Goal: Task Accomplishment & Management: Use online tool/utility

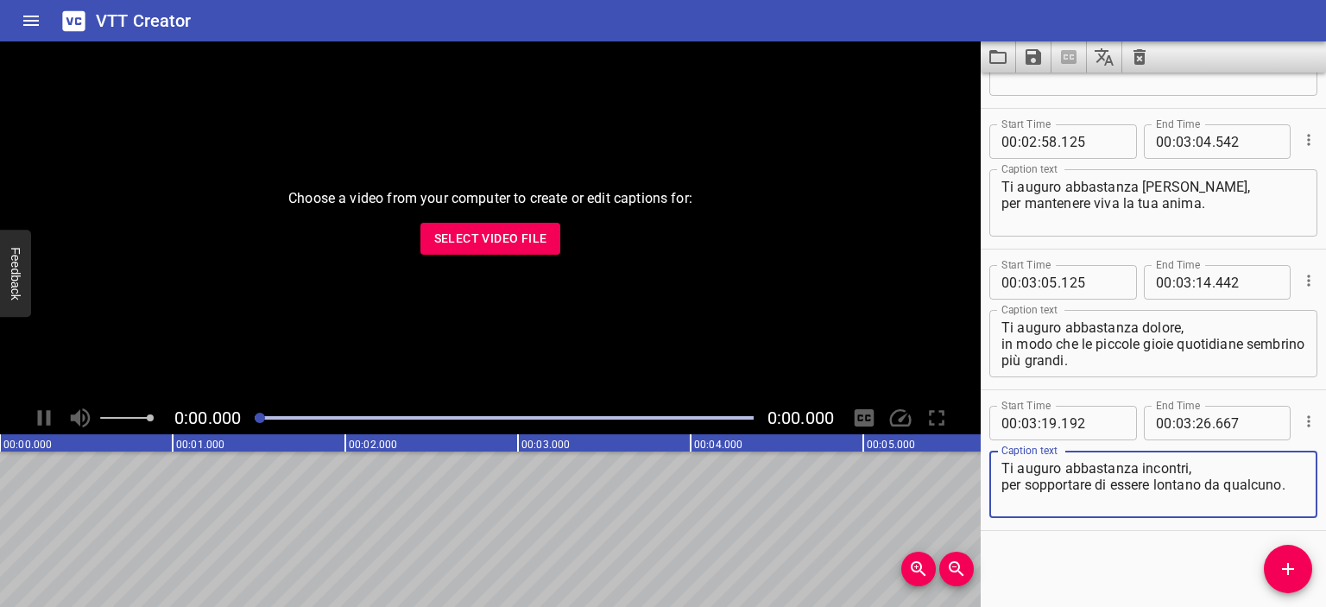
scroll to position [3628, 0]
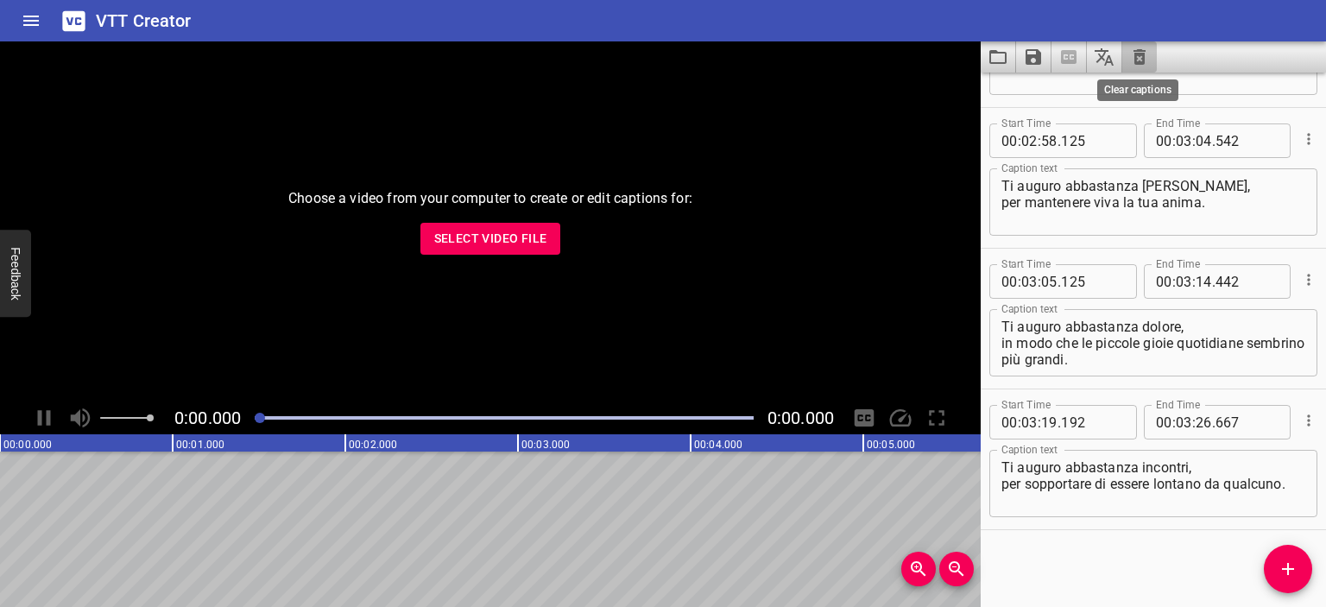
click at [1142, 51] on icon "Clear captions" at bounding box center [1140, 57] width 12 height 16
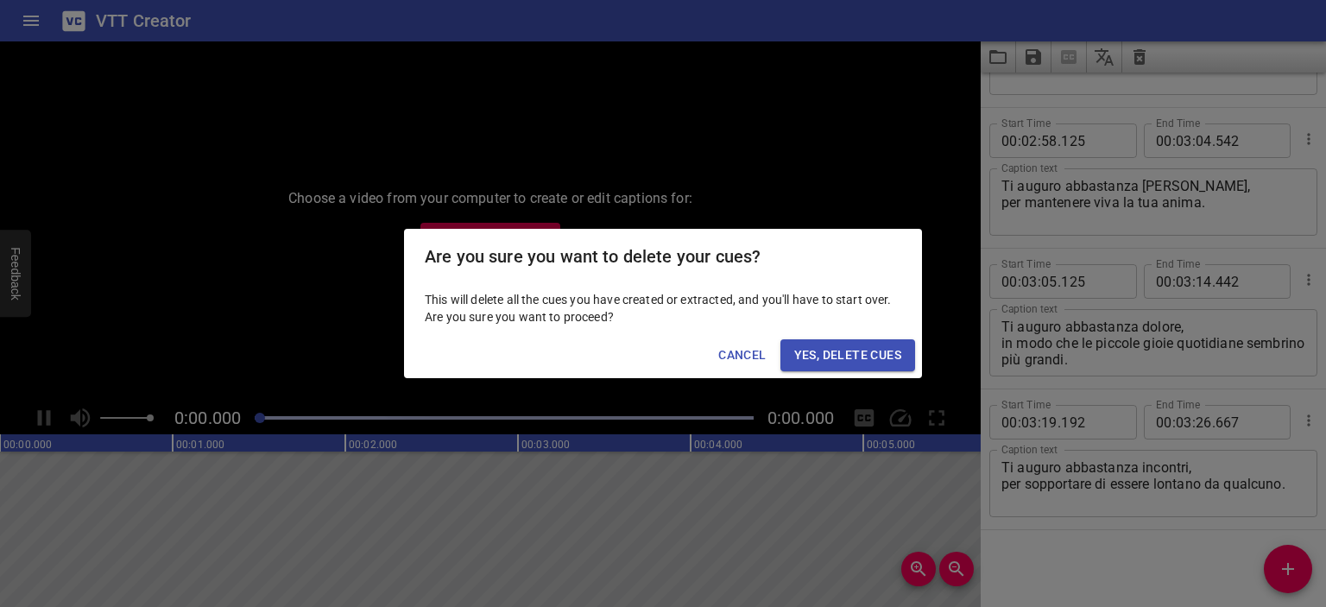
click at [846, 348] on span "Yes, Delete Cues" at bounding box center [847, 356] width 107 height 22
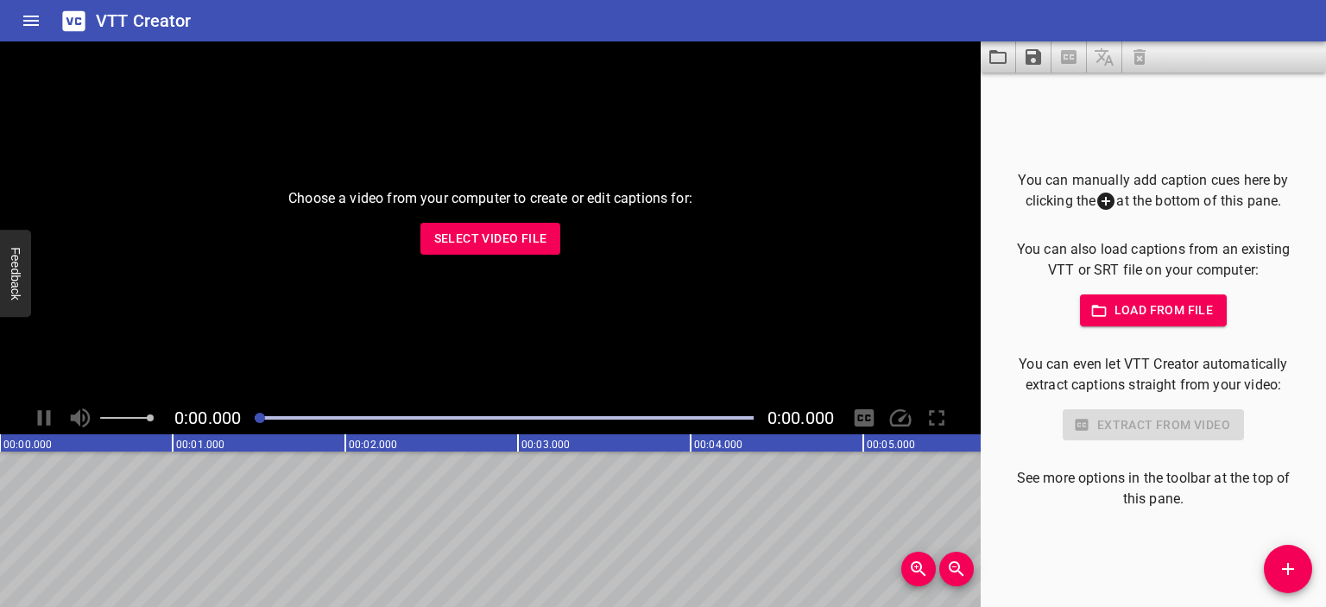
click at [1192, 331] on div "You can manually add caption cues here by clicking the at the bottom of this pa…" at bounding box center [1154, 340] width 290 height 340
click at [1174, 312] on span "Load from file" at bounding box center [1154, 311] width 120 height 22
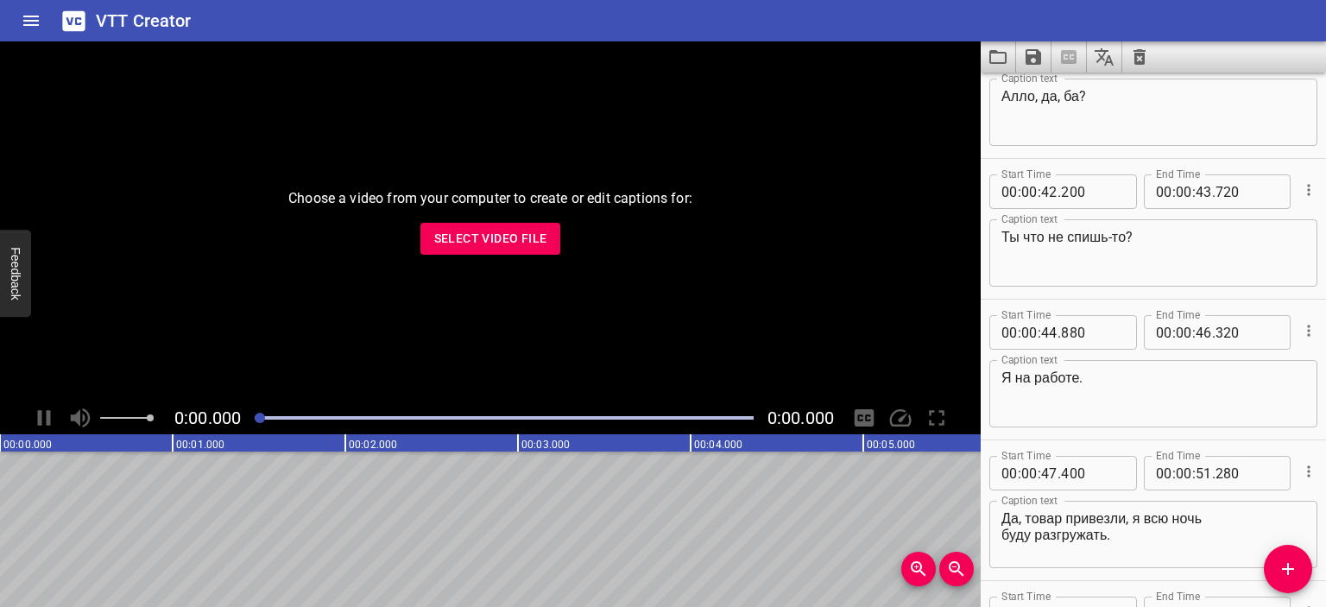
scroll to position [0, 0]
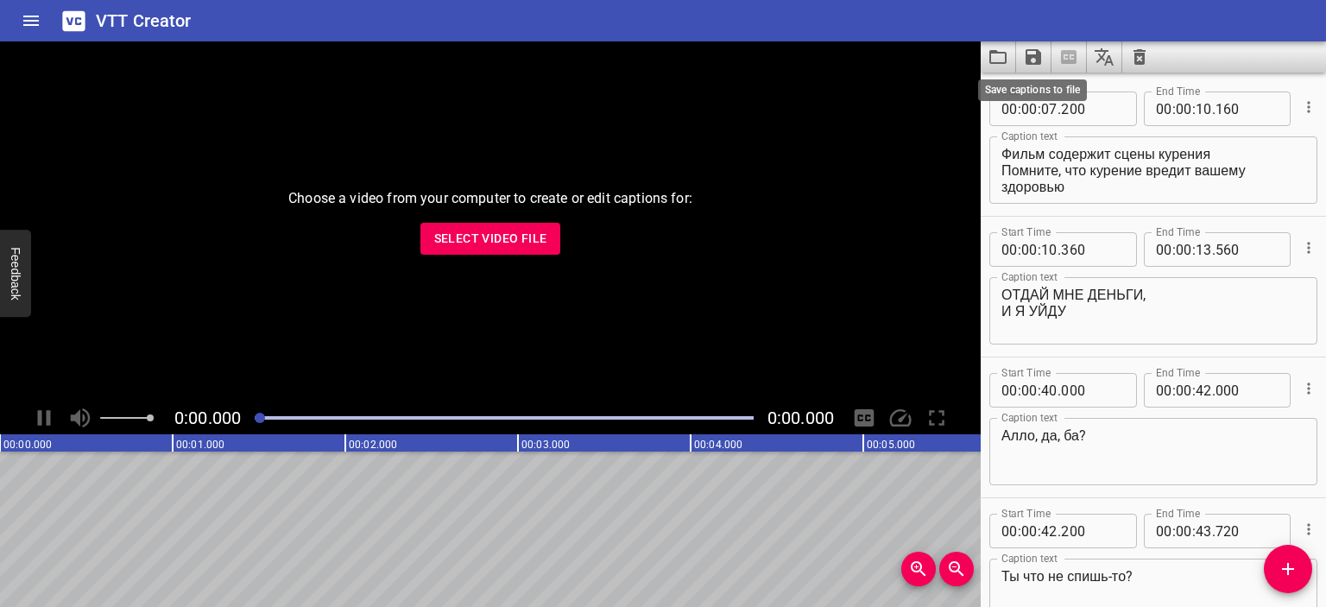
type textarea "Привет."
click at [1034, 58] on icon "Save captions to file" at bounding box center [1033, 57] width 21 height 21
click at [1041, 89] on li "Save to VTT file" at bounding box center [1079, 94] width 127 height 31
click at [497, 258] on div "Choose a video from your computer to create or edit captions for: Select Video …" at bounding box center [490, 221] width 981 height 360
click at [497, 248] on span "Select Video File" at bounding box center [490, 239] width 113 height 22
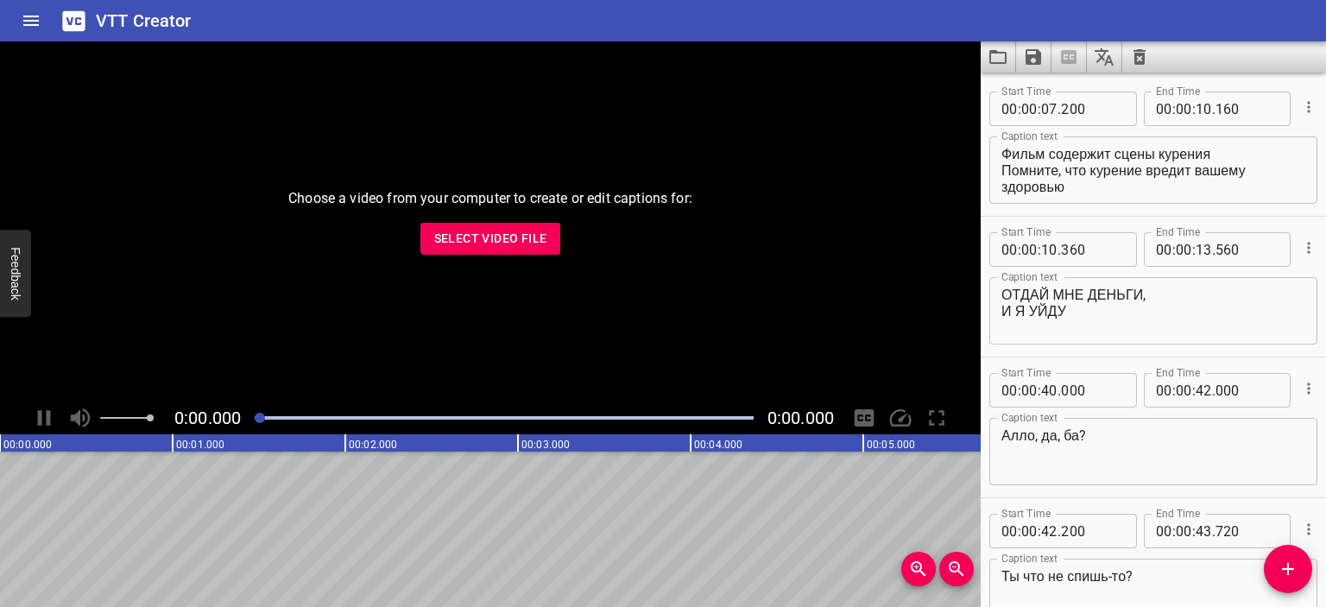
type textarea "Фильм содержит сцены курения Помните, что курение вредит вашему здоровью"
type textarea "ОТДАЙ МНЕ ДЕНЬГИ, И Я УЙДУ"
type textarea "Алло, да, ба?"
type textarea "Ты что не спишь-то?"
type textarea "Я на работе."
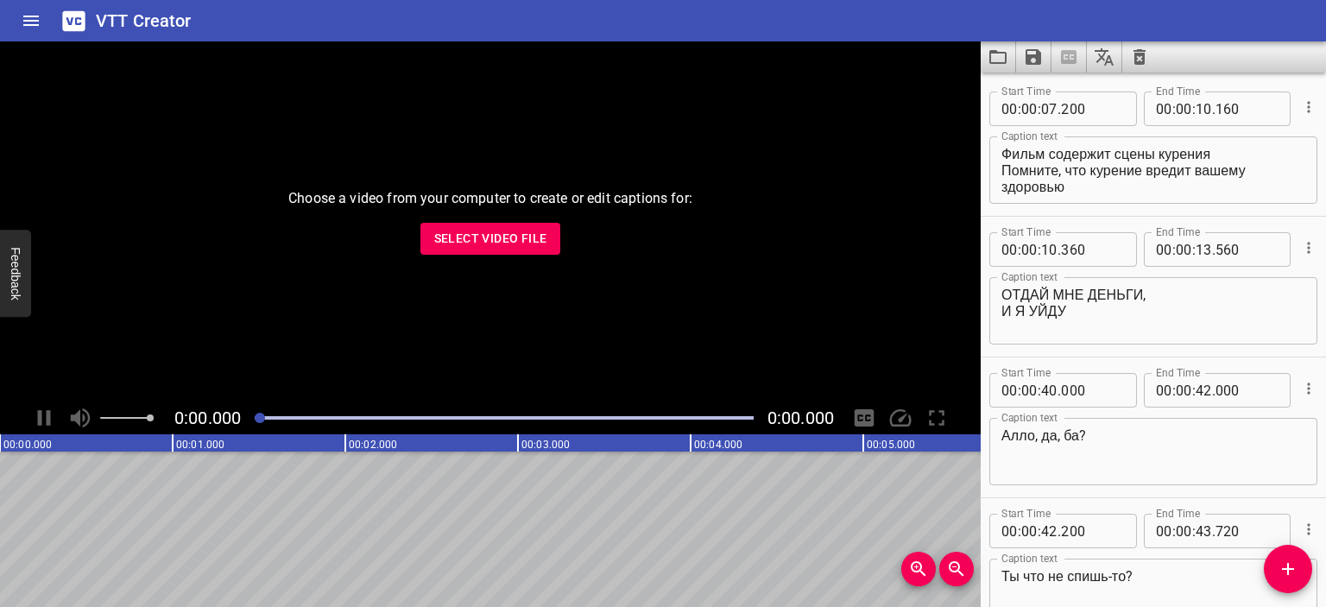
type textarea "Да, товар привезли, я всю ночь буду разгружать."
type textarea "Да поем я, ба, поем, конечно."
type textarea "Не переживай."
type textarea "Врач приходила?"
type textarea "Ну?!"
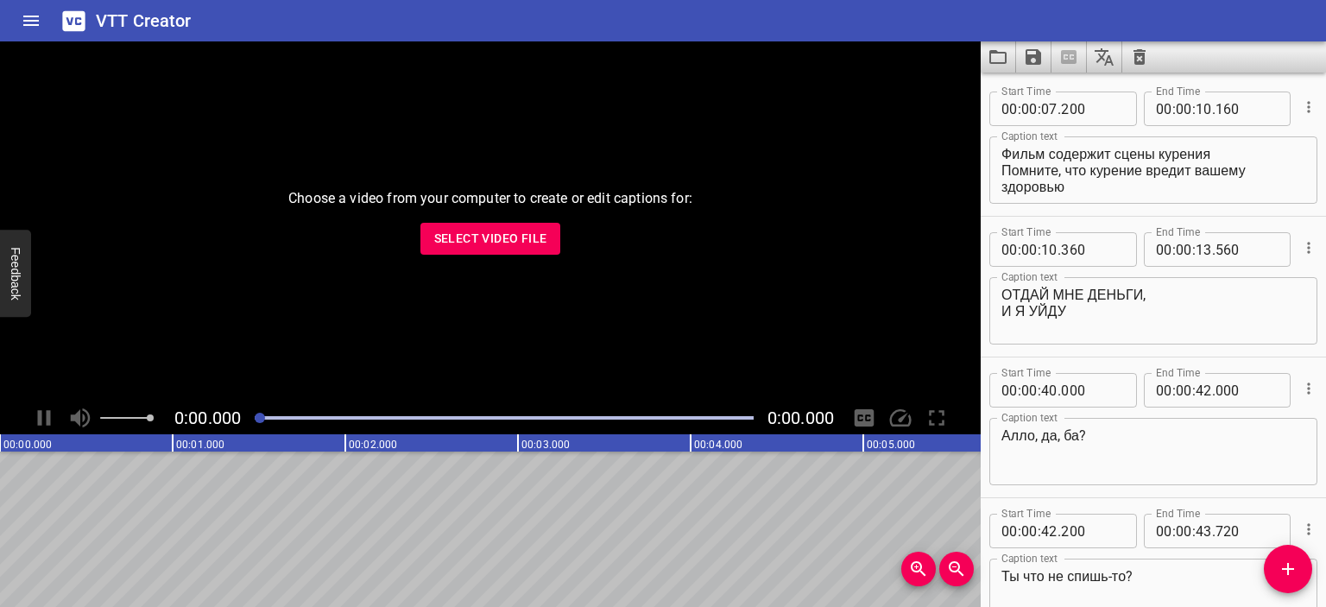
type textarea "Ба, что говорит-то?"
type textarea "Ну, значит, ляжешь. Да."
type textarea "Конечно! Мне там это вон: премию обещали."
type textarea "Да."
type textarea "Всё, давай, ба, не переживай. Приду — поговорим. Давай!"
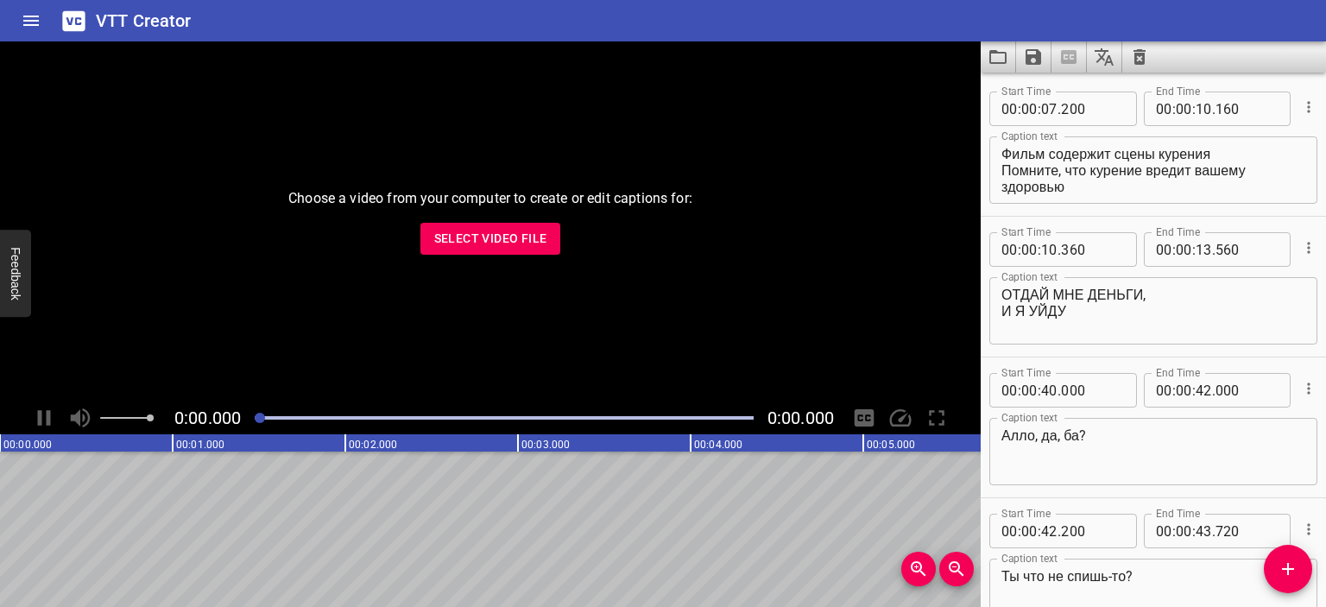
type textarea "– Лови! – Давай."
type textarea "Ты что, как?"
type textarea "Да.. По тихой грусти."
type textarea "Выключи."
type textarea "– Ты чё? – Да нормально всё, братан, говорю тебе!"
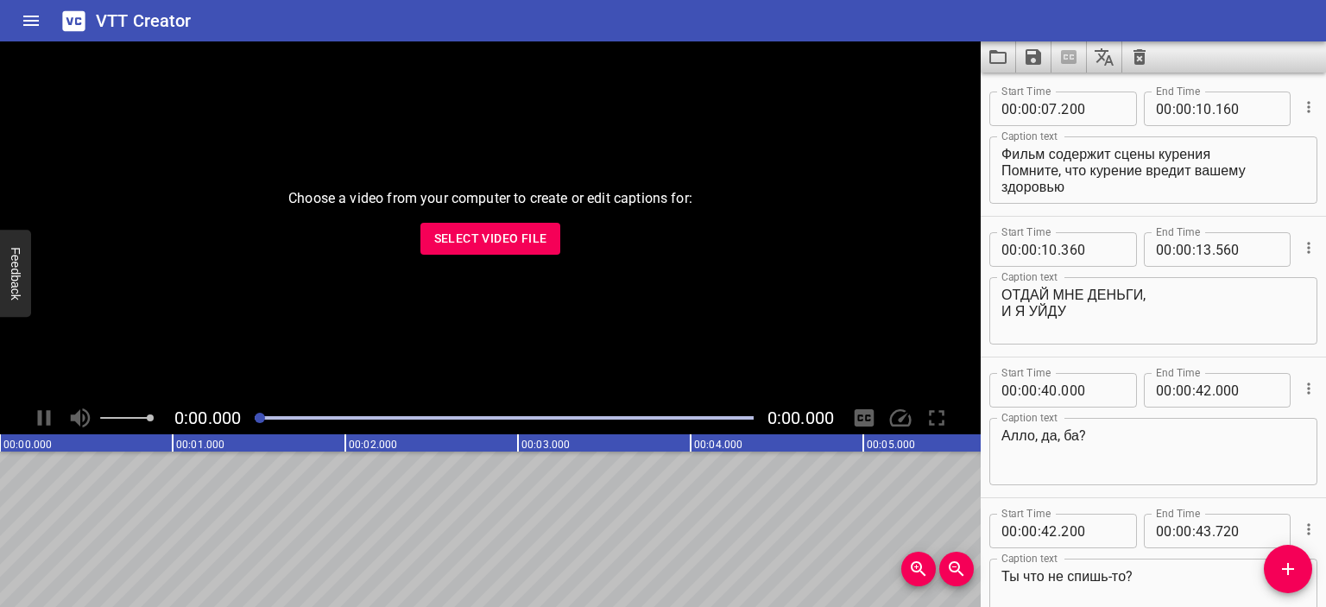
type textarea "Отстань. Смотри туда."
type textarea "Это он?"
type textarea "Дядь, иди сюда, тихо, тихо! Ничего не забыл?"
type textarea "Иди сюда, тихо! Стой, успокойся!"
type textarea "– Где бабки? – Нету."
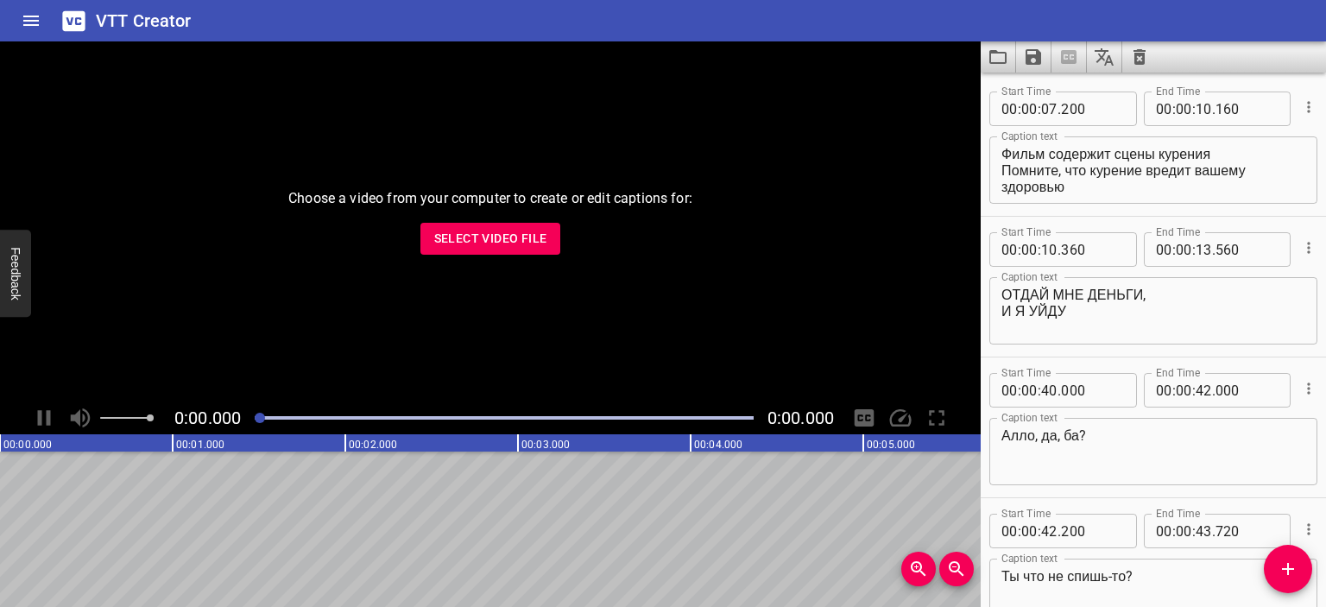
type textarea "Нету! Нормально?!"
type textarea "На тортик, блять, есть!"
type textarea "Больной что ли, а? Слушай, я тебя сейчас так здесь отхерачу,"
type textarea "ты свои зубы вот тут вот собирать будешь, ты меня понял?"
type textarea "Что ты замолчал-то, а?"
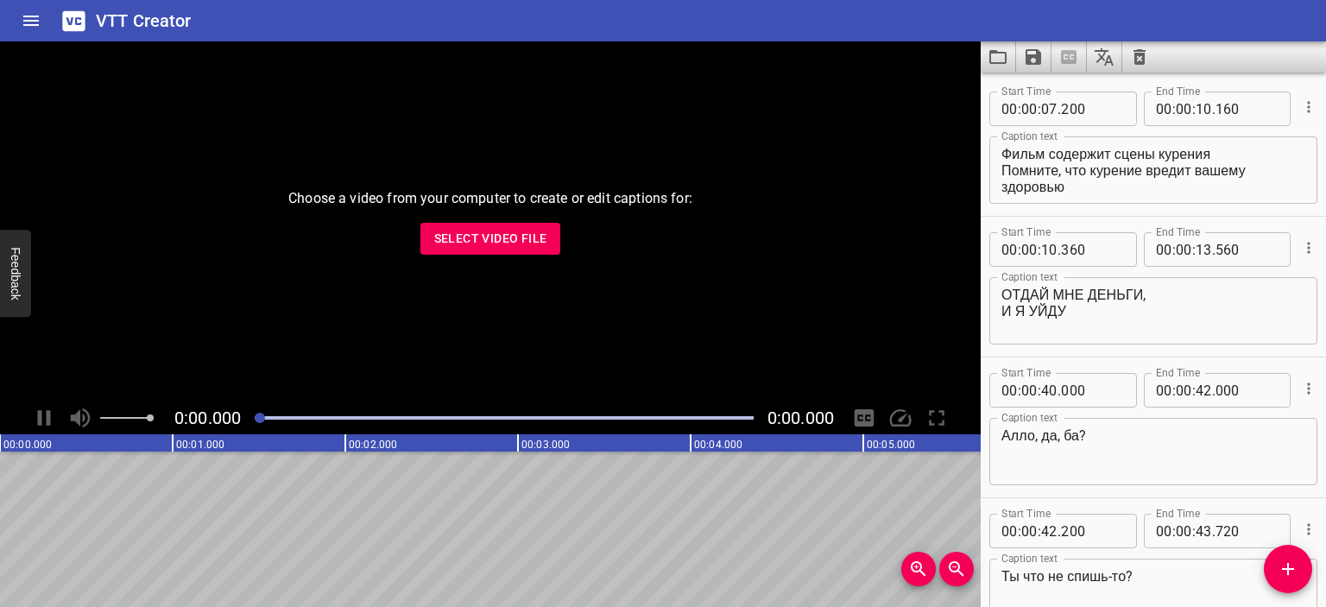
type textarea "На меня смотри: где их бабки?"
type textarea "Хочешь я тебя так же отделаю? Хочешь?!"
type textarea "Может, несу биту, а?"
type textarea "Тащи биту! Давай"
type textarea "– В заднем кармане. – Чё?"
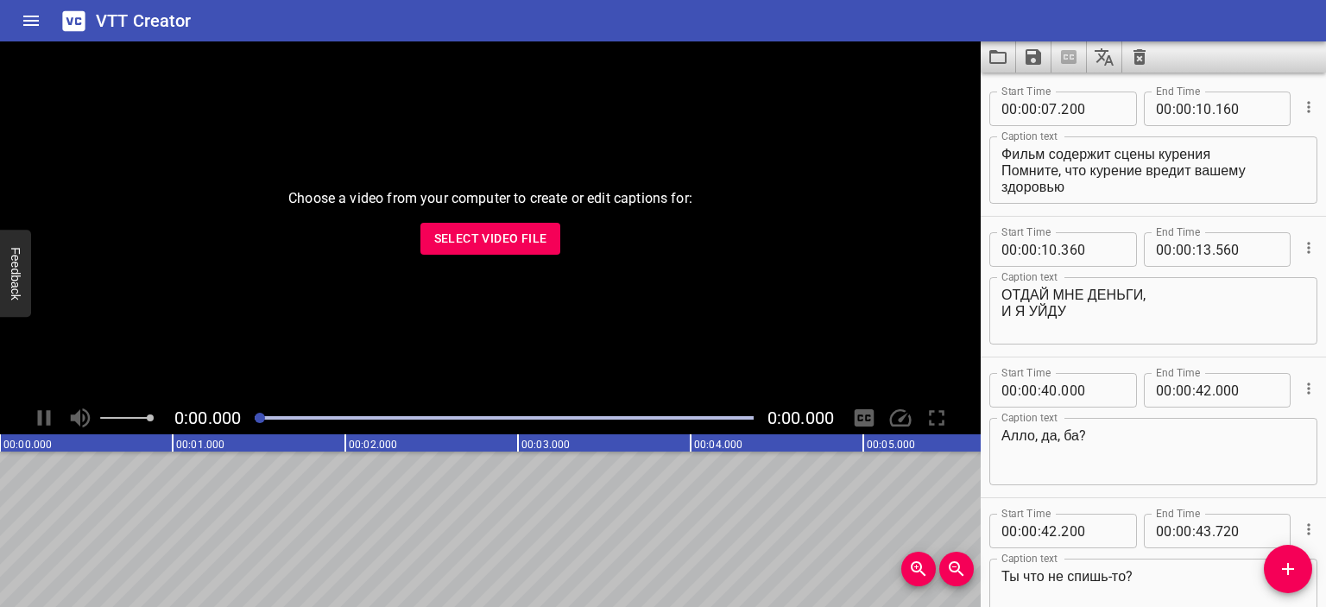
type textarea "– Что ты сказал? – В заднем кармане"
type textarea "– Руки подними! – Нашлись денежки, да? – Повернись ты, ёпт. Стой."
type textarea "Стой на месте."
type textarea "– Молоко птичье. – [PERSON_NAME]!"
type textarea "Вообще жесть! Как так?"
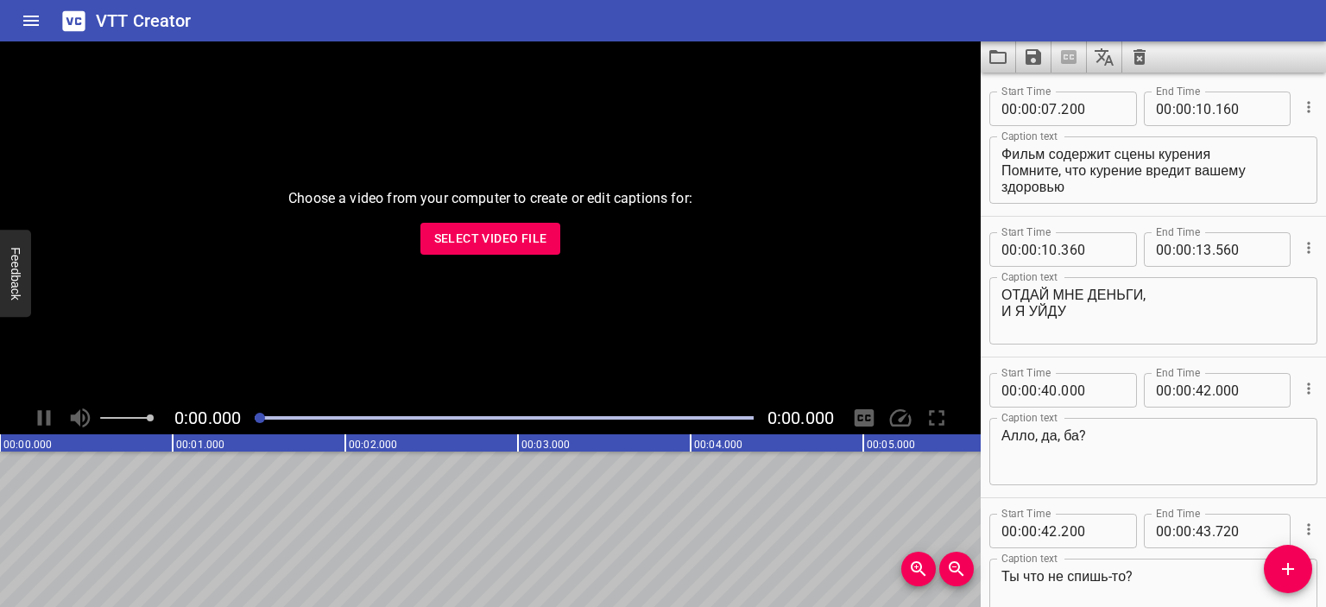
type textarea "По тихой грусти."
type textarea "– Получить хочешь? Скажи?! – Давай."
type textarea "– Да отстань! – На, запрокинь. [GEOGRAPHIC_DATA]"
type textarea "Могу тебе вообще прям с одной, бах!"
type textarea "Случайно, блин."
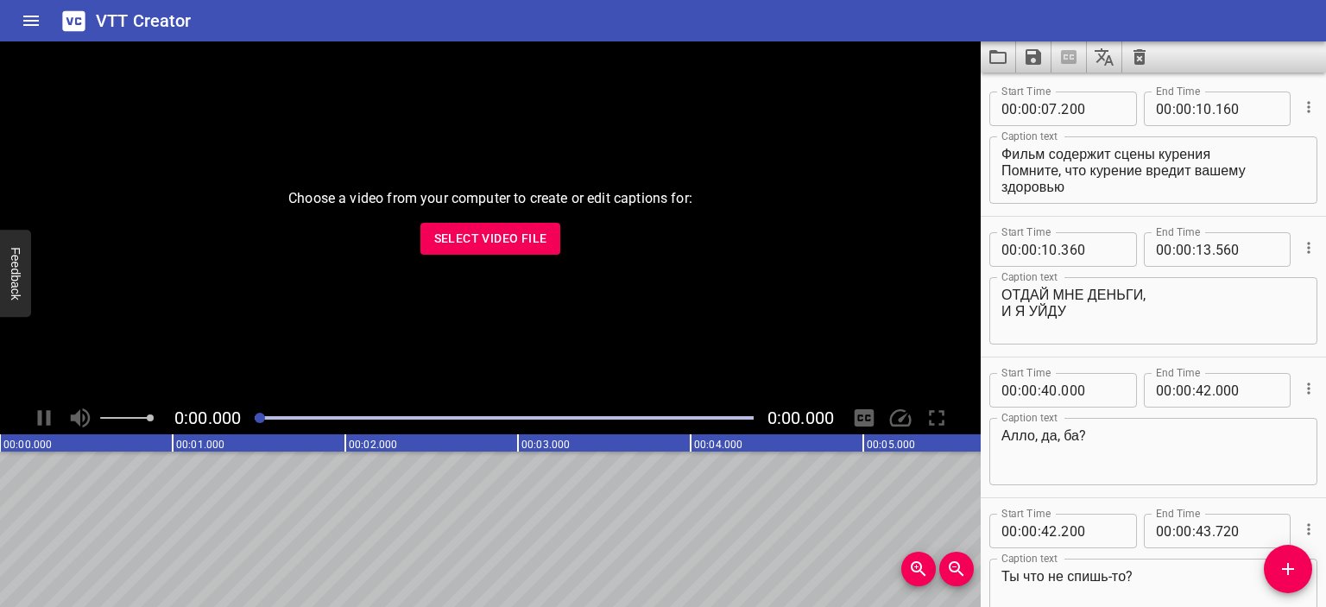
type textarea "Ты когда в последний раз в зал ходил, а?"
type textarea "Да-да! Я и говорю."
type textarea "Так, ладно, давай, я дальше сам. А ты тогда давай домой."
type textarea "– Точно? – Да конечно, одна точка осталась — вообще говно вопрос."
type textarea "– Давай. – [PERSON_NAME], всё"
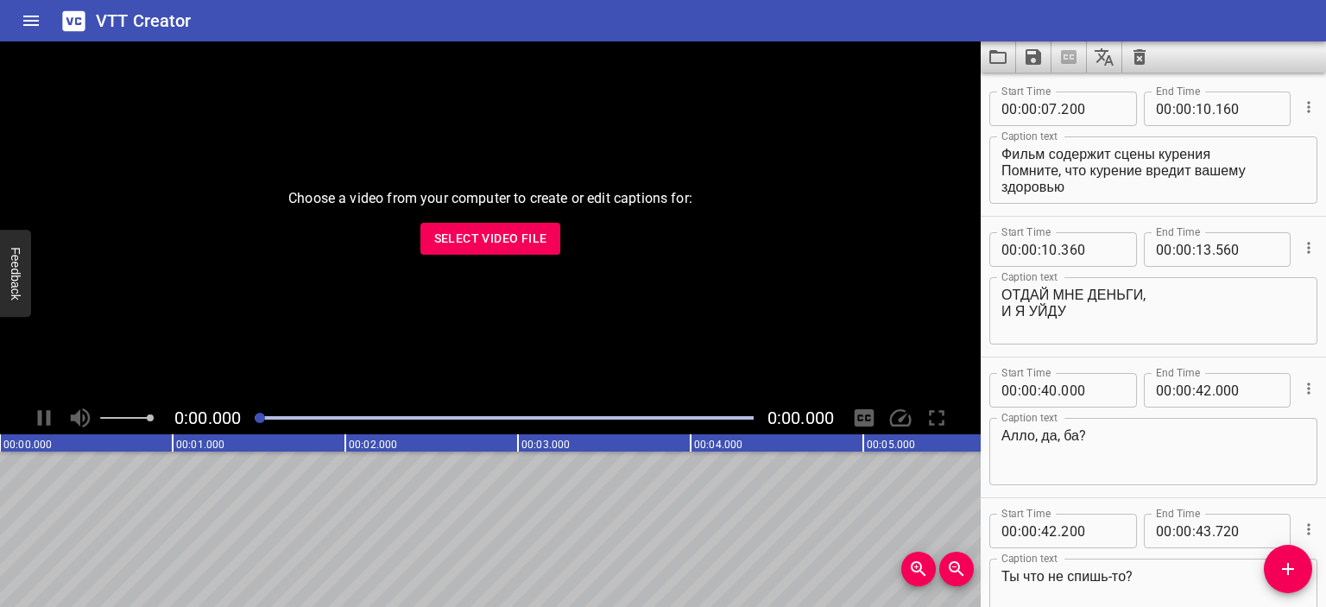
type textarea "– Сём?"
type textarea "По тихой грусти."
type textarea "Здорово, малой!"
type textarea "А что это.. Мамка дома?"
type textarea "Подожди! Подожди, малой. Так это же.."
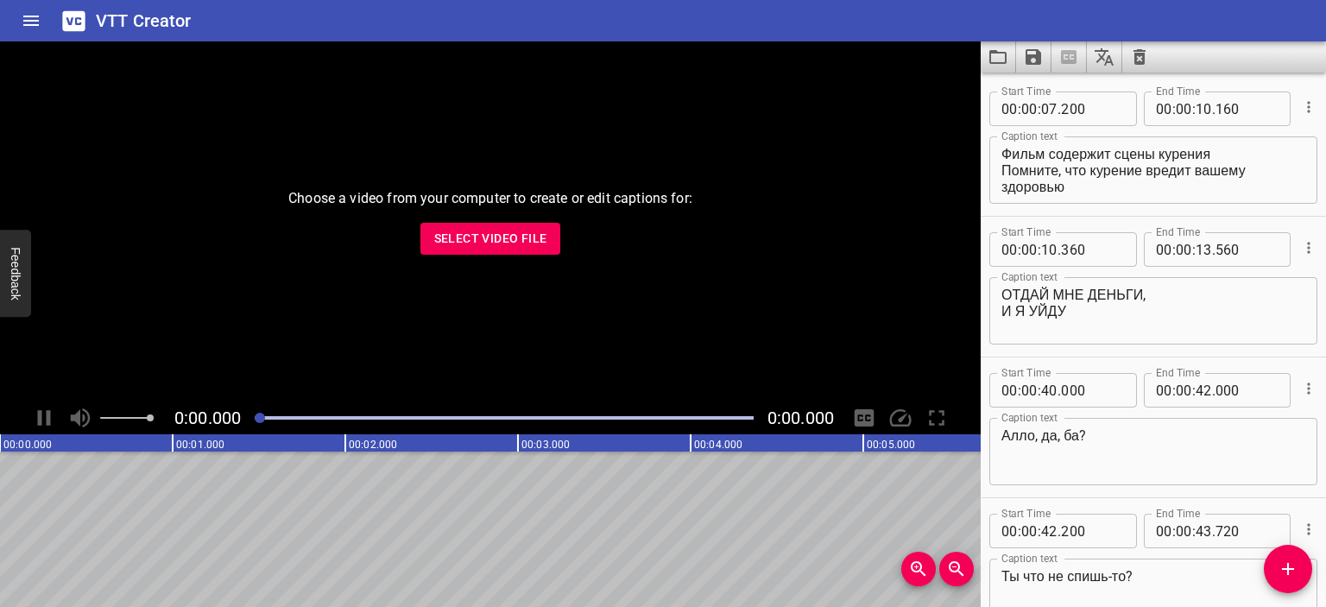
type textarea "Я же одноклассник мамки твоей."
type textarea "Подожди, подожди."
type textarea "Держи."
type textarea "Ну подожди."
type textarea "Малой! Мамка-то когда будет?"
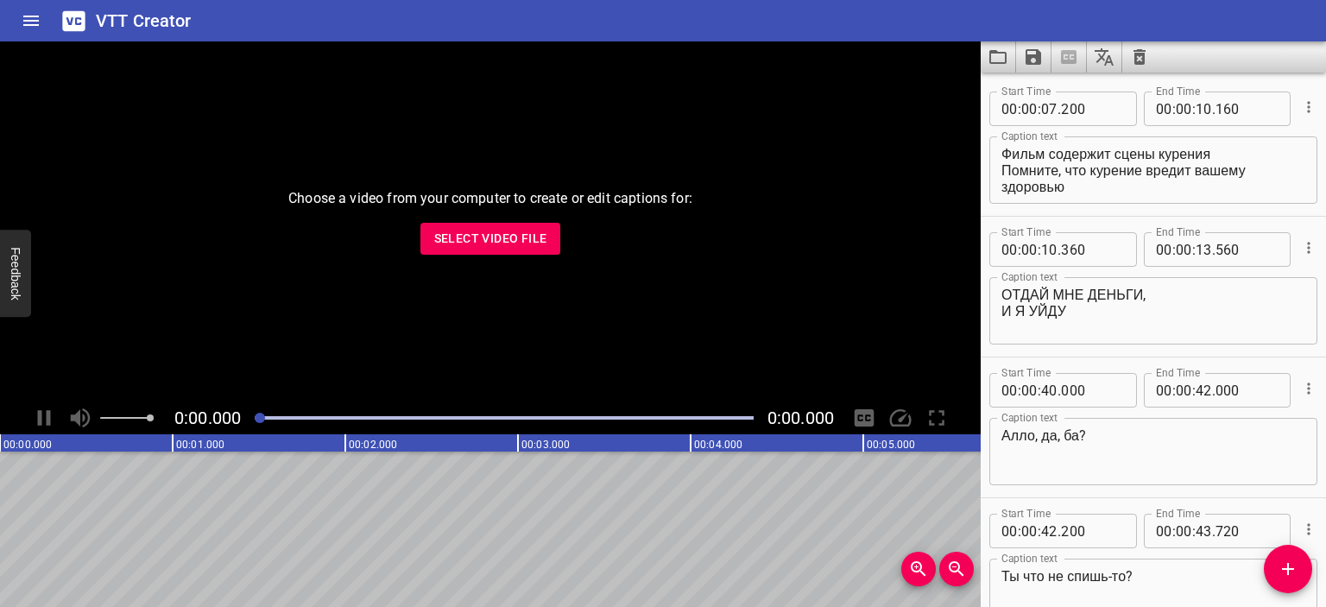
type textarea "Присяду?"
type textarea "Есть хочешь?"
type textarea "Что, мамка вообще ничего не готовит?"
type textarea "Але-оп!"
type textarea "Тебя как звать-то?"
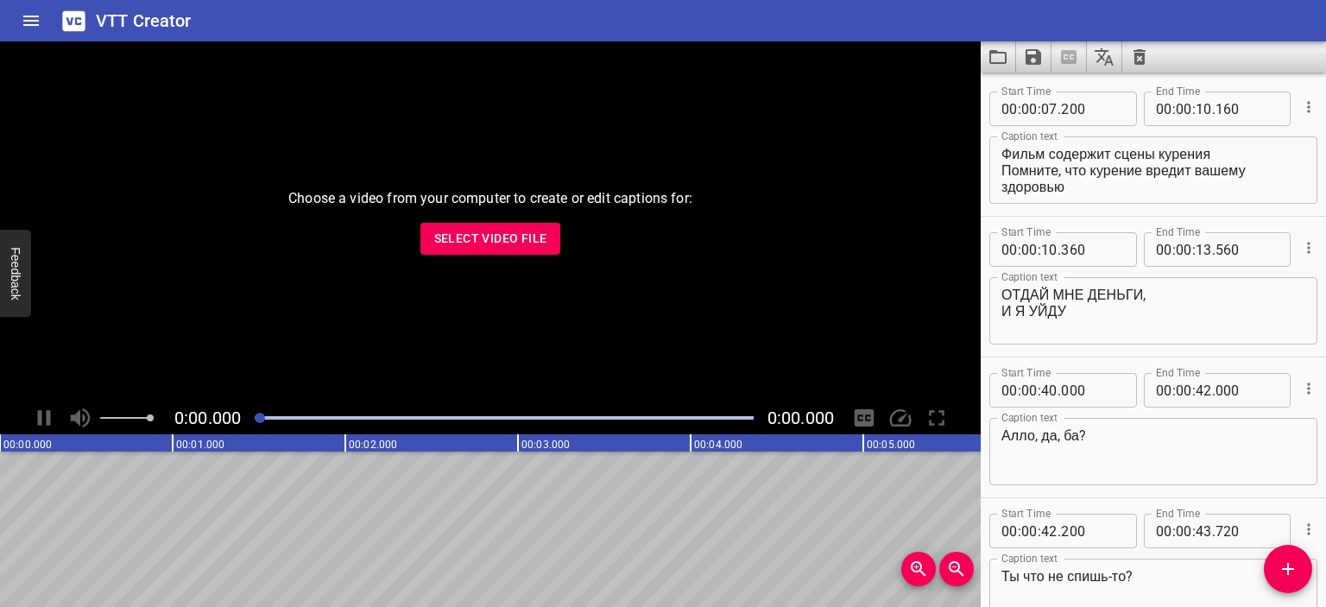
type textarea "Паша?"
type textarea "Серёжа?"
type textarea "Коля?"
type textarea "Угадал что [PERSON_NAME]?"
type textarea "[PERSON_NAME], [PERSON_NAME], сиди дома, не гуляй!"
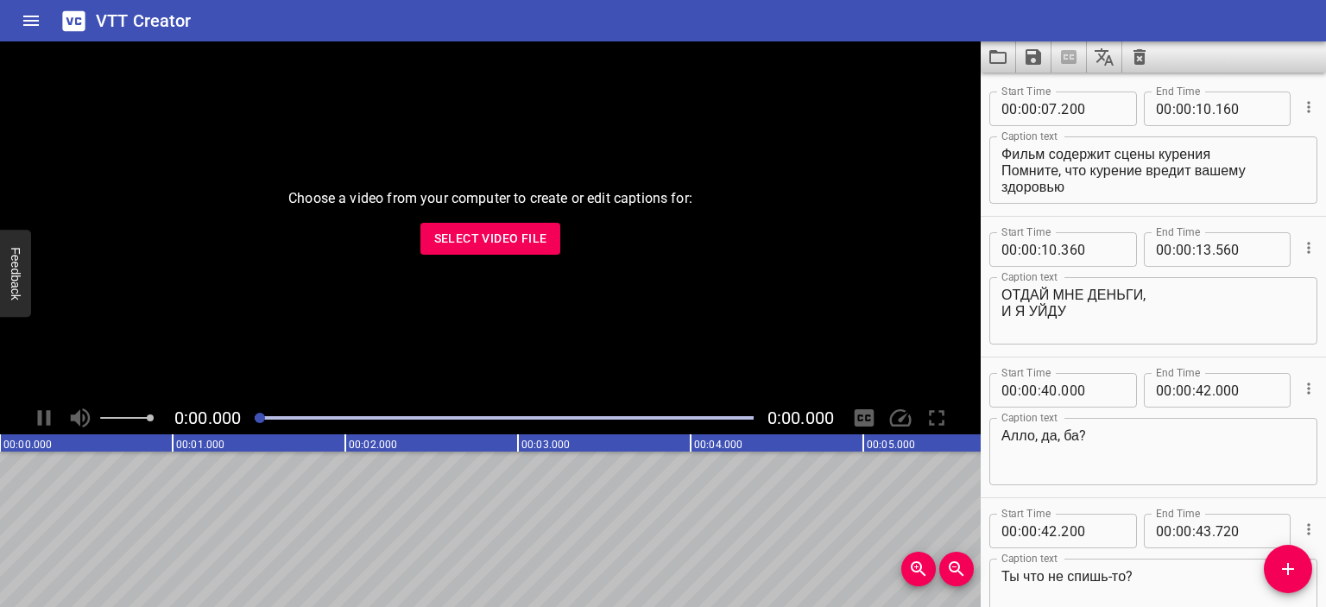
type textarea "Чё? Мне?"
type textarea "Прикольно."
type textarea "Спасибо."
type textarea "Так. Сидеть."
type textarea "Привет."
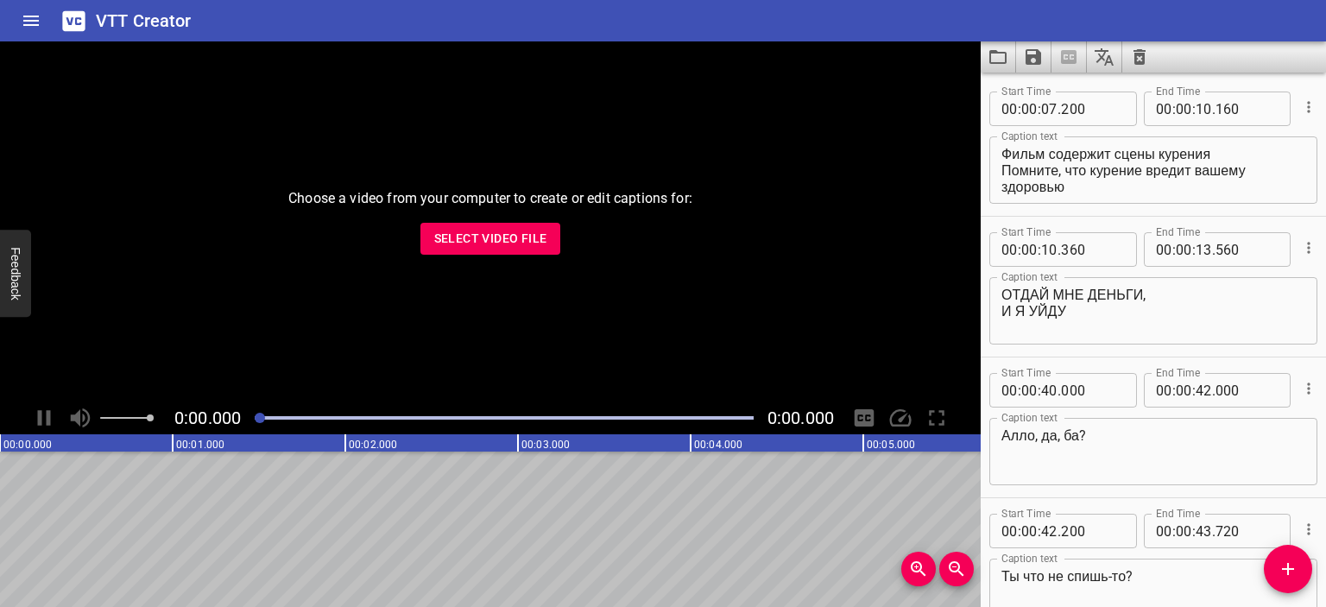
type textarea "Тихо! Тихо-тихо."
type textarea "Тихо, успокойся. Он на кухне."
type textarea "Увидела?"
type textarea "Всё."
type textarea "Убери руки."
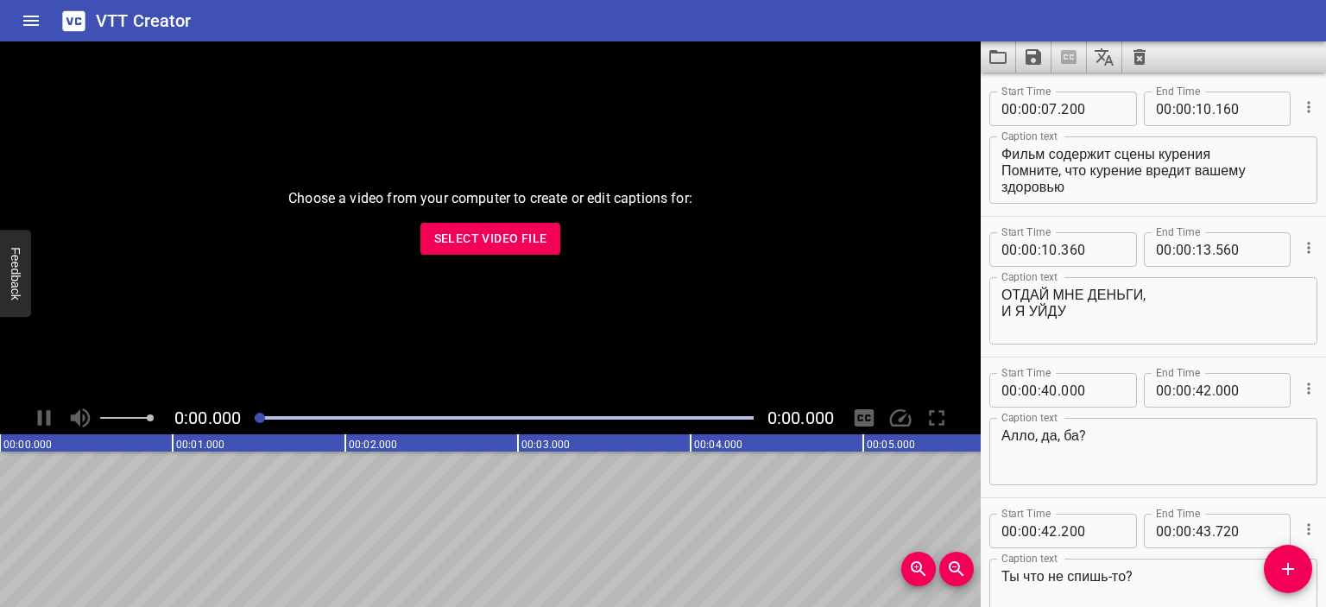
type textarea "[PERSON_NAME] убери, синяки будут!"
type textarea "Села."
type textarea "Где деньги?"
type textarea "Картошку купила."
type textarea "Будешь бить?"
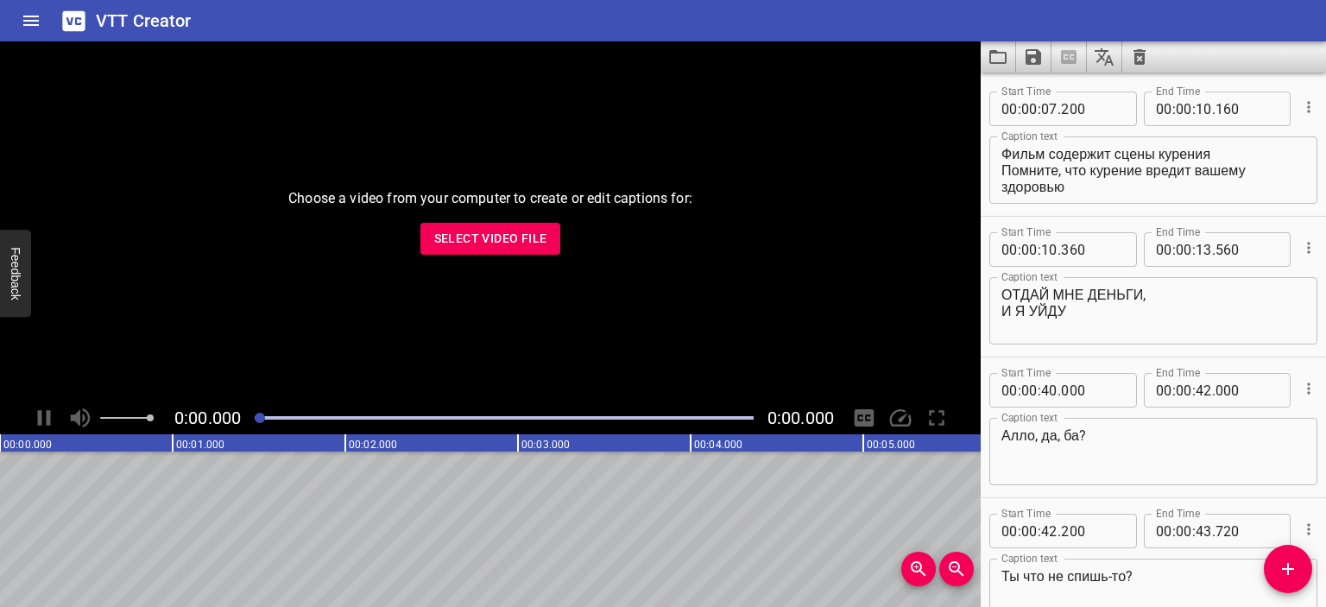
type textarea "Послушай! Послушай меня"
type textarea "Просто дай мне деньги, и я уйду."
type textarea "Всё."
type textarea "Да?"
type textarea "Да. Там. Сейчас."
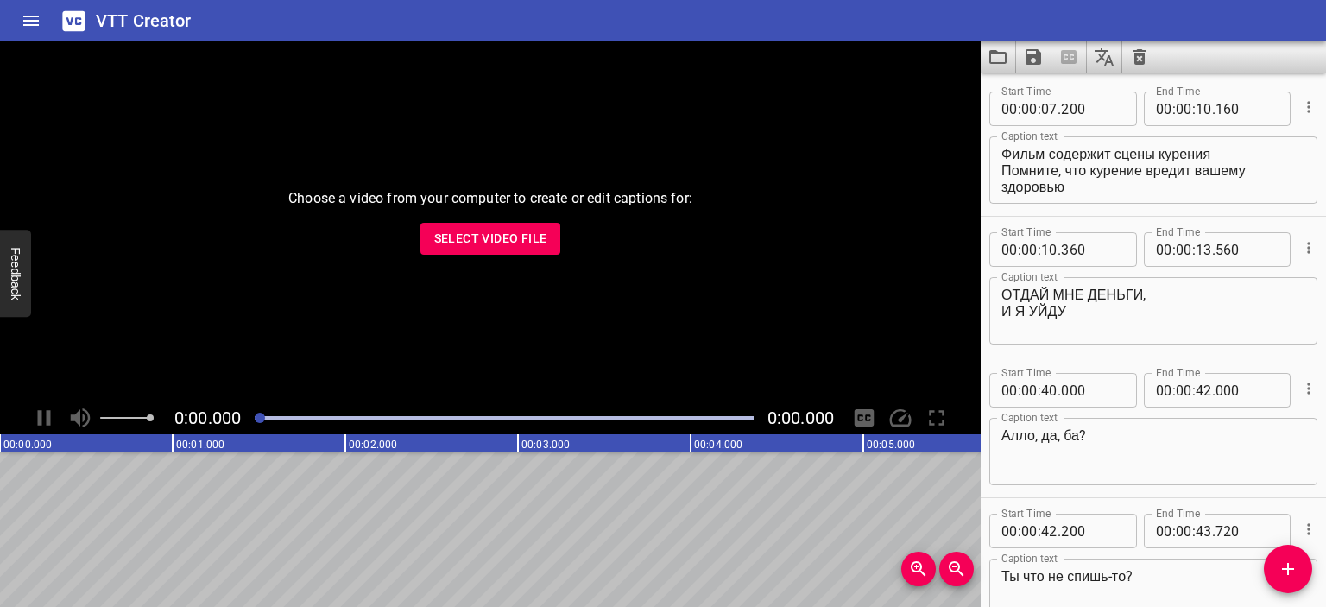
type textarea "Давай."
type textarea "Привет."
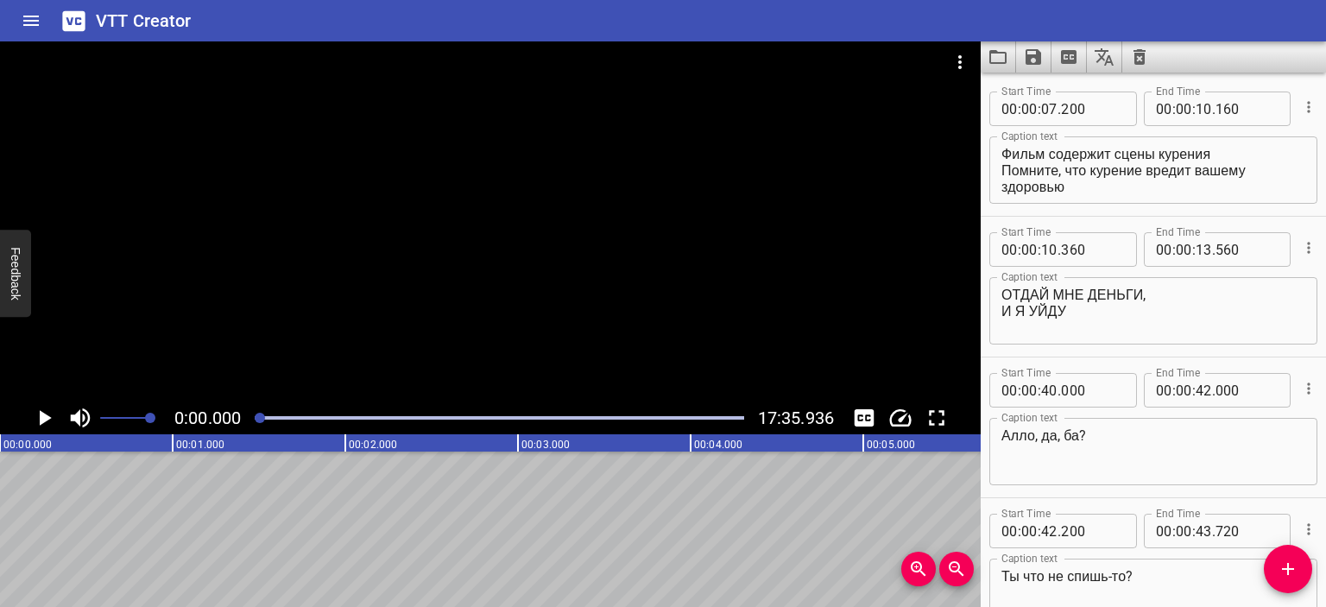
click at [450, 288] on div at bounding box center [490, 221] width 981 height 360
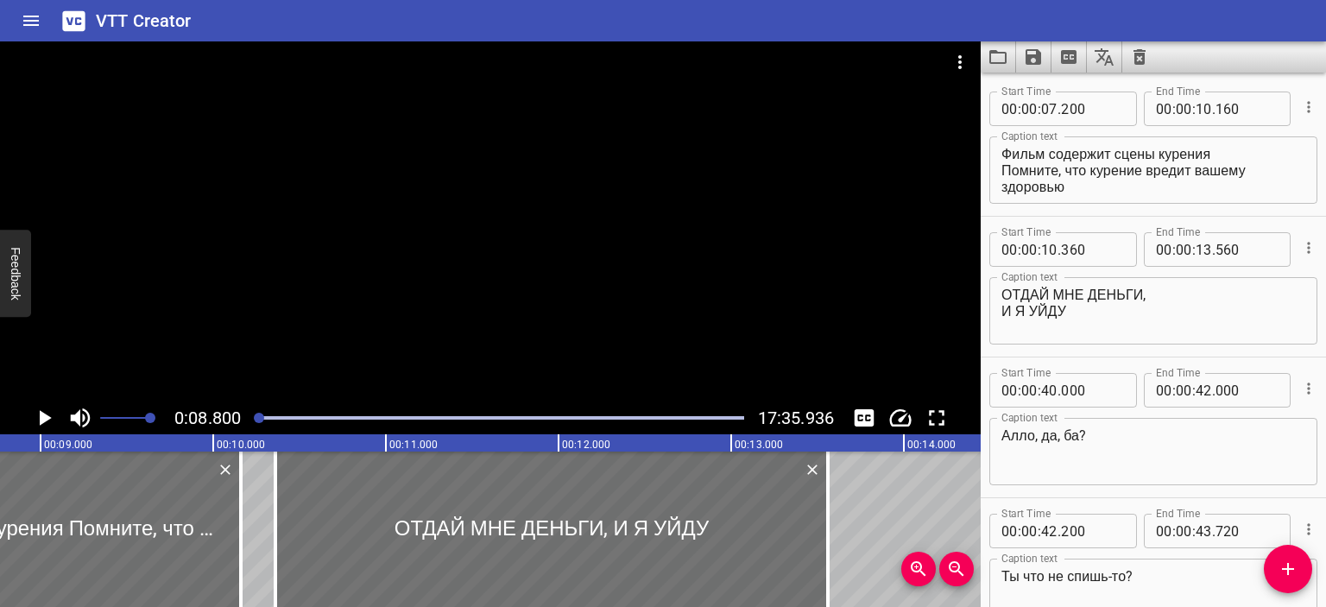
scroll to position [0, 1520]
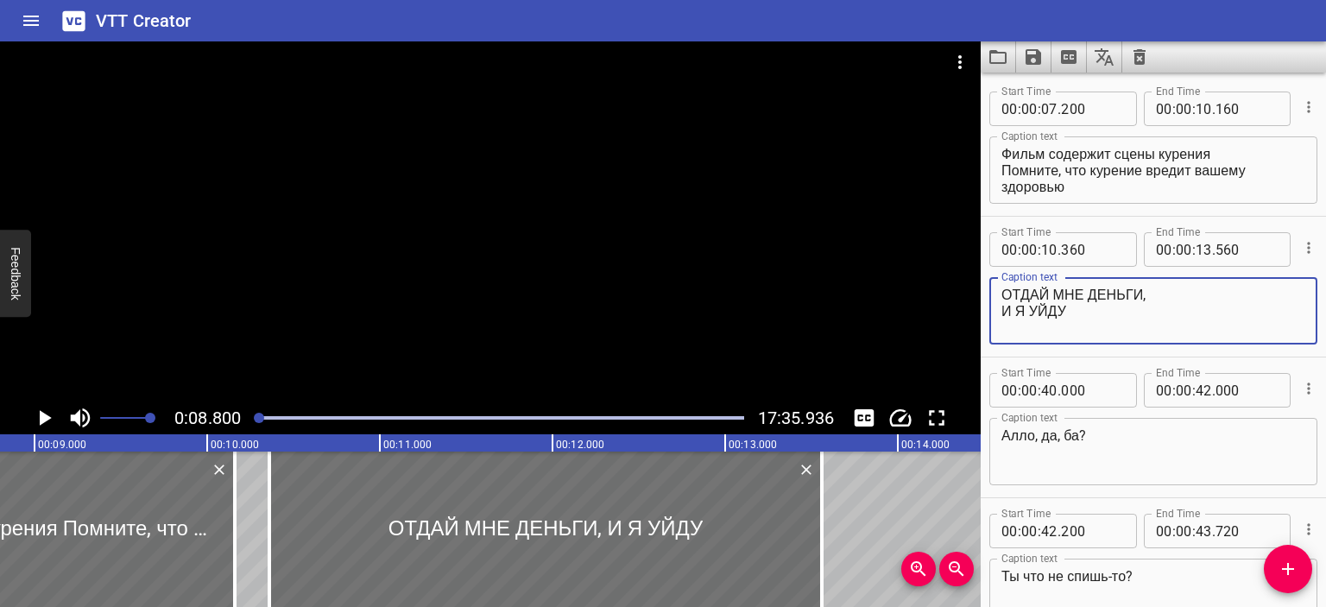
drag, startPoint x: 1075, startPoint y: 312, endPoint x: 991, endPoint y: 283, distance: 88.5
click at [991, 283] on div "ОТДАЙ МНЕ ДЕНЬГИ, И Я УЙДУ Caption text" at bounding box center [1154, 310] width 328 height 67
type textarea "RESTITUISCI I SOLDI E ME NE VADO"
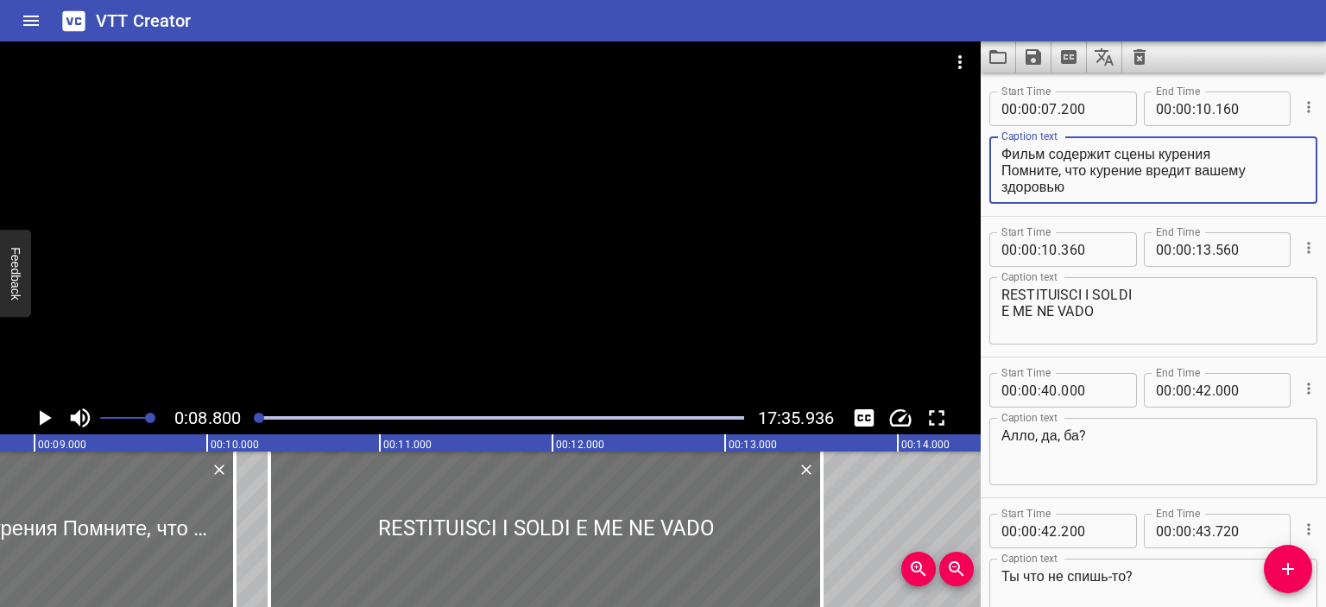
scroll to position [0, 0]
drag, startPoint x: 1098, startPoint y: 172, endPoint x: 953, endPoint y: 127, distance: 151.9
click at [953, 127] on main "0:08.800 17:35.936 00:00.000 00:01.000 00:02.000 00:03.000 00:04.000 00:05.000 …" at bounding box center [663, 324] width 1326 height 566
paste textarea "Il film contiene scene di fumo Ricorda che fumare fa [DEMOGRAPHIC_DATA] alla sa…"
click at [1011, 151] on textarea "Il film contiene scene di fumo Ricorda che fumare fa [DEMOGRAPHIC_DATA] alla sa…" at bounding box center [1154, 170] width 304 height 49
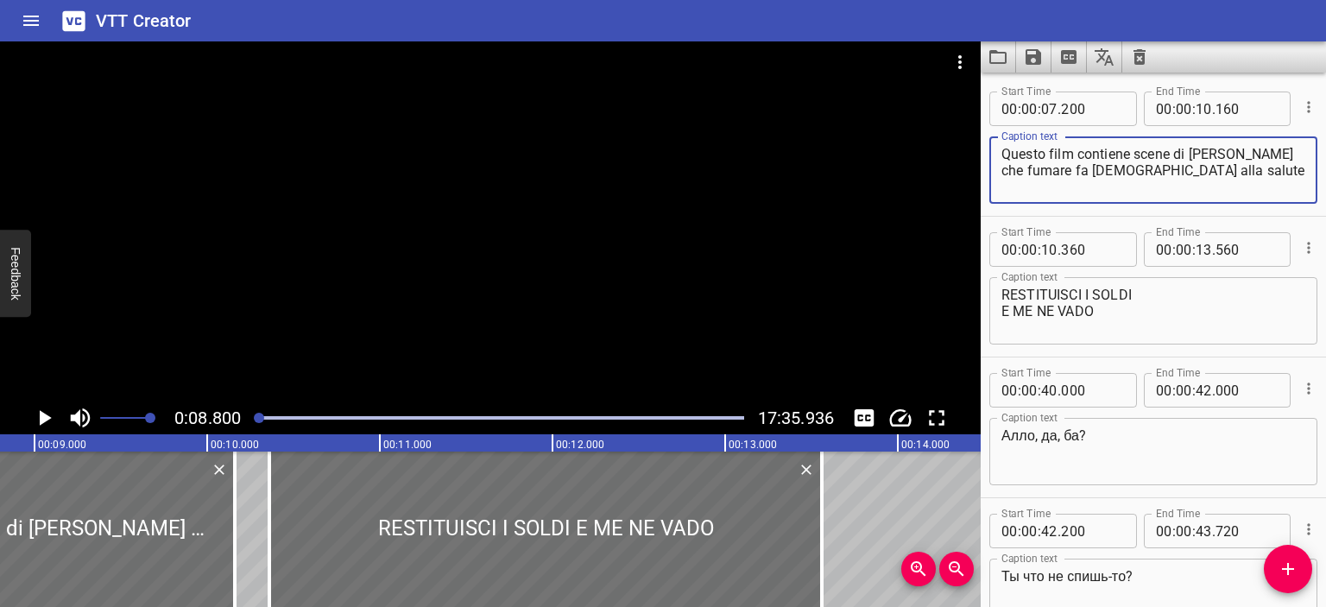
type textarea "Questo film contiene scene di [PERSON_NAME] che fumare fa [DEMOGRAPHIC_DATA] al…"
click at [752, 367] on div at bounding box center [490, 221] width 981 height 360
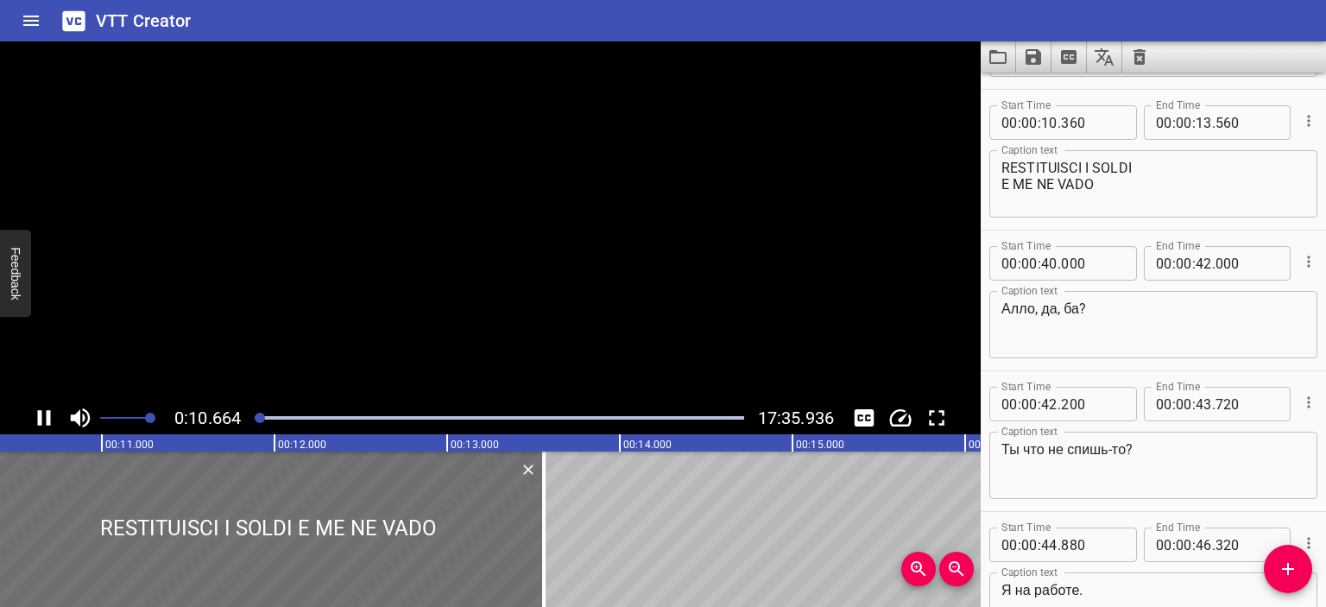
scroll to position [141, 0]
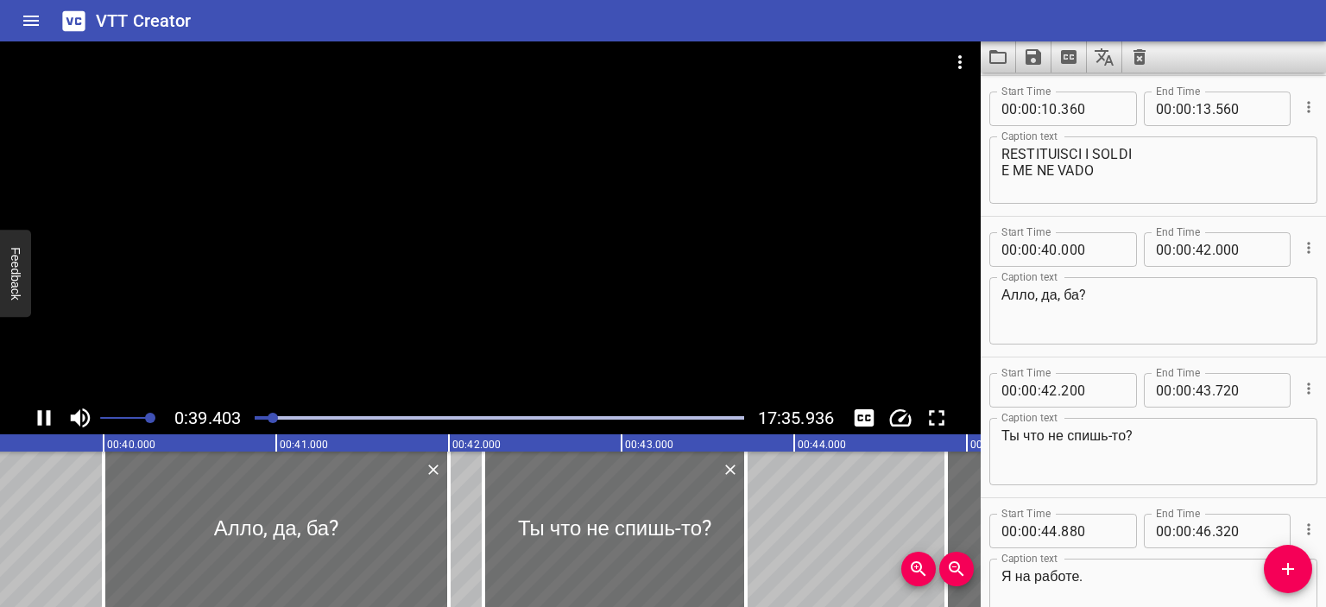
click at [533, 229] on div at bounding box center [490, 221] width 981 height 360
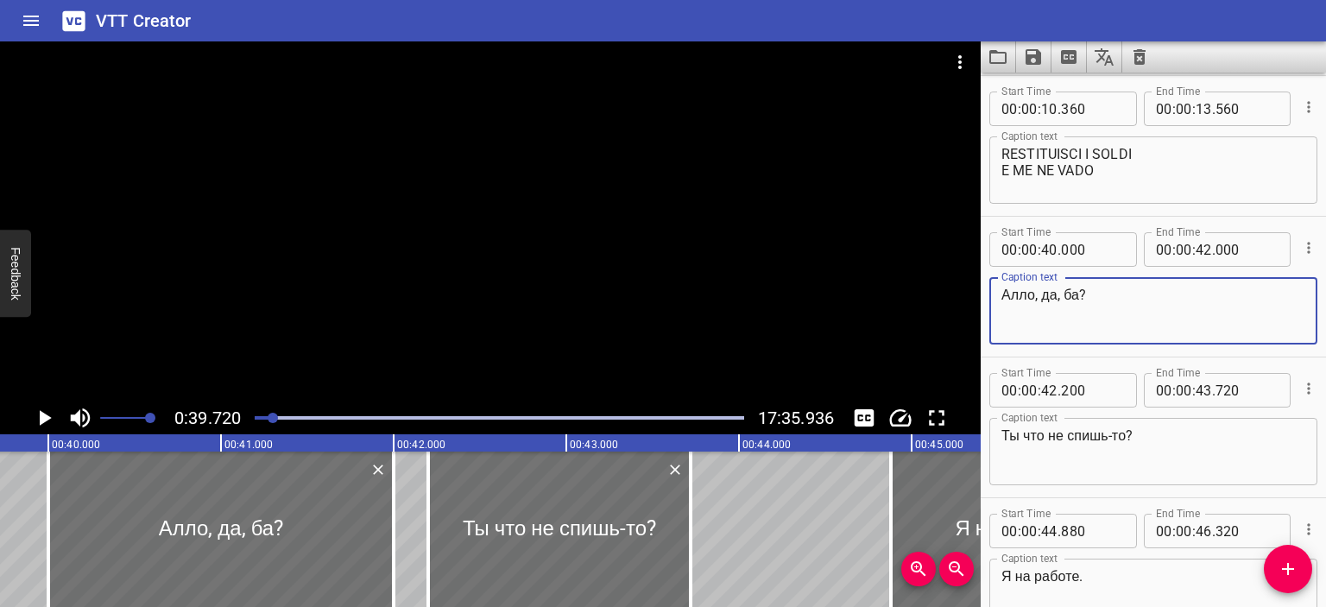
drag, startPoint x: 1081, startPoint y: 289, endPoint x: 920, endPoint y: 294, distance: 161.5
click at [920, 294] on main "0:39.720 17:35.936 00:00.000 00:01.000 00:02.000 00:03.000 00:04.000 00:05.000 …" at bounding box center [663, 324] width 1326 height 566
type textarea "Pronto, sì, nonna?"
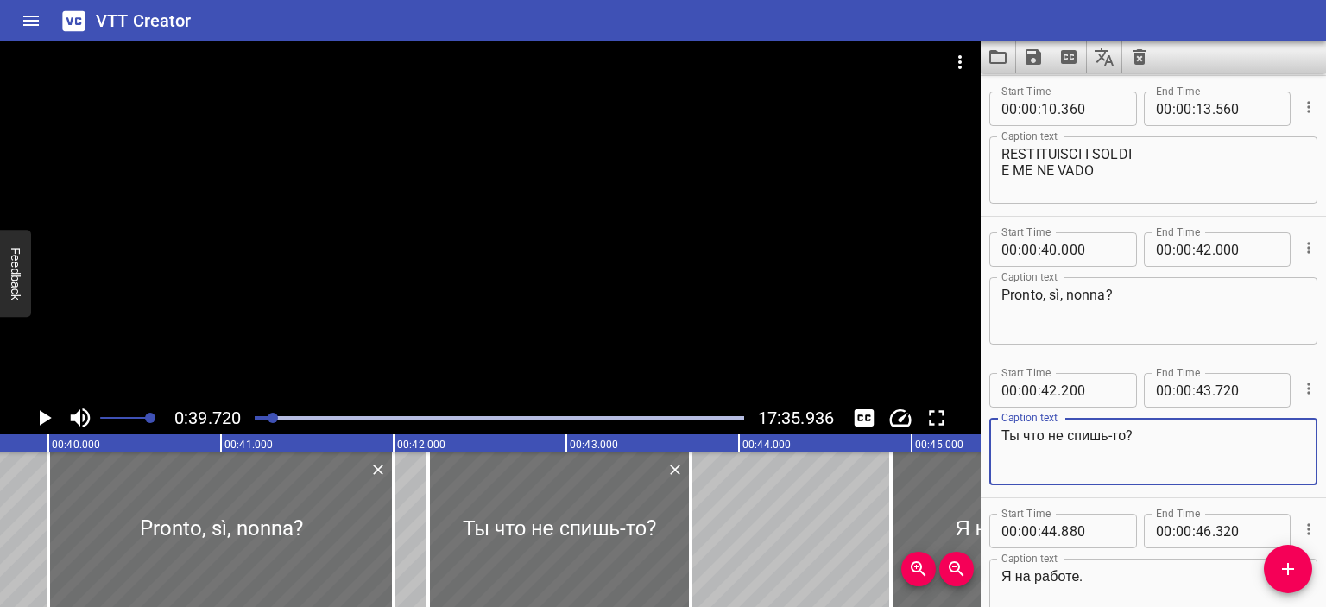
drag, startPoint x: 1133, startPoint y: 432, endPoint x: 950, endPoint y: 432, distance: 183.1
click at [950, 432] on main "0:39.720 17:35.936 00:00.000 00:01.000 00:02.000 00:03.000 00:04.000 00:05.000 …" at bounding box center [663, 324] width 1326 height 566
type textarea "Perché non dormi, eh?"
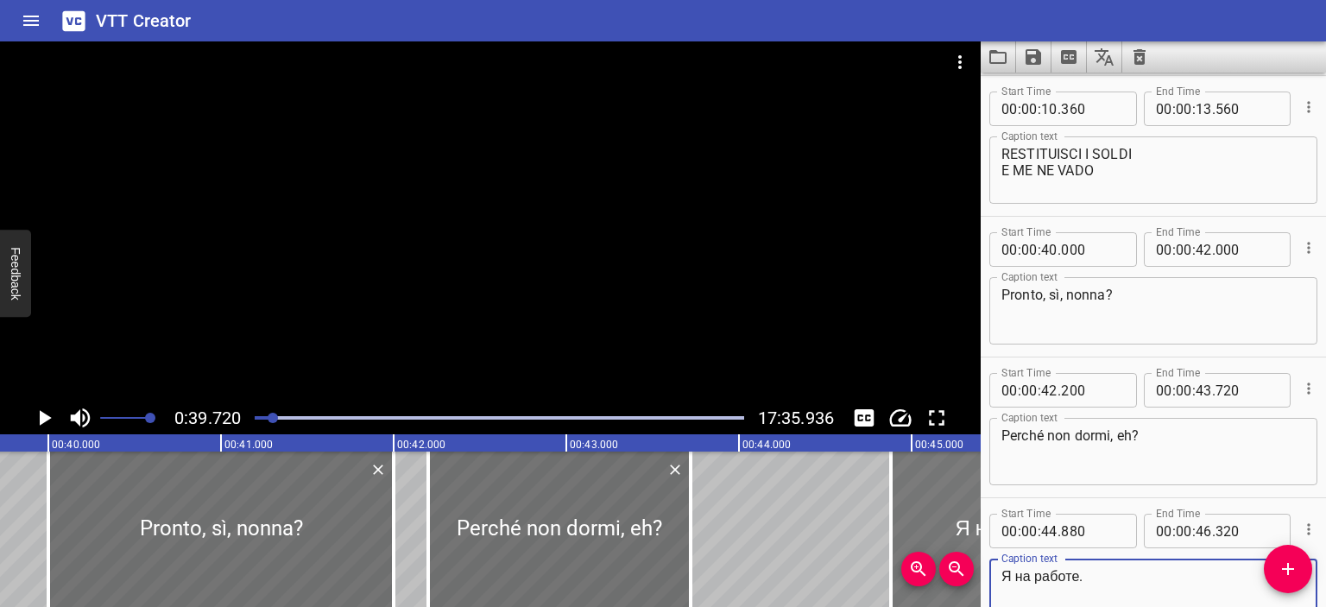
drag, startPoint x: 1102, startPoint y: 574, endPoint x: 974, endPoint y: 573, distance: 127.8
click at [974, 573] on main "0:39.720 17:35.936 00:00.000 00:01.000 00:02.000 00:03.000 00:04.000 00:05.000 …" at bounding box center [663, 324] width 1326 height 566
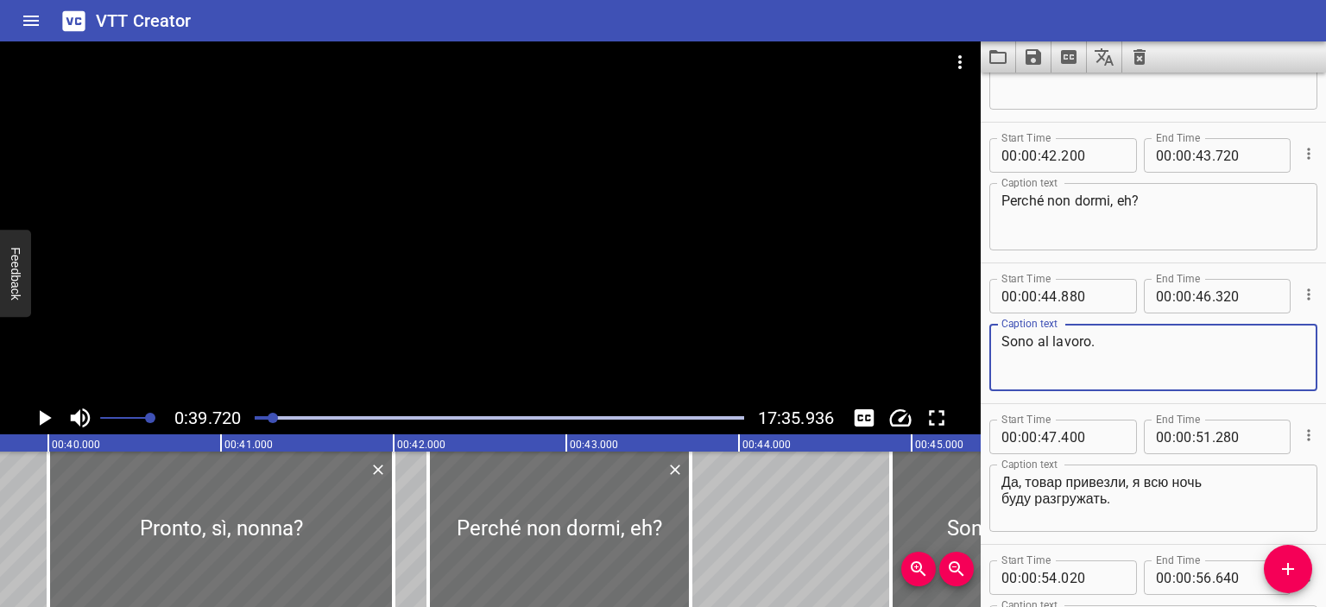
scroll to position [387, 0]
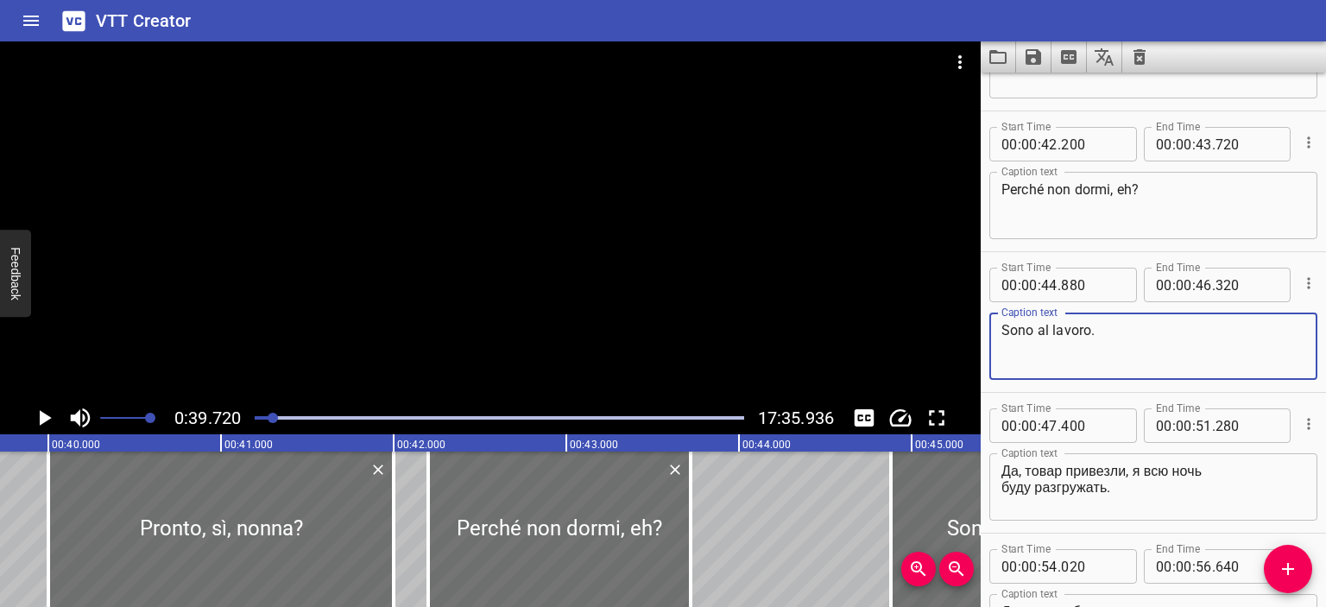
type textarea "Sono al lavoro."
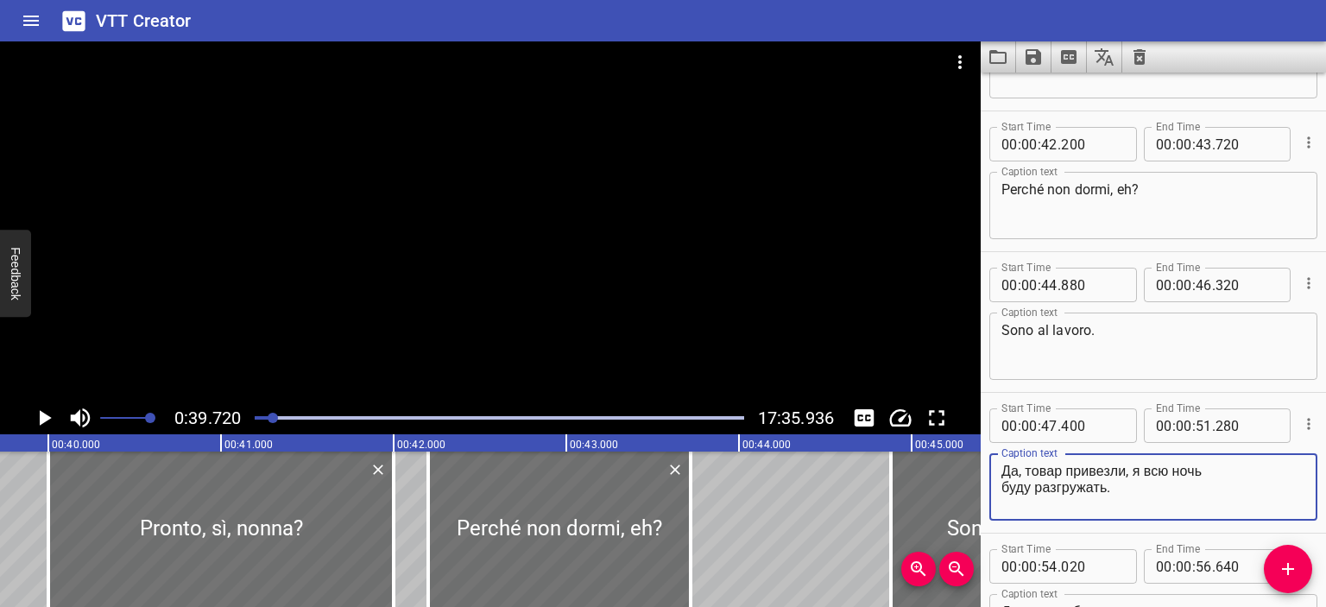
drag, startPoint x: 1123, startPoint y: 484, endPoint x: 988, endPoint y: 463, distance: 136.4
click at [988, 463] on div "Start Time 00 : 00 : 47 . 400 Start Time End Time 00 : 00 : 51 . 280 End Time C…" at bounding box center [1153, 463] width 345 height 140
paste textarea "Sì, la merce è stata portata, lo scaricherò tutta la notte"
drag, startPoint x: 1089, startPoint y: 467, endPoint x: 1167, endPoint y: 471, distance: 78.7
click at [1167, 471] on textarea "Sì, la merce è stata portata, lo scaricherò tutta la notte." at bounding box center [1154, 487] width 304 height 49
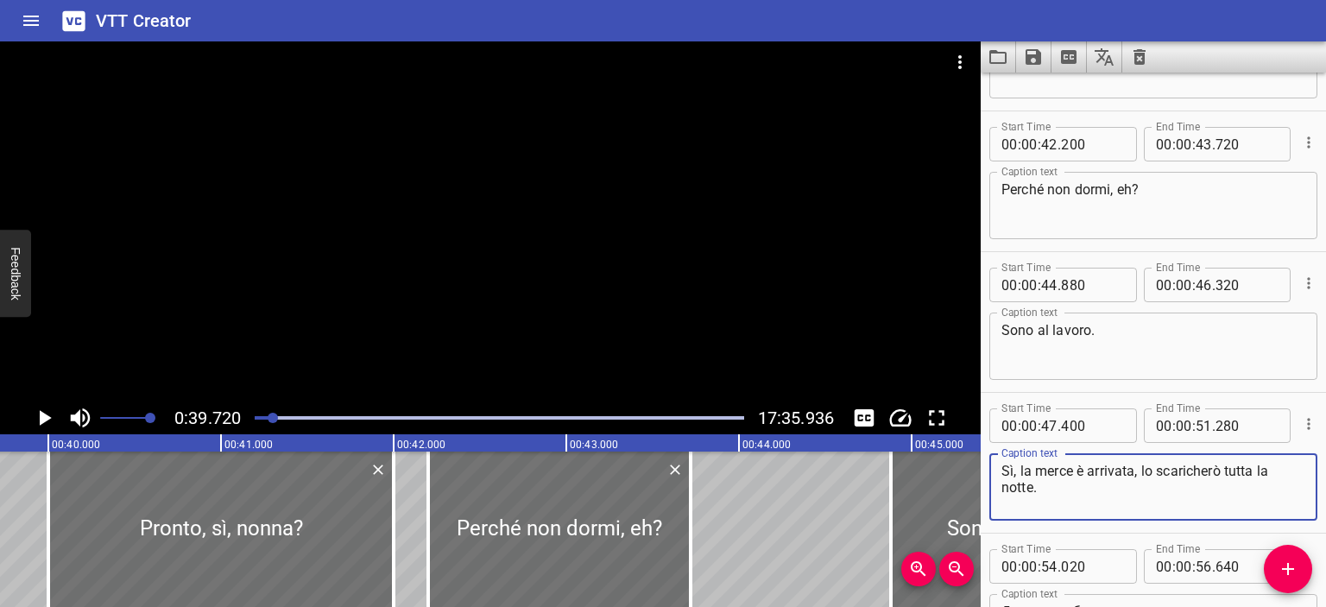
drag, startPoint x: 1142, startPoint y: 471, endPoint x: 1306, endPoint y: 476, distance: 164.1
click at [1306, 476] on div "Start Time 00 : 00 : 47 . 400 Start Time End Time 00 : 00 : 51 . 280 End Time C…" at bounding box center [1153, 463] width 345 height 140
click at [1154, 489] on textarea "Sì, la merce è arrivata, passerò la notte." at bounding box center [1154, 487] width 304 height 49
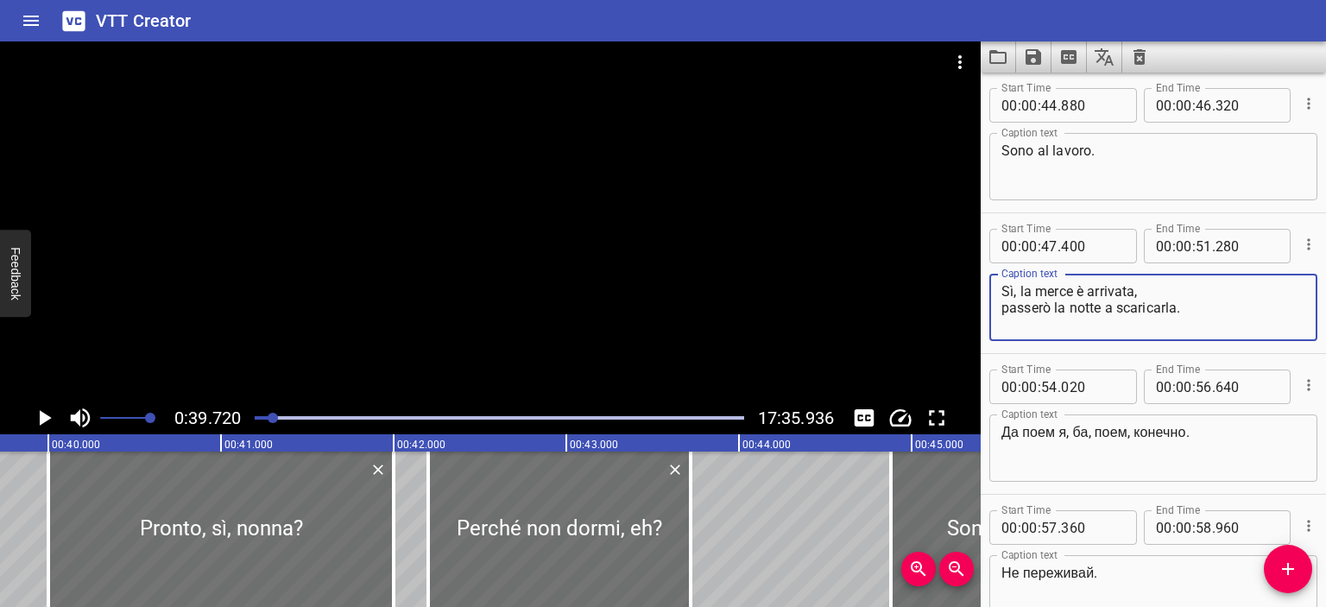
scroll to position [566, 0]
type textarea "Sì, la merce è arrivata, passerò la notte a scaricarla."
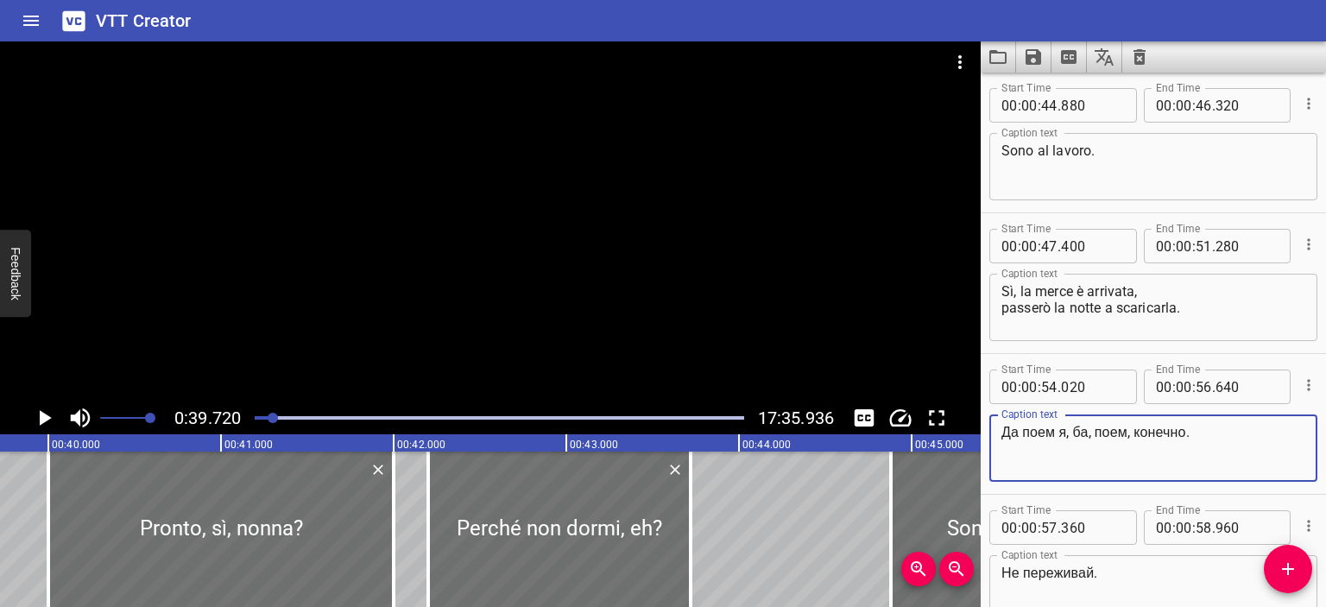
drag, startPoint x: 1188, startPoint y: 432, endPoint x: 964, endPoint y: 433, distance: 224.5
click at [964, 433] on main "0:39.720 17:35.936 00:00.000 00:01.000 00:02.000 00:03.000 00:04.000 00:05.000 …" at bounding box center [663, 324] width 1326 height 566
type textarea "Sì nonna, certo che mangio, sì."
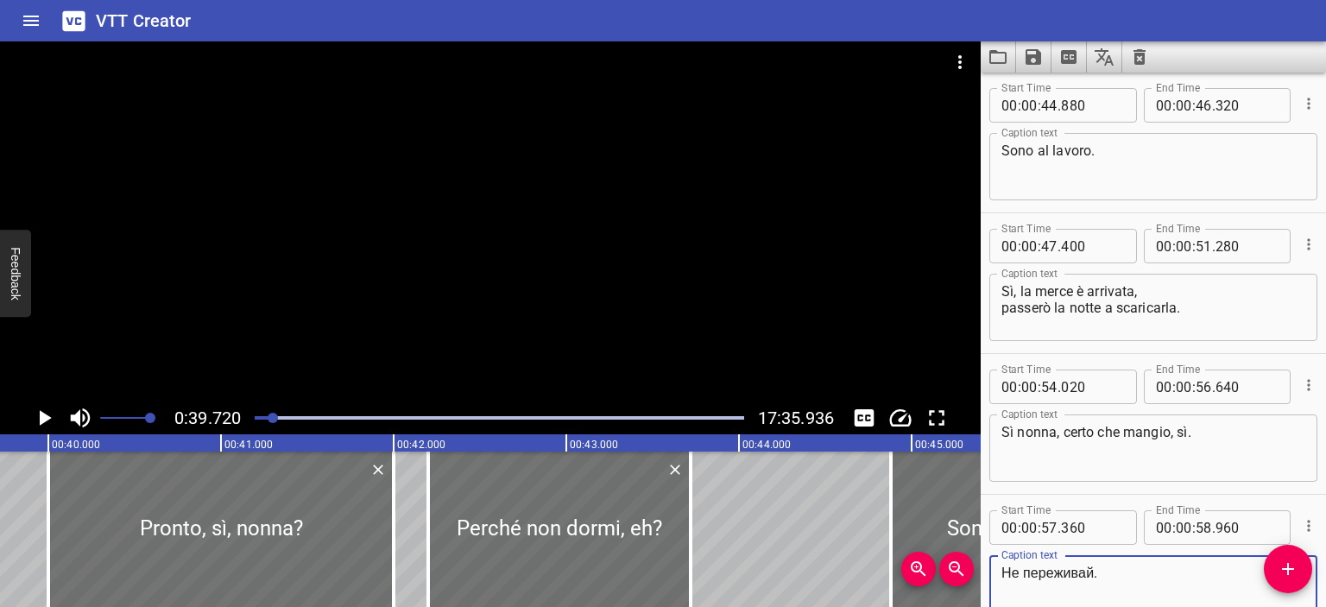
drag, startPoint x: 1093, startPoint y: 572, endPoint x: 958, endPoint y: 571, distance: 135.6
click at [958, 571] on main "0:39.720 17:35.936 00:00.000 00:01.000 00:02.000 00:03.000 00:04.000 00:05.000 …" at bounding box center [663, 324] width 1326 height 566
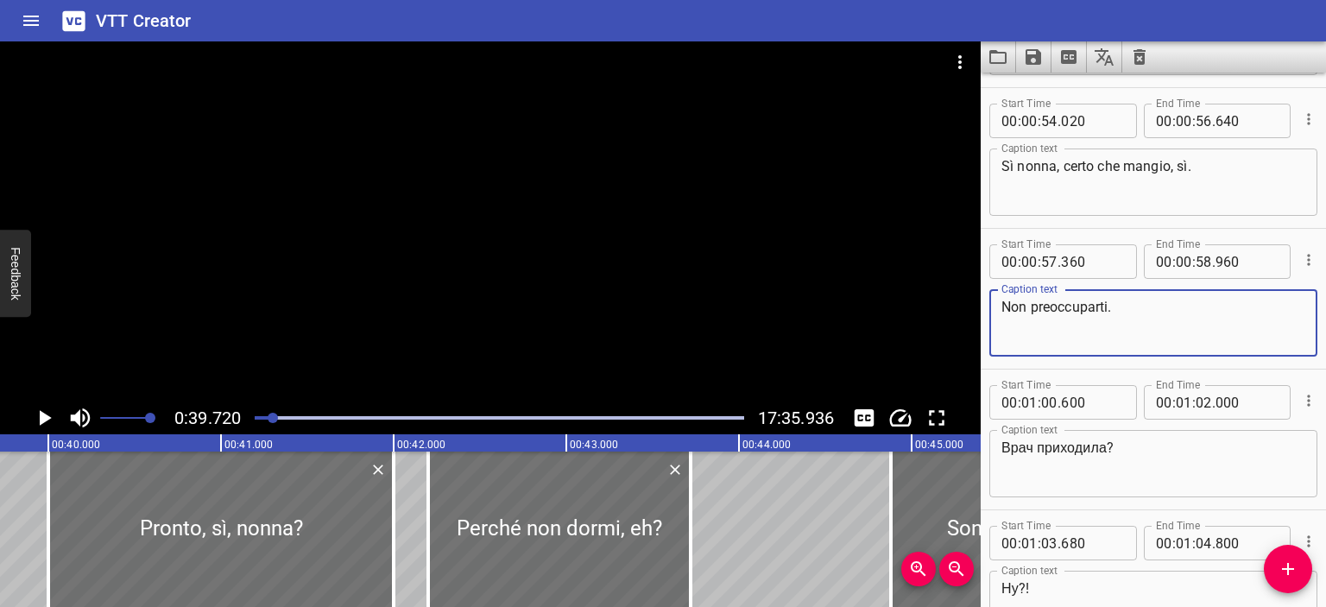
scroll to position [836, 0]
type textarea "Non preoccuparti."
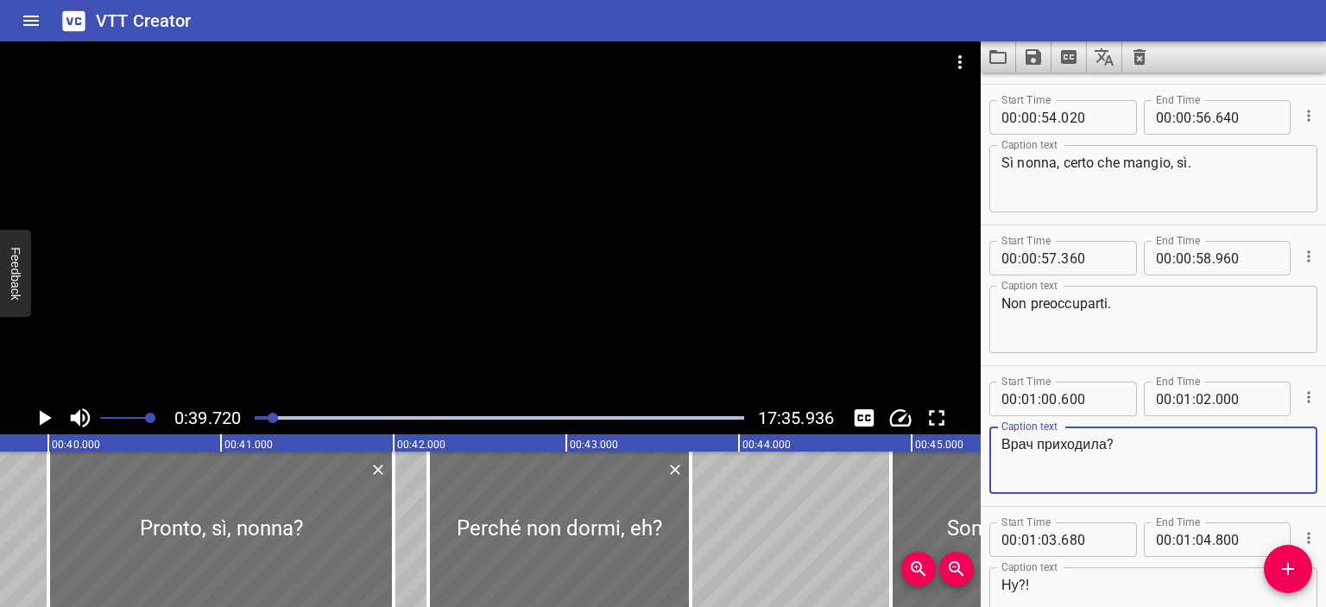
drag, startPoint x: 1108, startPoint y: 448, endPoint x: 912, endPoint y: 437, distance: 196.3
click at [912, 437] on main "0:39.720 17:35.936 00:00.000 00:01.000 00:02.000 00:03.000 00:04.000 00:05.000 …" at bounding box center [663, 324] width 1326 height 566
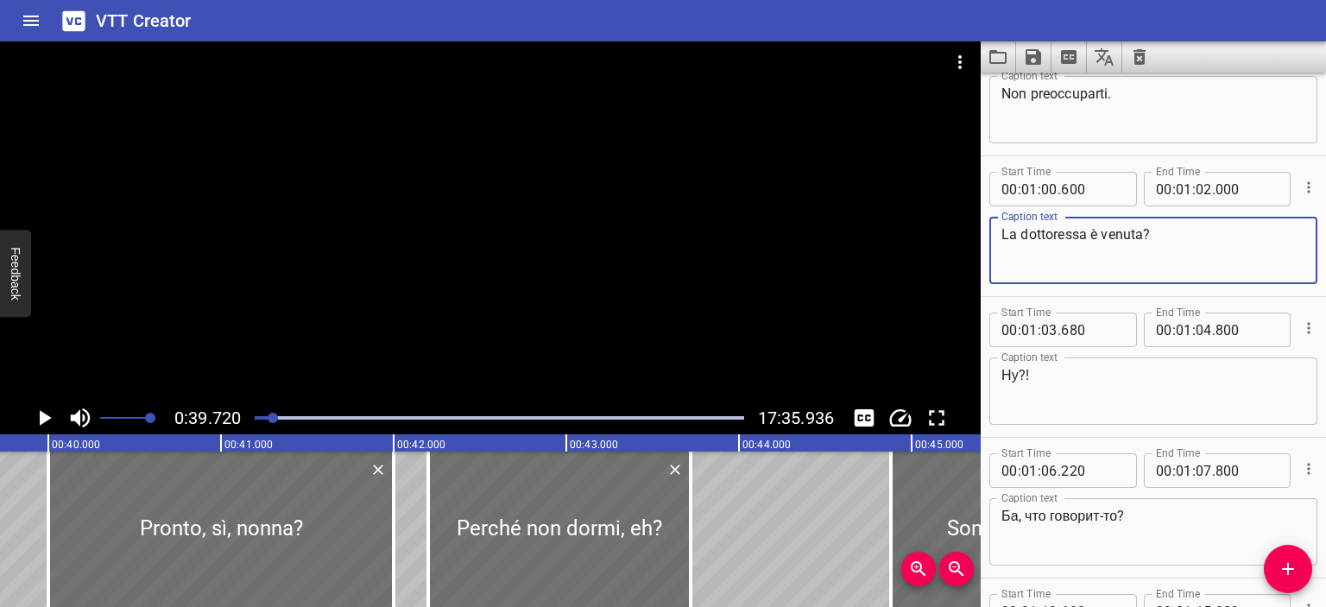
scroll to position [1047, 0]
type textarea "La dottoressa è venuta?"
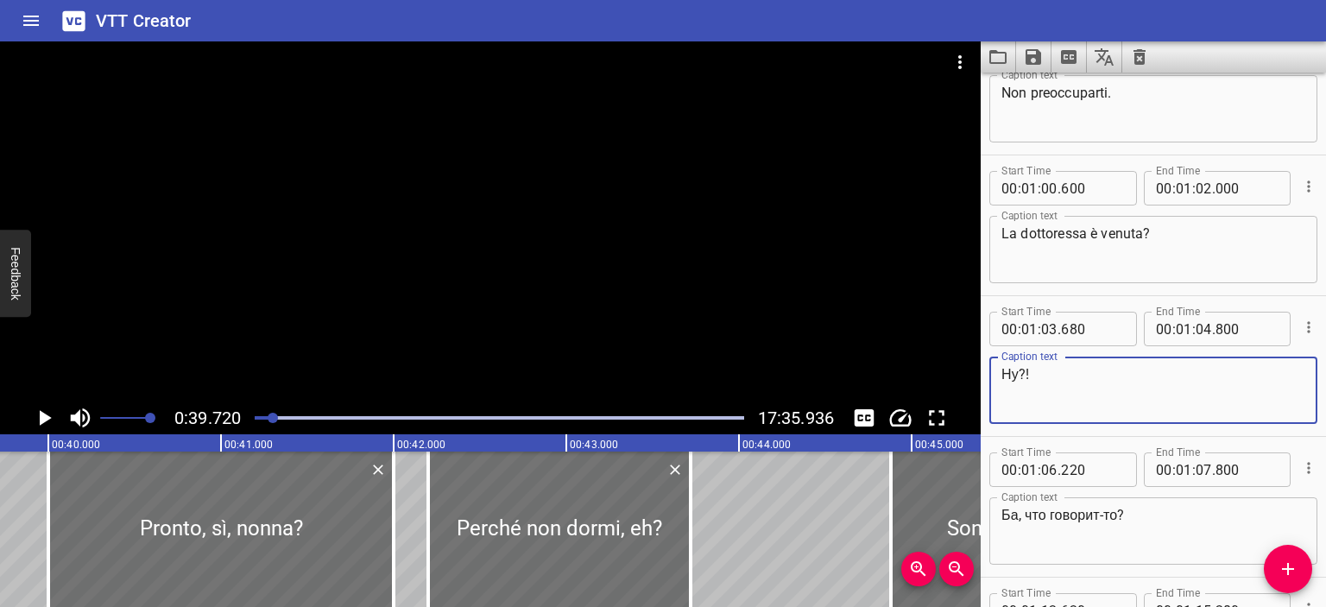
drag, startPoint x: 1019, startPoint y: 369, endPoint x: 956, endPoint y: 367, distance: 63.1
click at [956, 367] on main "0:39.720 17:35.936 00:00.000 00:01.000 00:02.000 00:03.000 00:04.000 00:05.000 …" at bounding box center [663, 324] width 1326 height 566
type textarea "Beh?!"
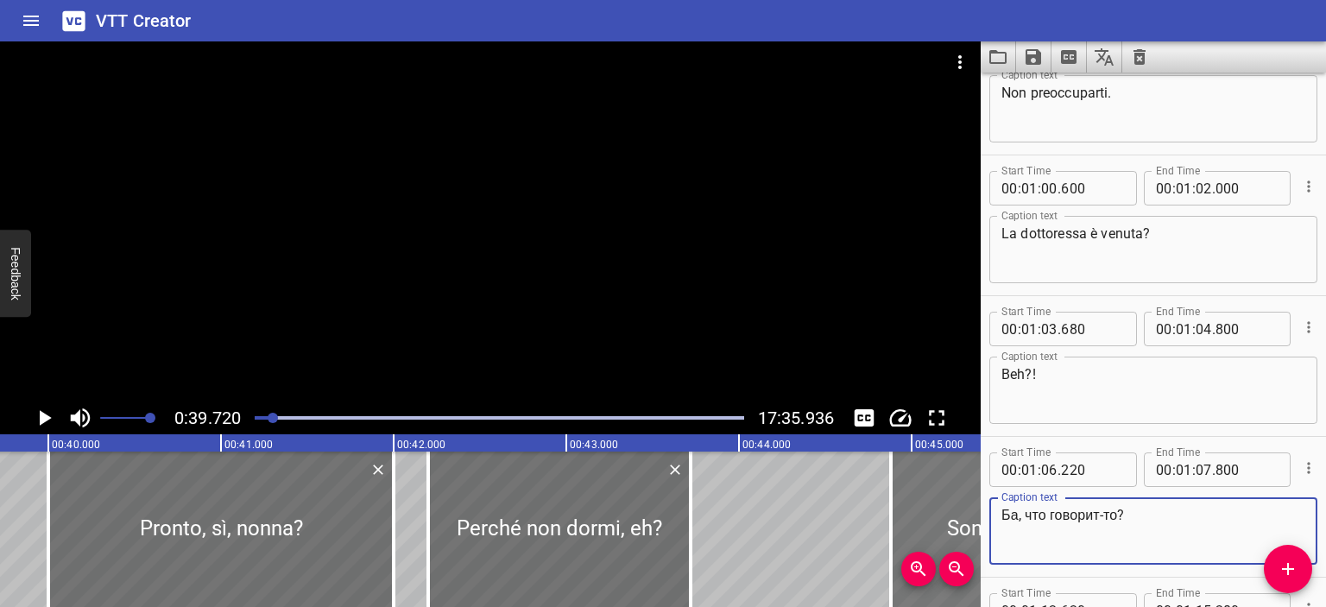
drag, startPoint x: 1121, startPoint y: 511, endPoint x: 971, endPoint y: 516, distance: 150.3
click at [971, 516] on main "0:39.720 17:35.936 00:00.000 00:01.000 00:02.000 00:03.000 00:04.000 00:05.000 …" at bounding box center [663, 324] width 1326 height 566
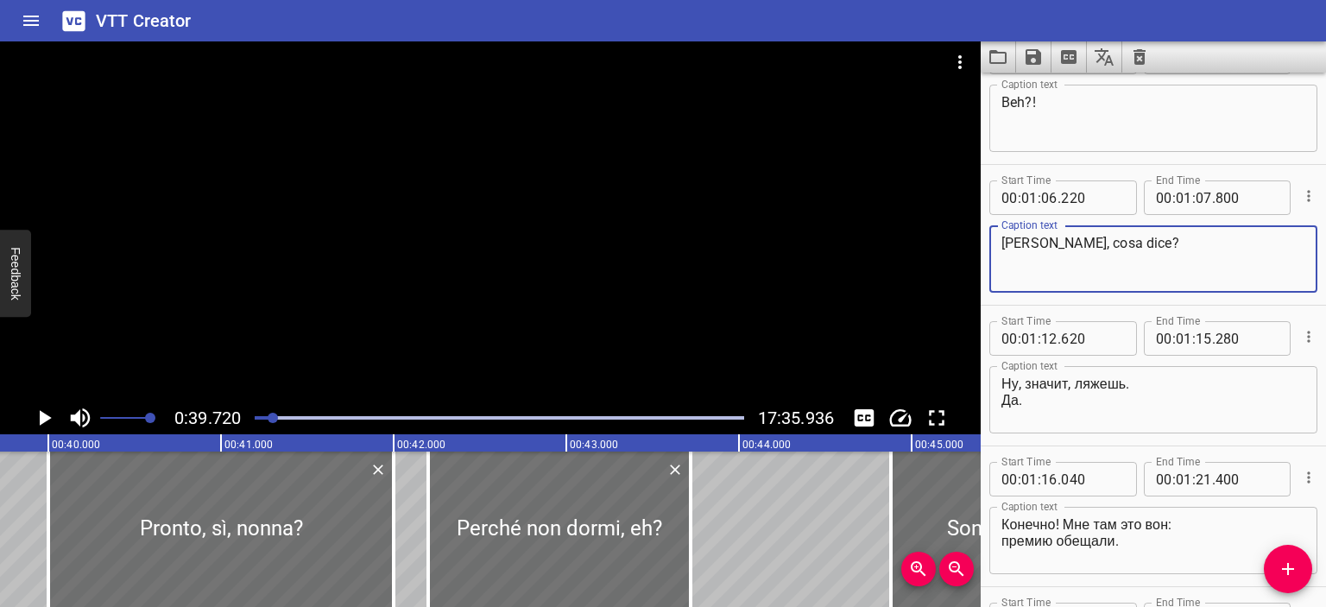
scroll to position [1319, 0]
type textarea "[PERSON_NAME], cosa dice?"
click at [566, 245] on div at bounding box center [490, 221] width 981 height 360
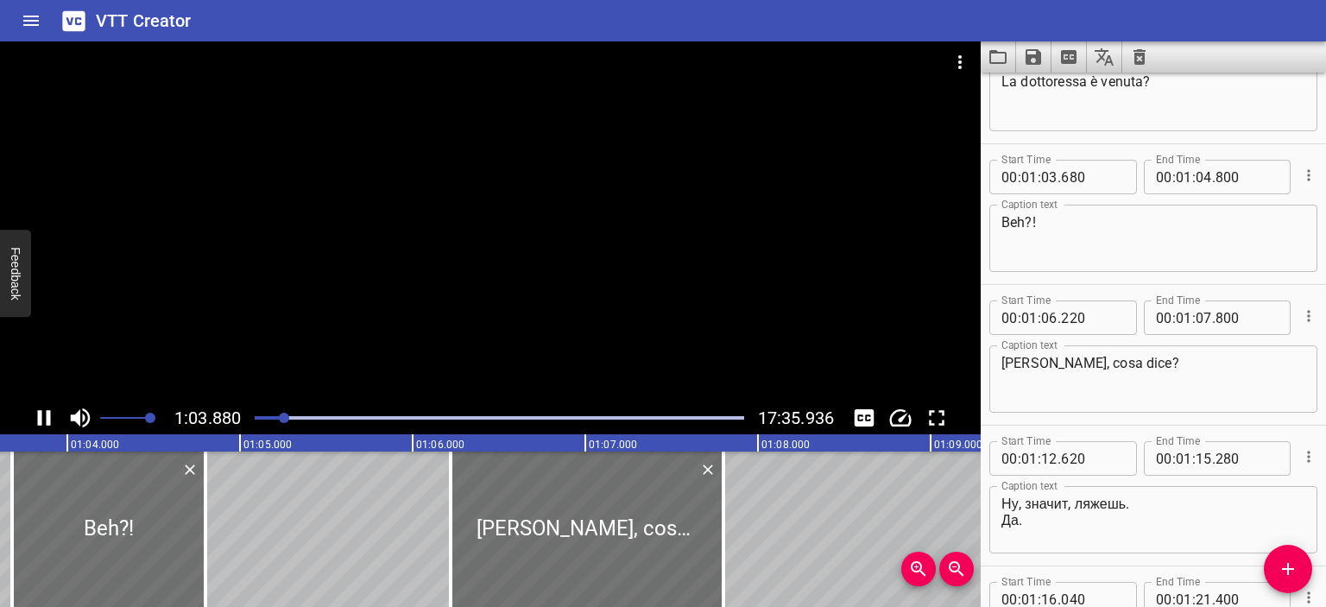
scroll to position [0, 0]
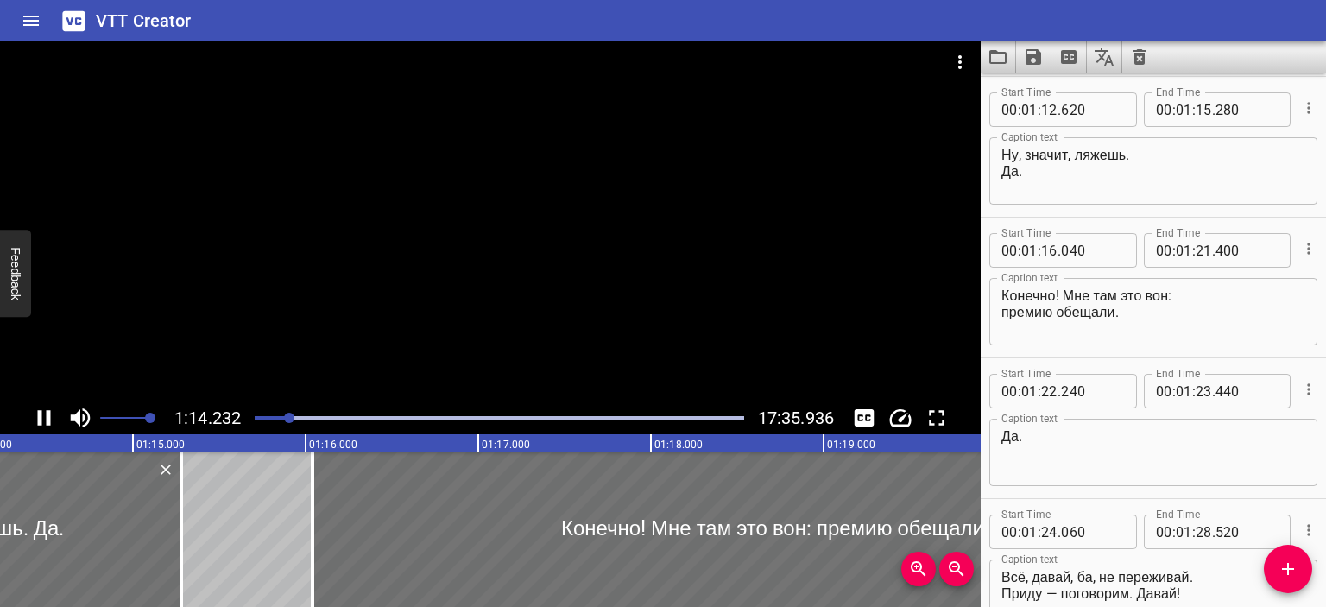
click at [635, 236] on div at bounding box center [490, 221] width 981 height 360
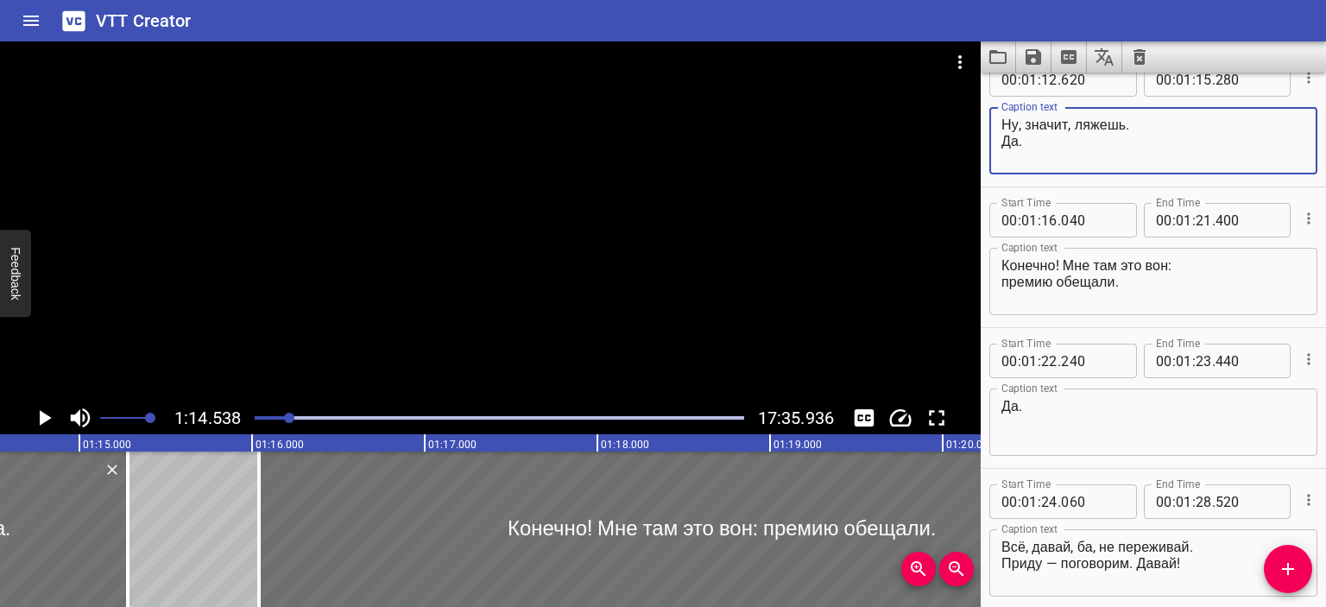
drag, startPoint x: 1060, startPoint y: 155, endPoint x: 985, endPoint y: 117, distance: 83.4
click at [985, 117] on div "Start Time 00 : 01 : 12 . 620 Start Time End Time 00 : 01 : 15 . 280 End Time C…" at bounding box center [1153, 117] width 345 height 140
paste textarea "Beh, allora ti sdraierai. Sì."
drag, startPoint x: 1069, startPoint y: 128, endPoint x: 1135, endPoint y: 126, distance: 66.5
click at [1135, 126] on textarea "Beh, allora ti sdraierai. Sì." at bounding box center [1154, 141] width 304 height 49
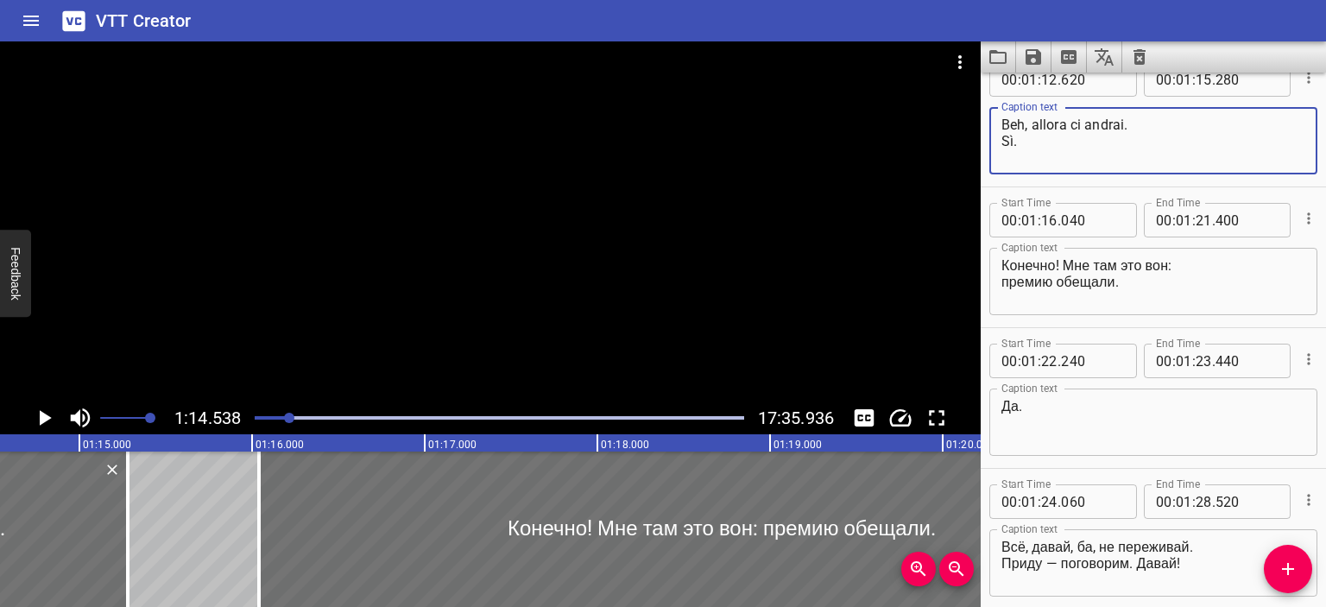
type textarea "Beh, allora ci andrai. Sì."
click at [1053, 263] on textarea "Конечно! Мне там это вон: премию обещали." at bounding box center [1154, 281] width 304 height 49
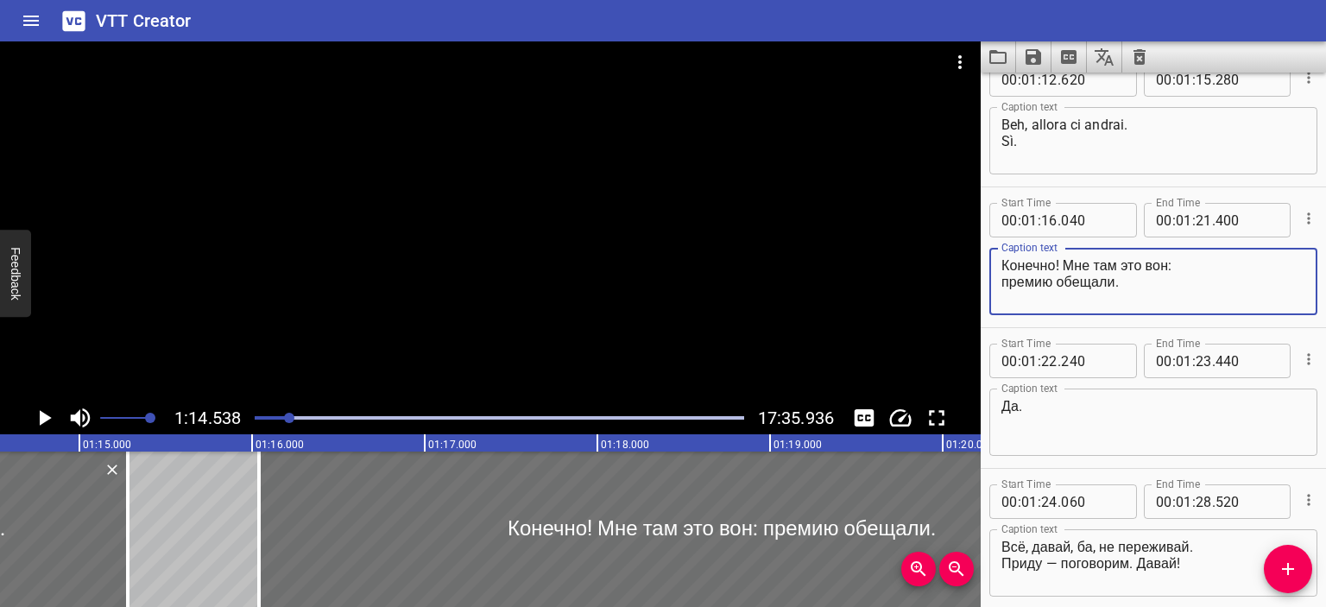
drag, startPoint x: 1066, startPoint y: 263, endPoint x: 976, endPoint y: 263, distance: 89.8
click at [976, 263] on main "1:14.538 17:35.936 00:00.000 00:01.000 00:02.000 00:03.000 00:04.000 00:05.000 …" at bounding box center [663, 324] width 1326 height 566
type textarea "Certo! Mi hanno pure promesso un premio."
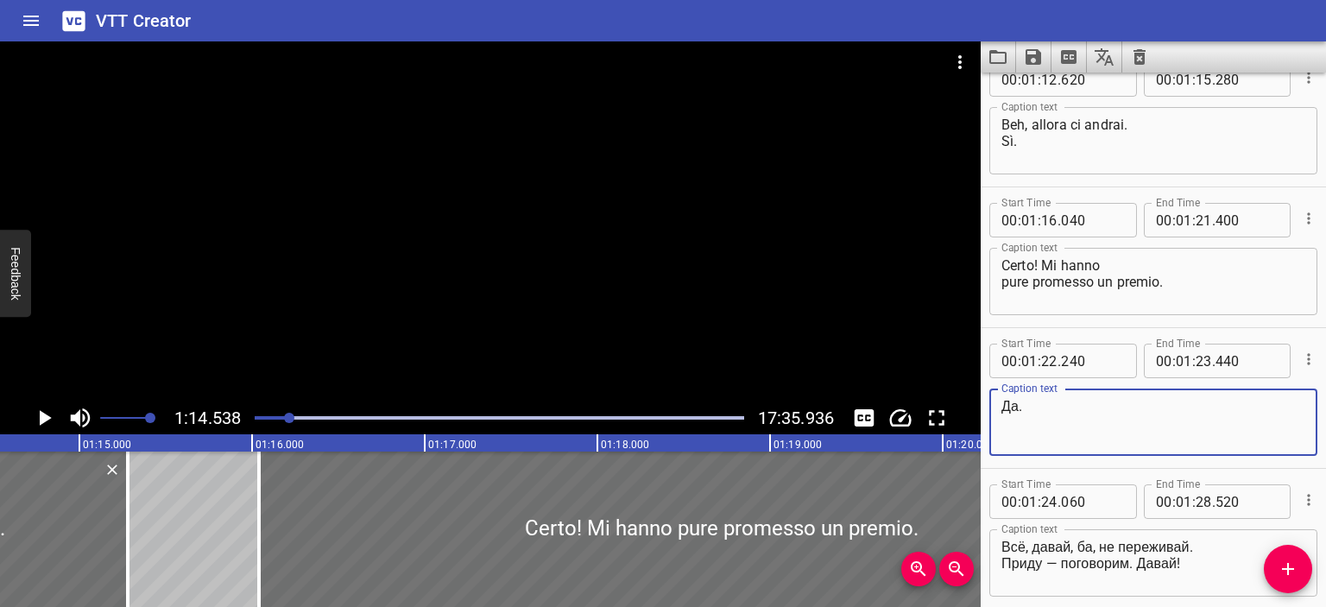
drag, startPoint x: 1038, startPoint y: 407, endPoint x: 989, endPoint y: 409, distance: 49.3
click at [990, 409] on div "Да. Caption text" at bounding box center [1154, 422] width 328 height 67
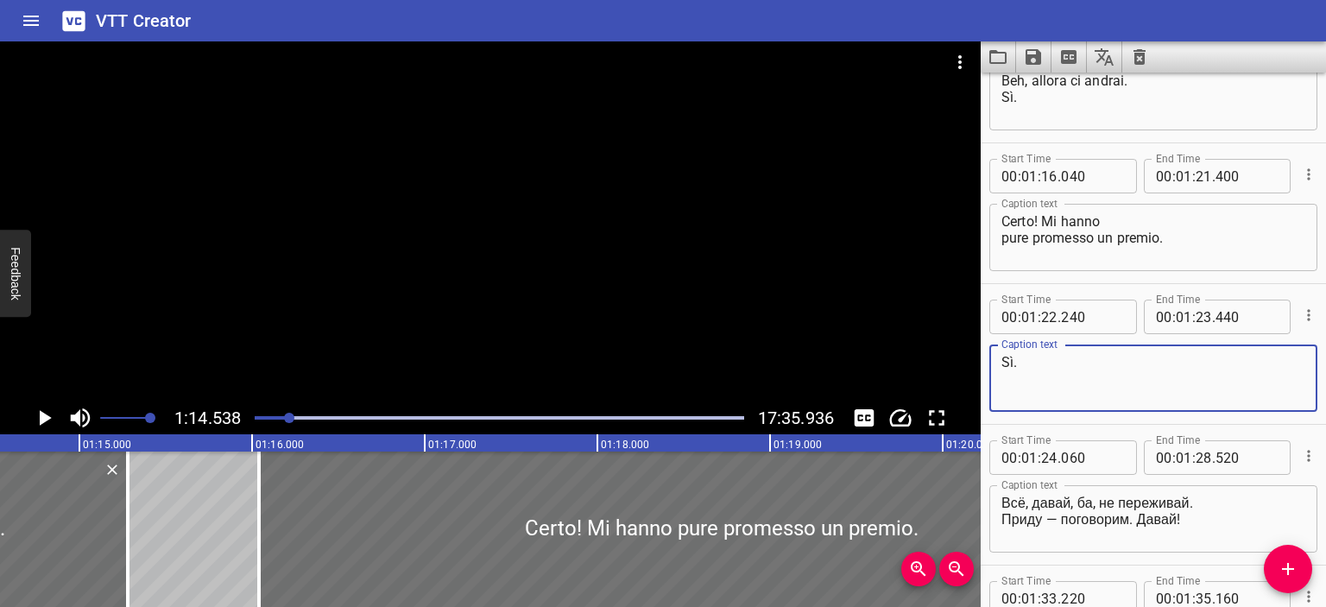
type textarea "Sì."
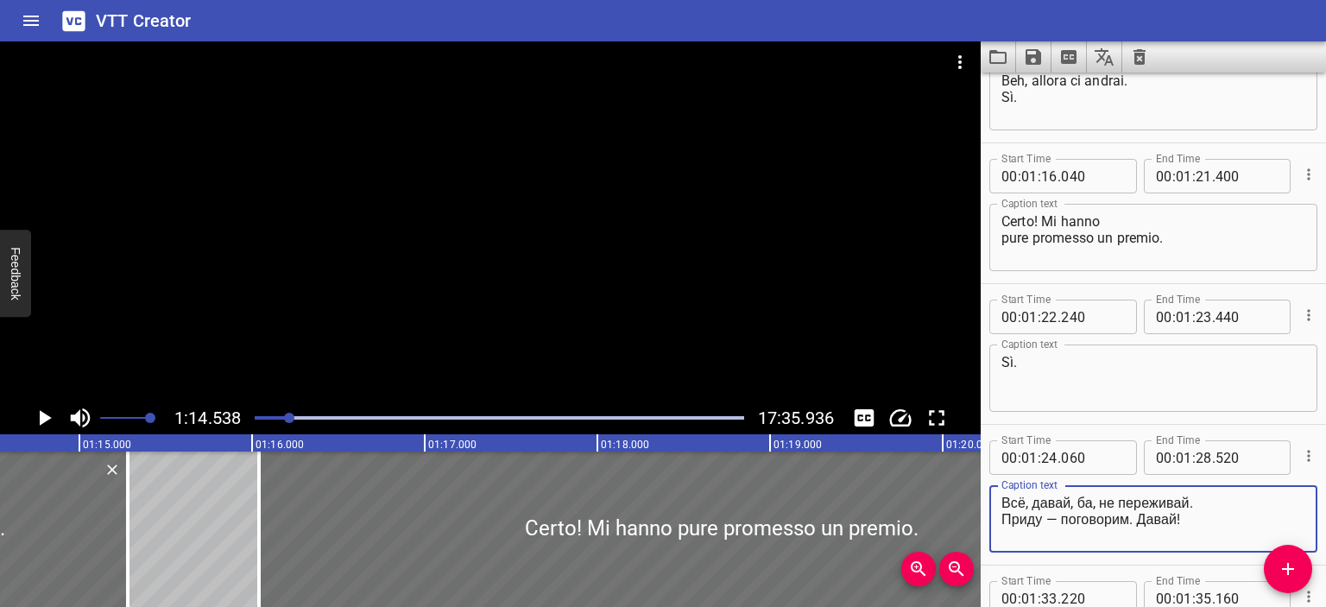
drag, startPoint x: 1192, startPoint y: 503, endPoint x: 990, endPoint y: 496, distance: 202.2
click at [990, 496] on div "Всё, давай, ба, не переживай. Приду — поговорим. Давай! Caption text" at bounding box center [1154, 518] width 328 height 67
click at [1125, 503] on textarea "Ok, dai nonna, non pti preoccupare. Приду — поговорим. Давай!" at bounding box center [1154, 519] width 304 height 49
drag, startPoint x: 1131, startPoint y: 516, endPoint x: 920, endPoint y: 517, distance: 211.6
click at [920, 517] on main "1:14.538 17:35.936 00:00.000 00:01.000 00:02.000 00:03.000 00:04.000 00:05.000 …" at bounding box center [663, 324] width 1326 height 566
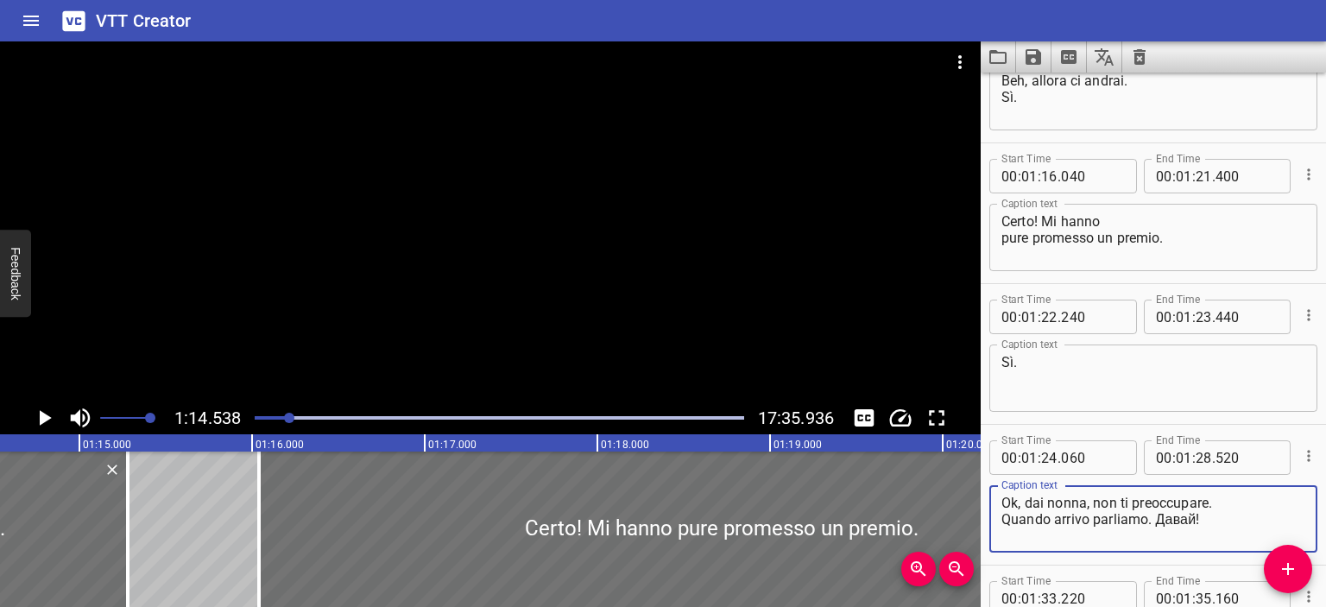
click at [1199, 518] on textarea "Ok, dai nonna, non ti preoccupare. Quando arrivo parliamo. Давай!" at bounding box center [1154, 519] width 304 height 49
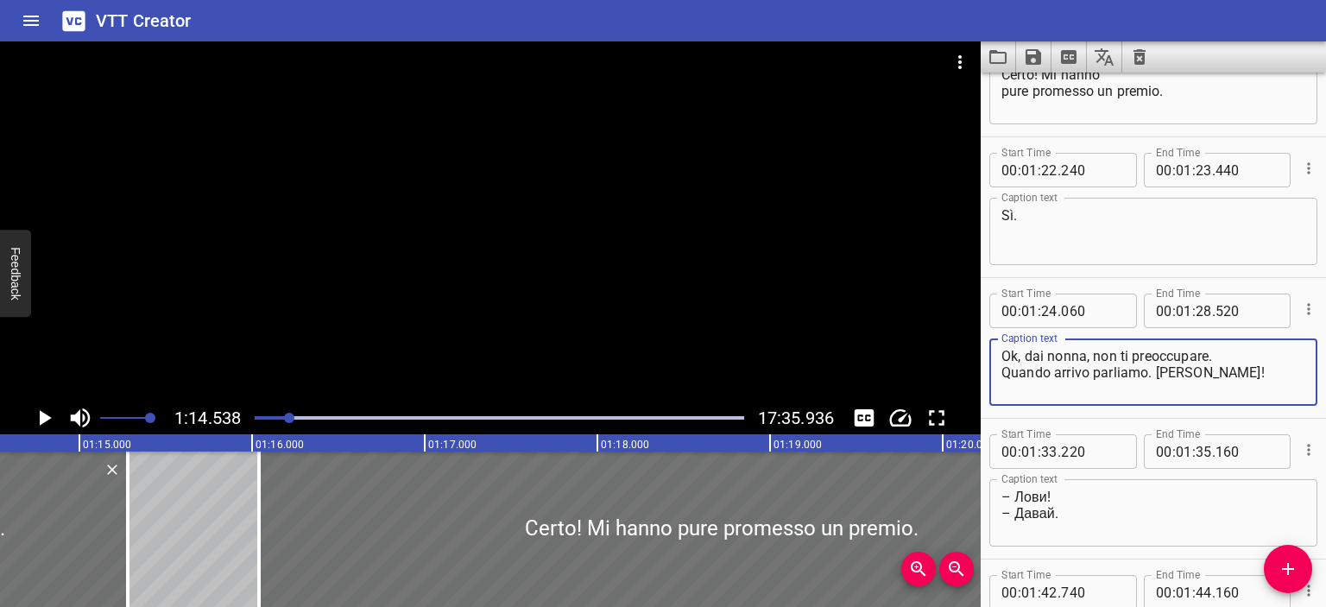
type textarea "Ok, dai nonna, non ti preoccupare. Quando arrivo parliamo. [PERSON_NAME]!"
click at [857, 359] on div at bounding box center [490, 221] width 981 height 360
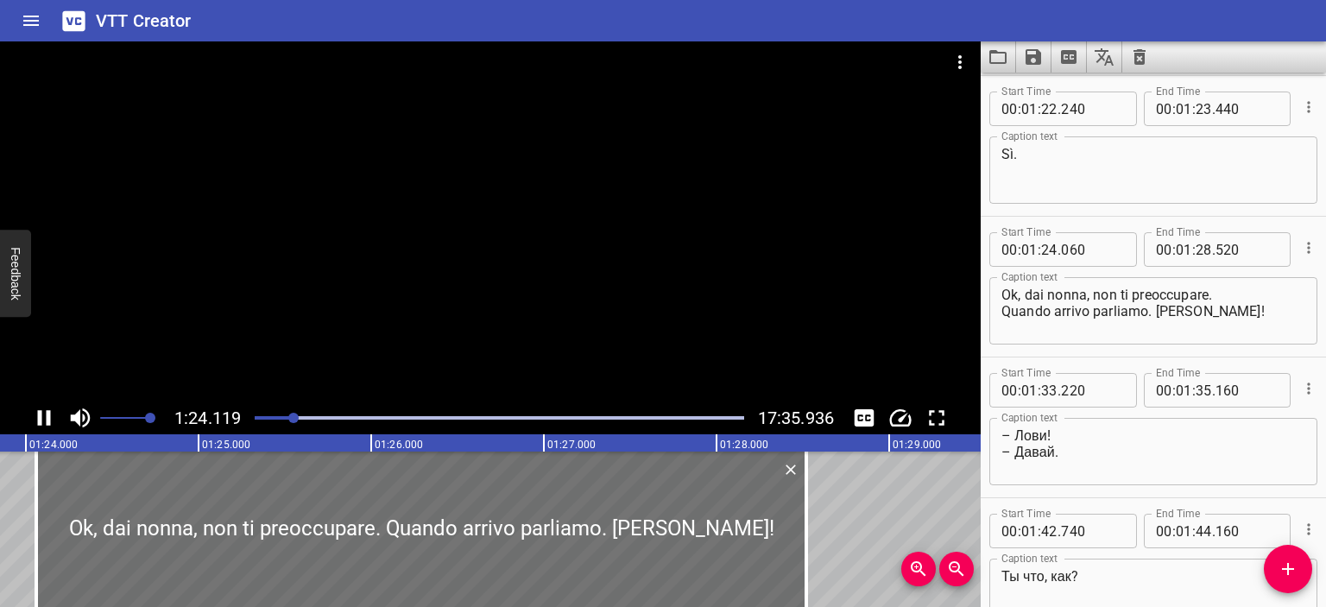
scroll to position [1970, 0]
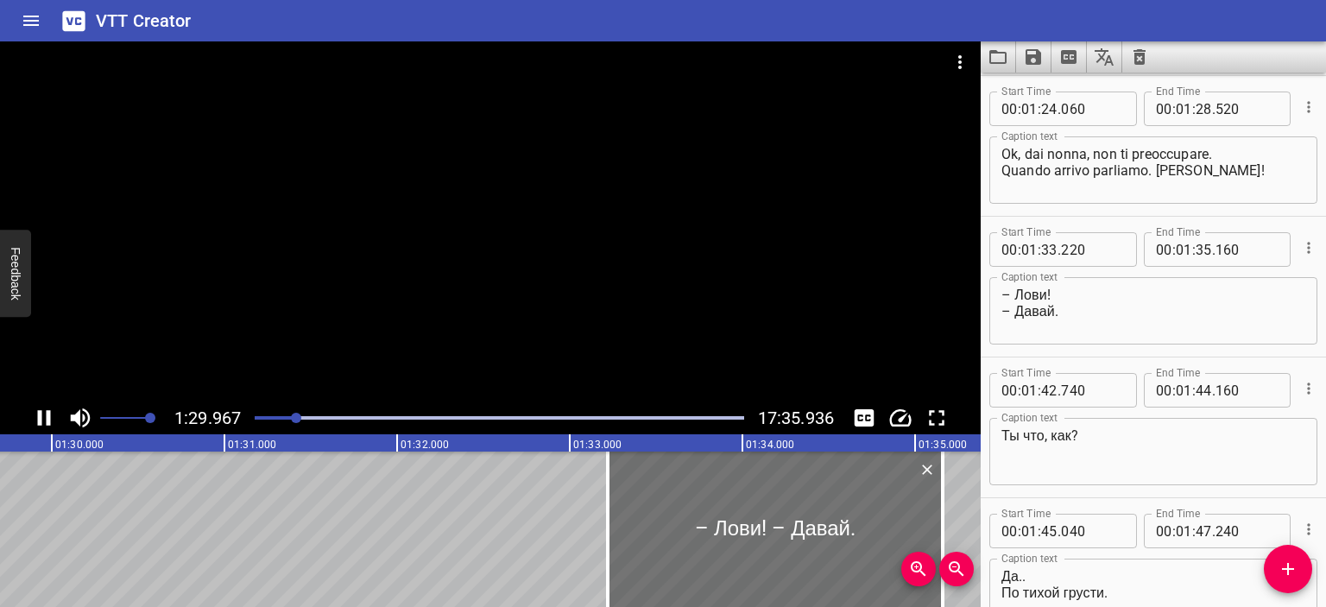
click at [690, 286] on div at bounding box center [490, 221] width 981 height 360
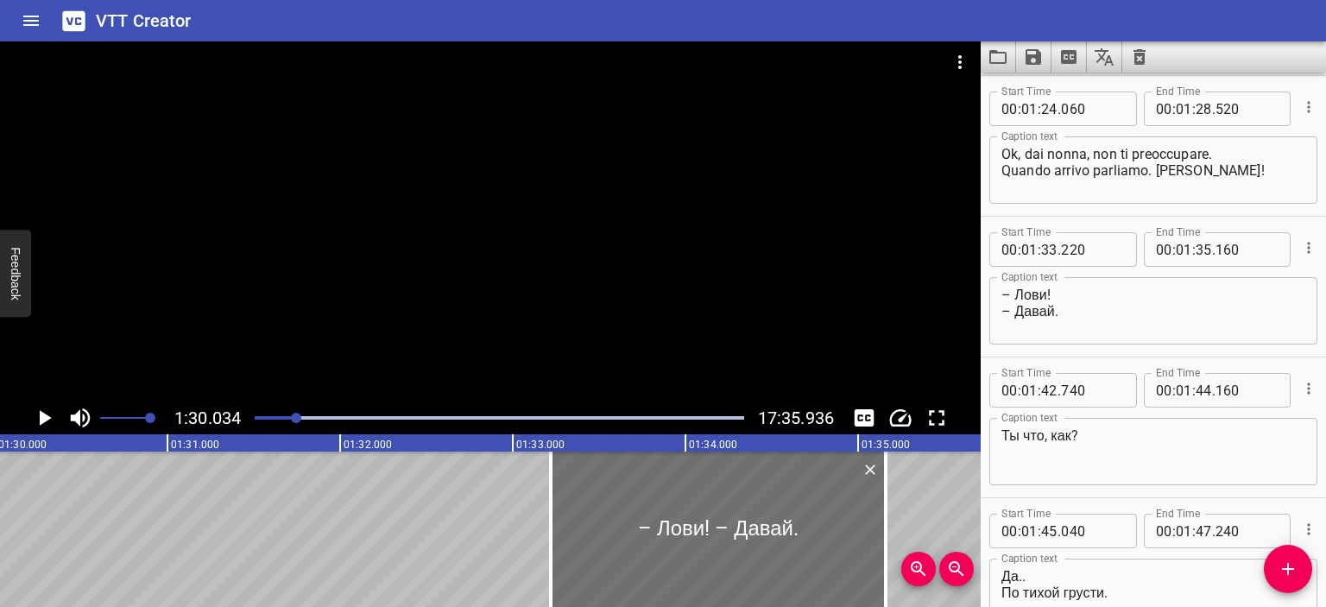
scroll to position [0, 15549]
click at [690, 286] on div at bounding box center [490, 221] width 981 height 360
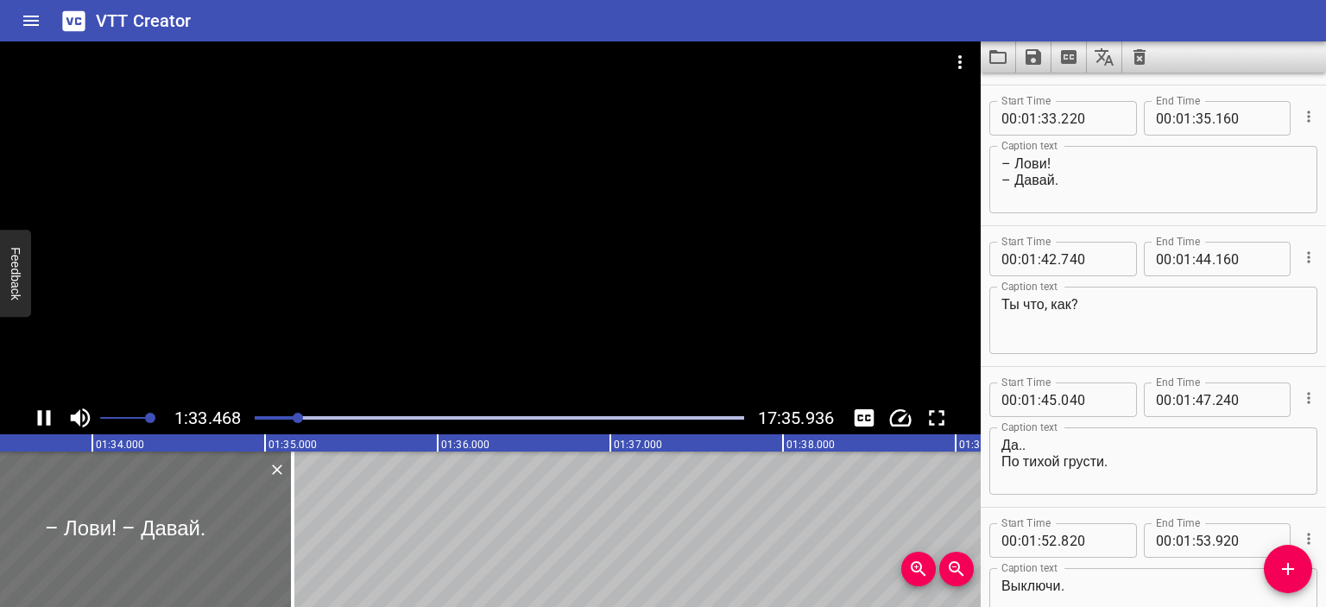
scroll to position [2110, 0]
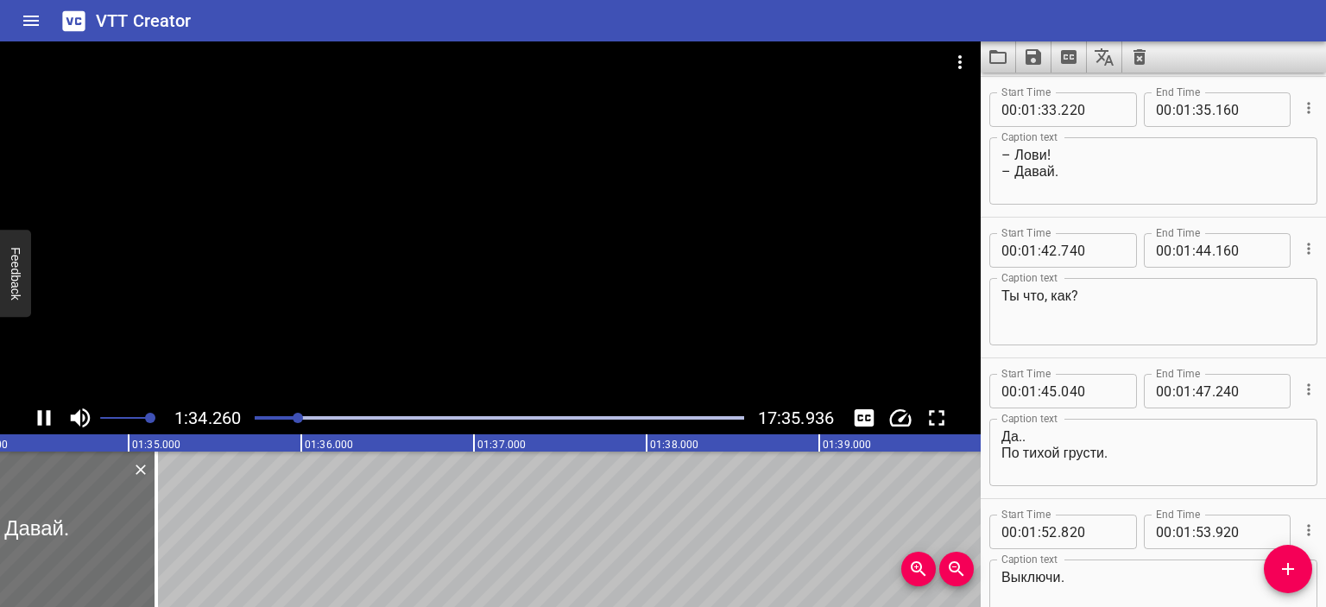
click at [675, 255] on div at bounding box center [490, 221] width 981 height 360
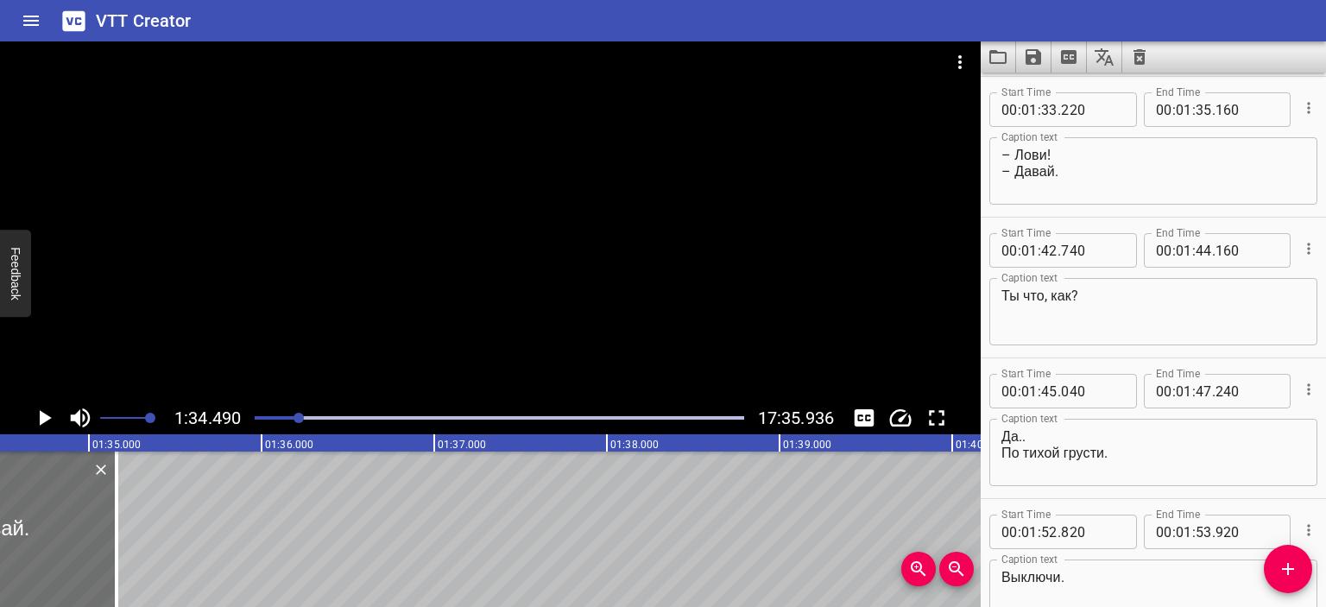
scroll to position [0, 16318]
click at [1046, 160] on textarea "– Лови! – Давай." at bounding box center [1154, 171] width 304 height 49
click at [1057, 172] on textarea "– Tieni! – Давай." at bounding box center [1154, 171] width 304 height 49
type textarea "– Tieni! – Dammi."
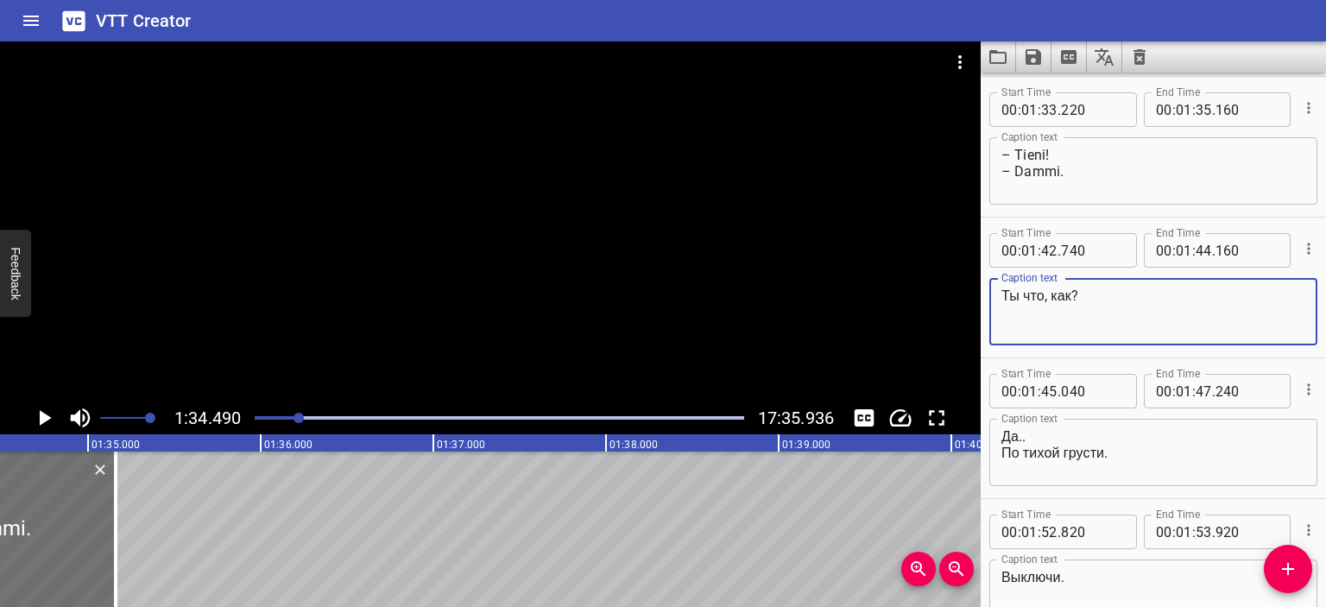
drag, startPoint x: 1078, startPoint y: 295, endPoint x: 960, endPoint y: 291, distance: 117.5
click at [961, 291] on main "1:34.490 17:35.936 00:00.000 00:01.000 00:02.000 00:03.000 00:04.000 00:05.000 …" at bounding box center [663, 324] width 1326 height 566
type textarea "Allora, com'è?"
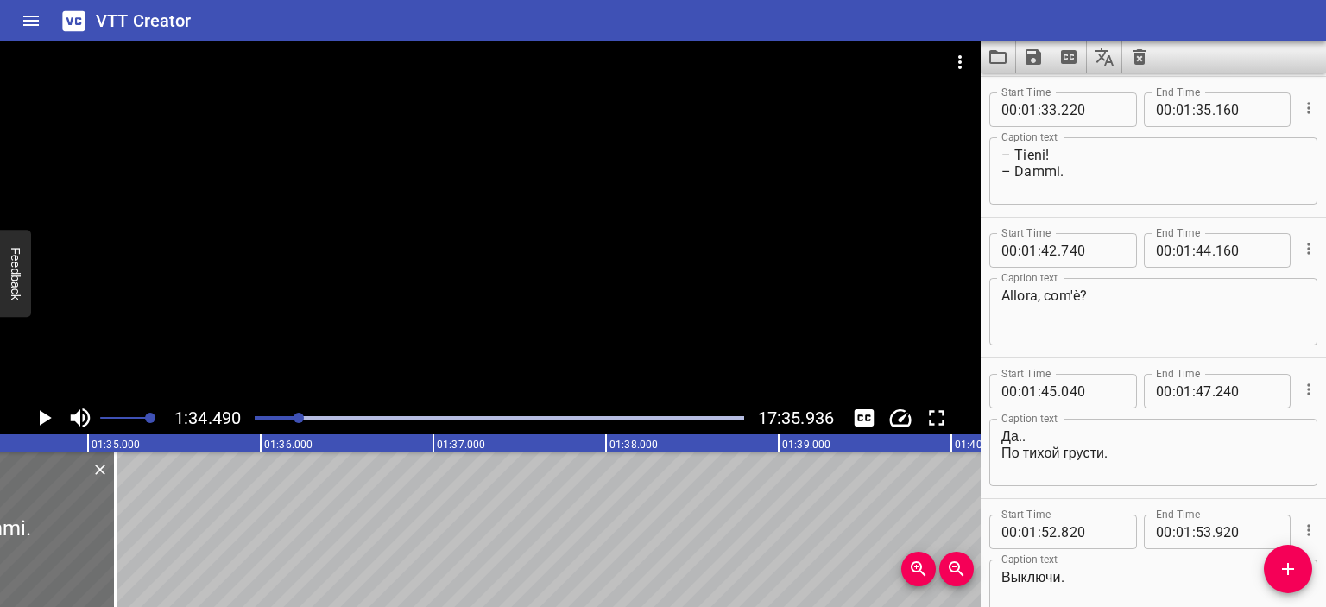
click at [813, 354] on div at bounding box center [490, 221] width 981 height 360
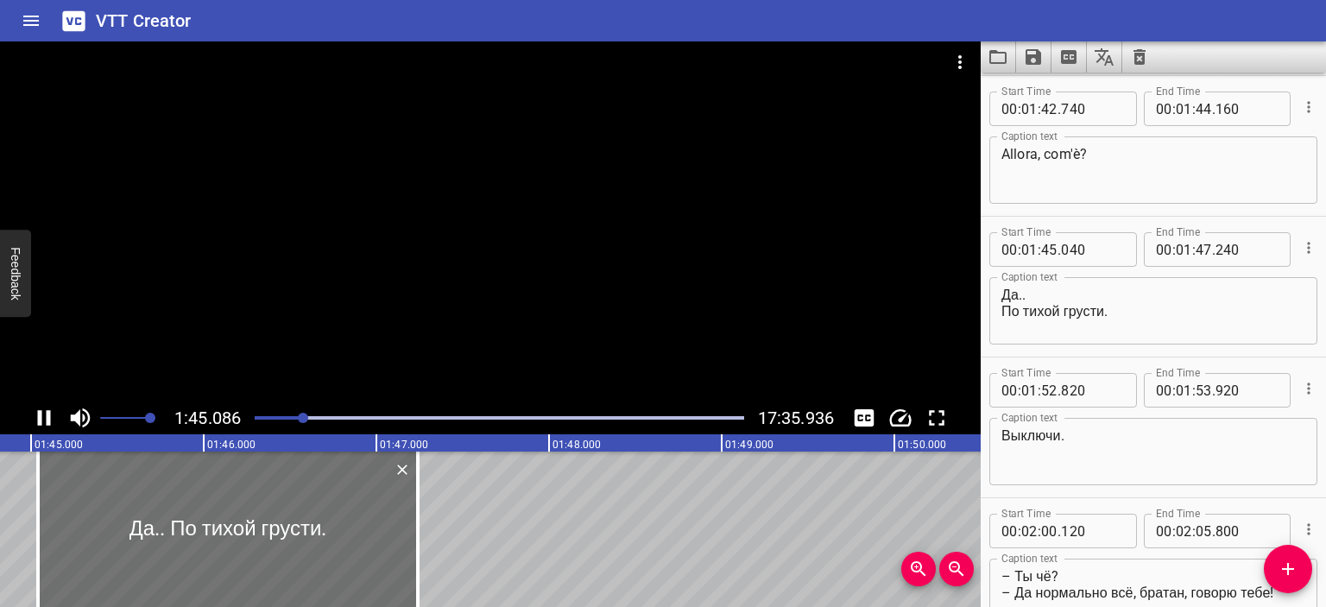
scroll to position [2393, 0]
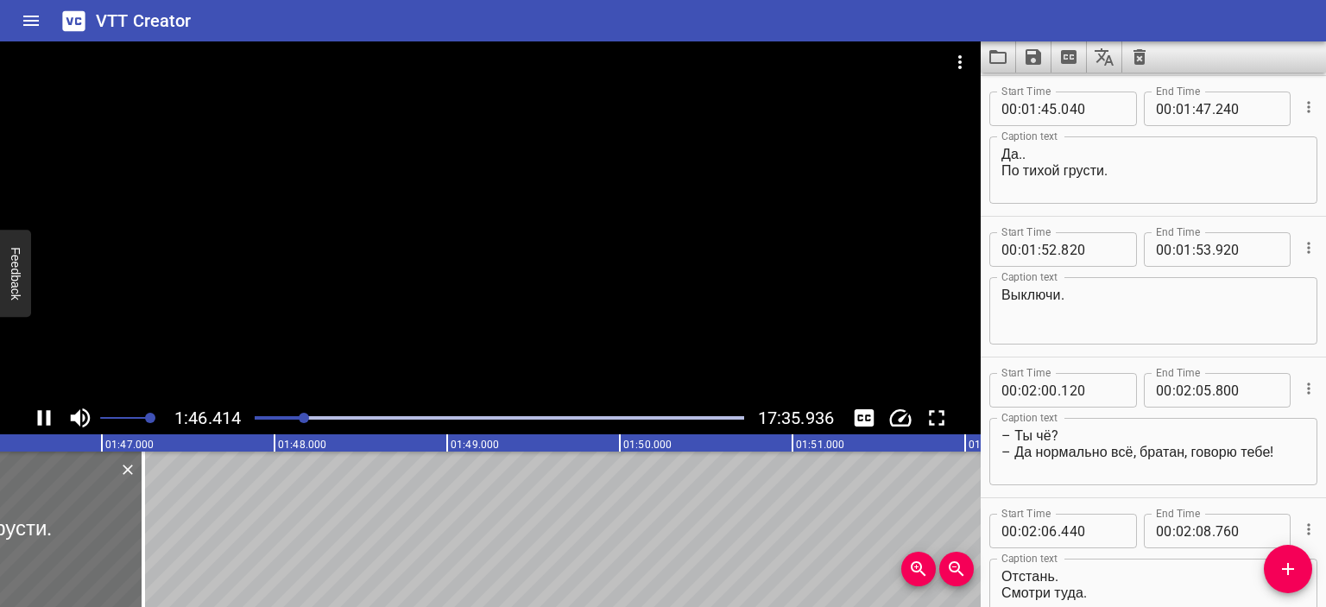
click at [632, 303] on div at bounding box center [490, 221] width 981 height 360
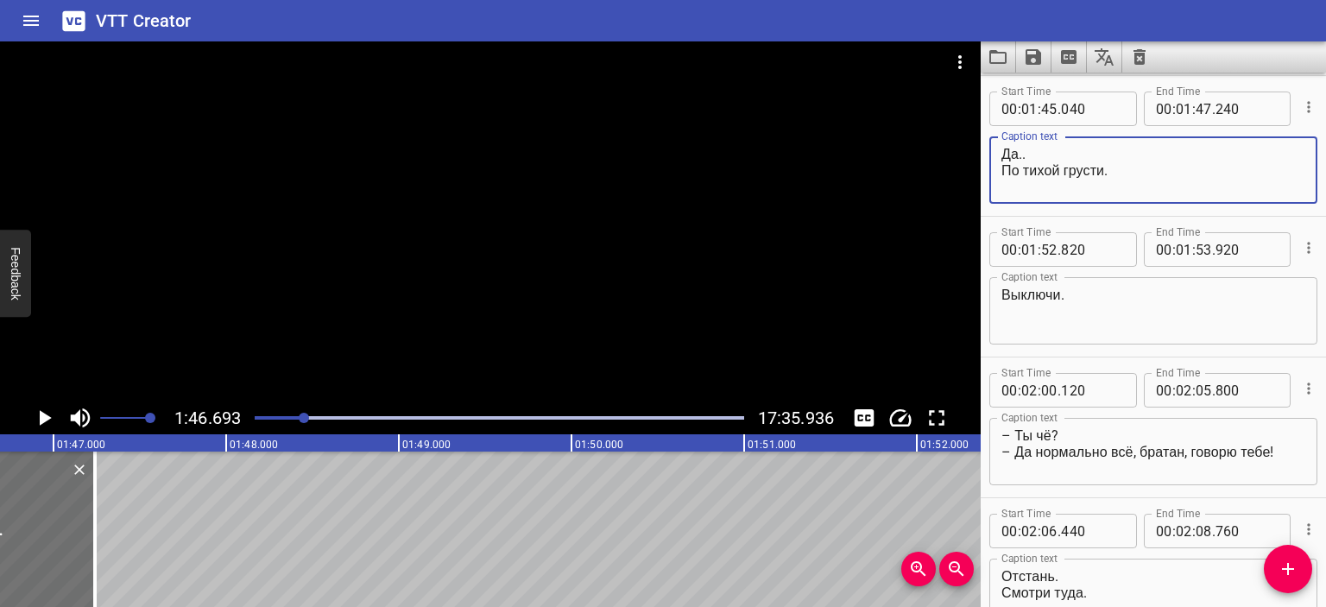
drag, startPoint x: 1145, startPoint y: 170, endPoint x: 990, endPoint y: 174, distance: 155.5
click at [990, 174] on div "Да.. По тихой грусти. Caption text" at bounding box center [1154, 169] width 328 height 67
click at [1131, 180] on textarea "Да.. По тихой грусти." at bounding box center [1154, 170] width 304 height 49
drag, startPoint x: 1116, startPoint y: 172, endPoint x: 971, endPoint y: 149, distance: 145.9
click at [971, 149] on main "1:46.693 17:35.936 00:00.000 00:01.000 00:02.000 00:03.000 00:04.000 00:05.000 …" at bounding box center [663, 324] width 1326 height 566
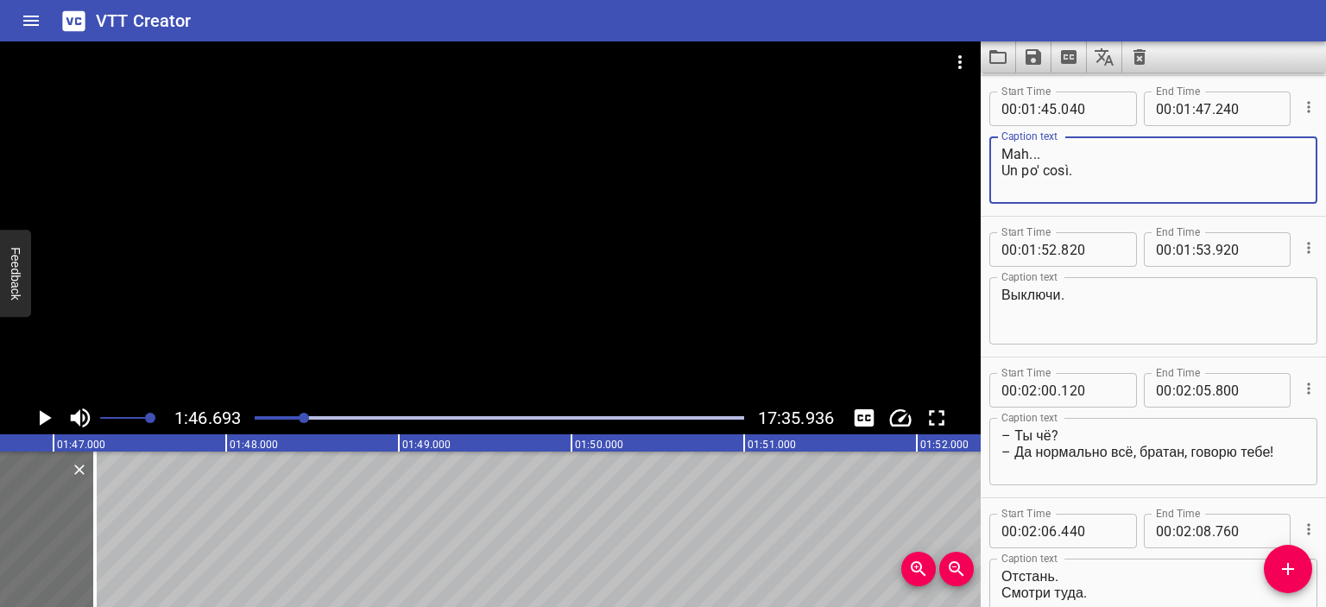
type textarea "Mah... Un po' così."
click at [640, 206] on div at bounding box center [490, 221] width 981 height 360
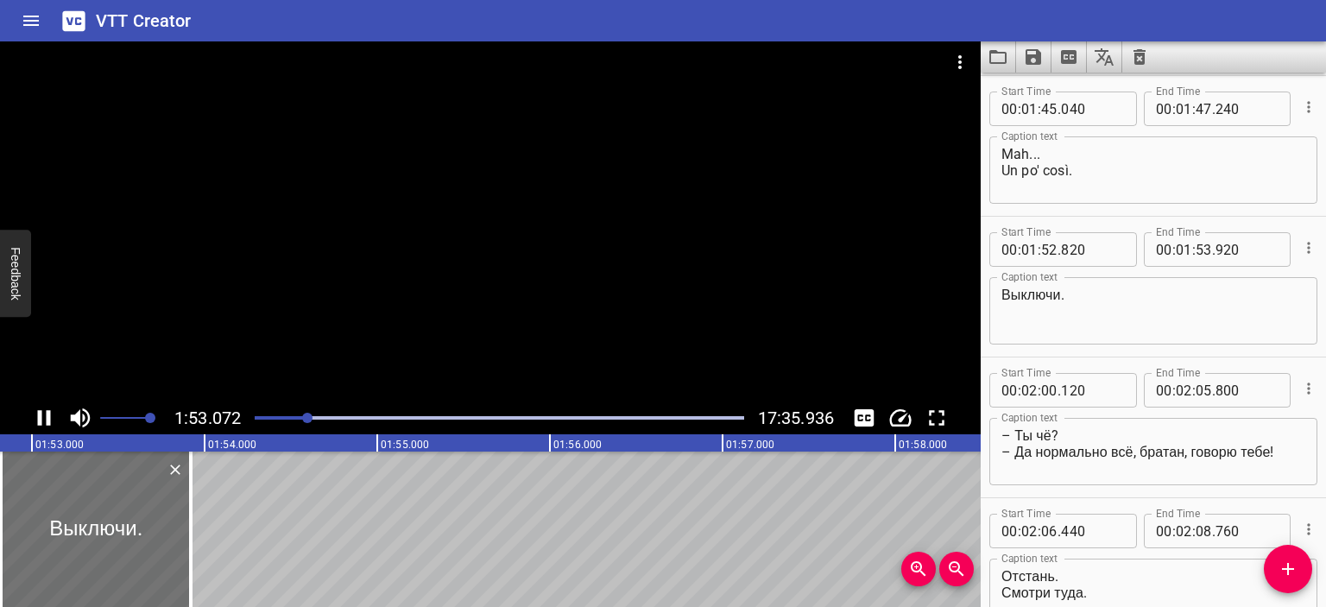
scroll to position [2533, 0]
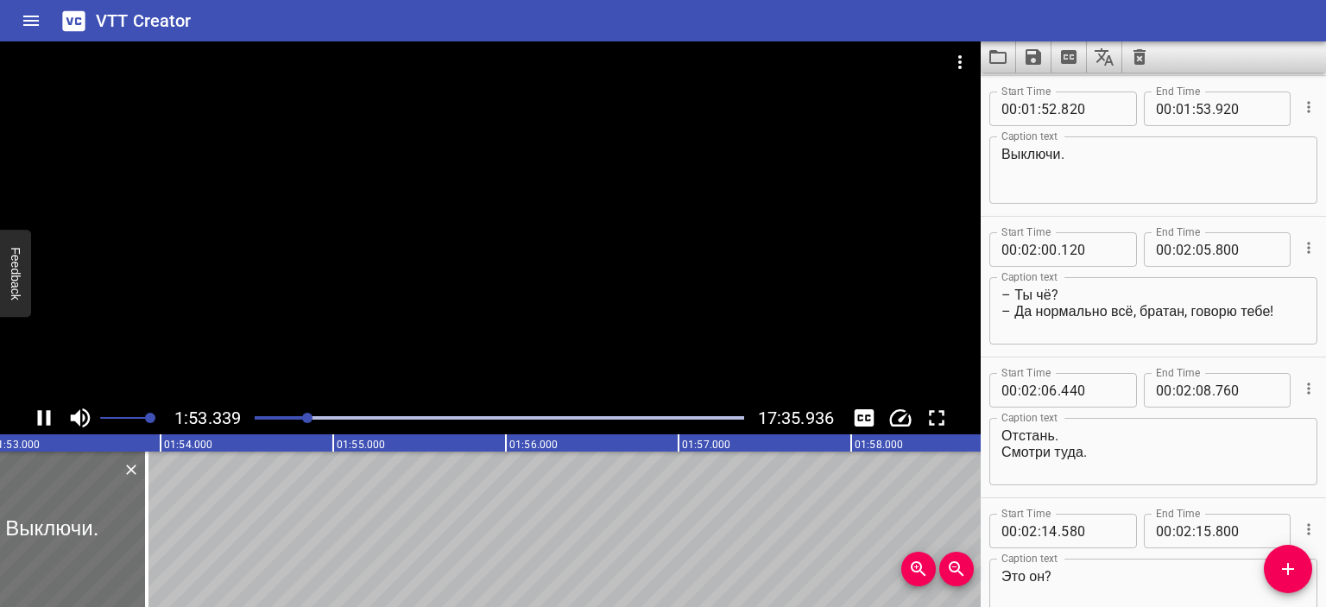
click at [611, 222] on div at bounding box center [490, 221] width 981 height 360
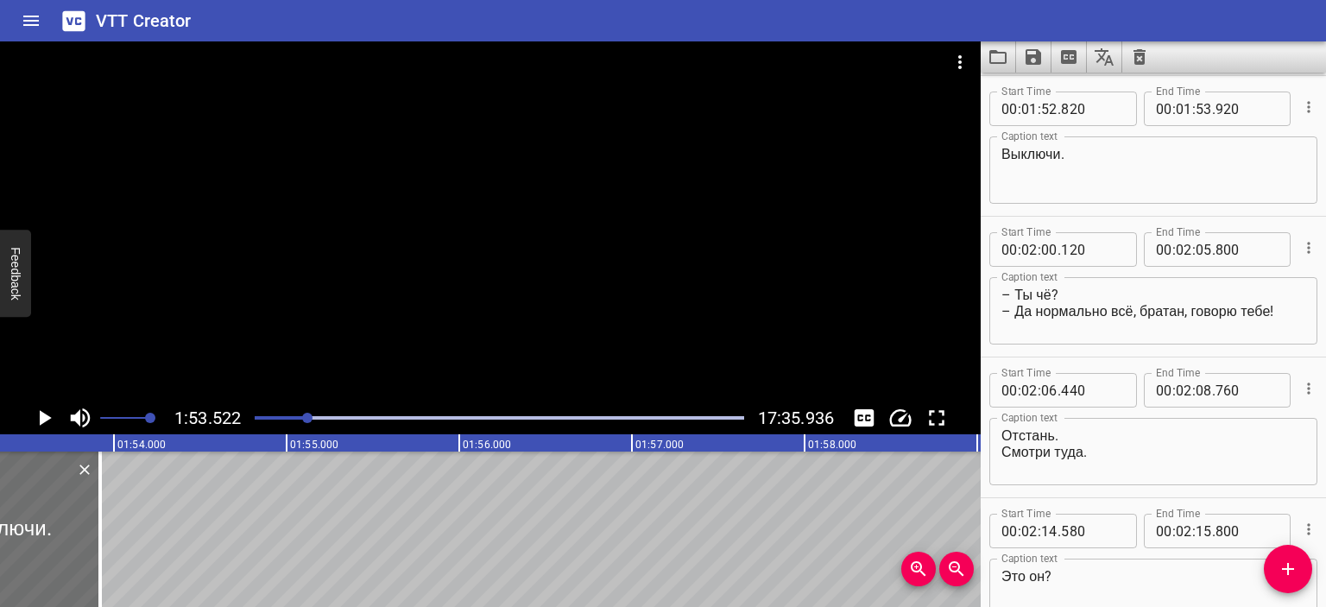
scroll to position [0, 19605]
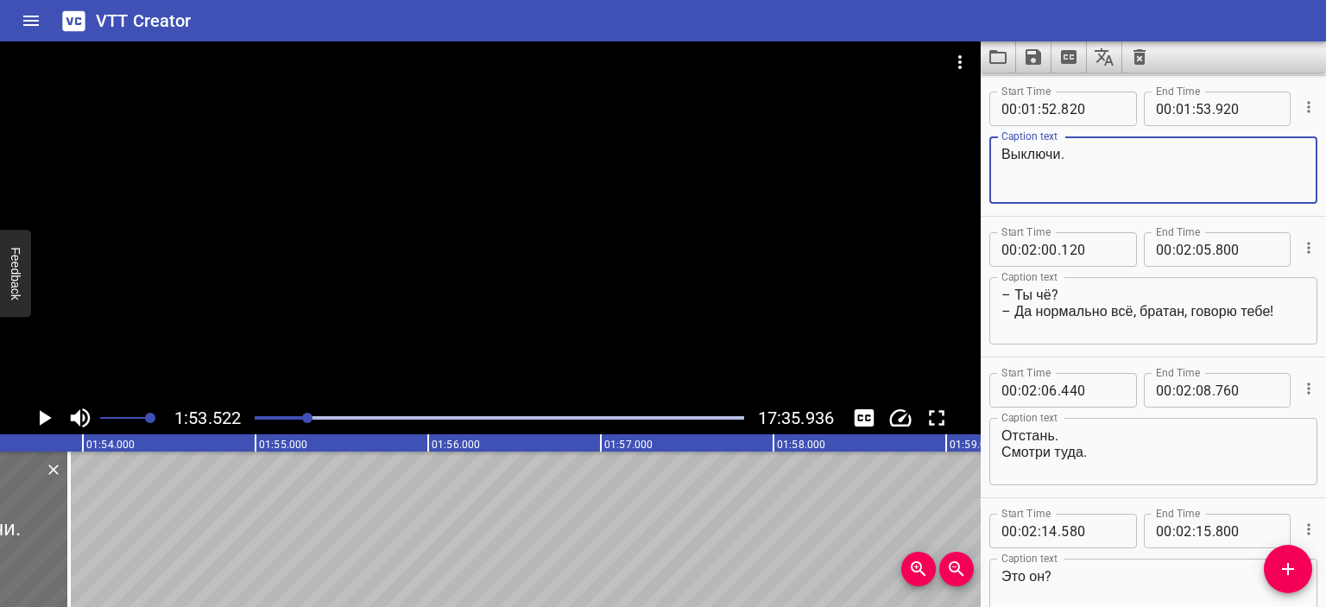
drag, startPoint x: 1099, startPoint y: 155, endPoint x: 938, endPoint y: 148, distance: 161.6
click at [938, 149] on main "1:53.522 17:35.936 00:00.000 00:01.000 00:02.000 00:03.000 00:04.000 00:05.000 …" at bounding box center [663, 324] width 1326 height 566
type textarea "Spegnila."
click at [1051, 290] on textarea "– Ты чё? – Да нормально всё, братан, говорю тебе!" at bounding box center [1154, 311] width 304 height 49
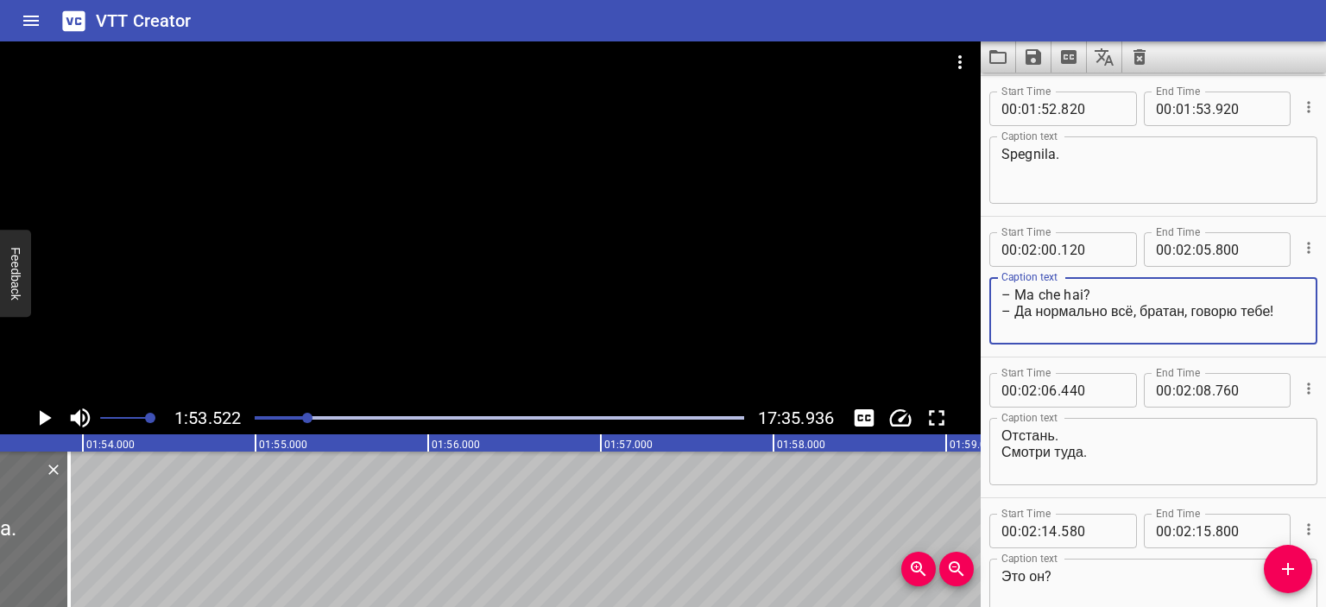
drag, startPoint x: 1015, startPoint y: 307, endPoint x: 1274, endPoint y: 309, distance: 258.2
click at [1274, 309] on textarea "– Ma che hai? – Да нормально всё, братан, говорю тебе!" at bounding box center [1154, 311] width 304 height 49
type textarea "– Ma che hai? – Ma ti dico tutto ok, fratello!"
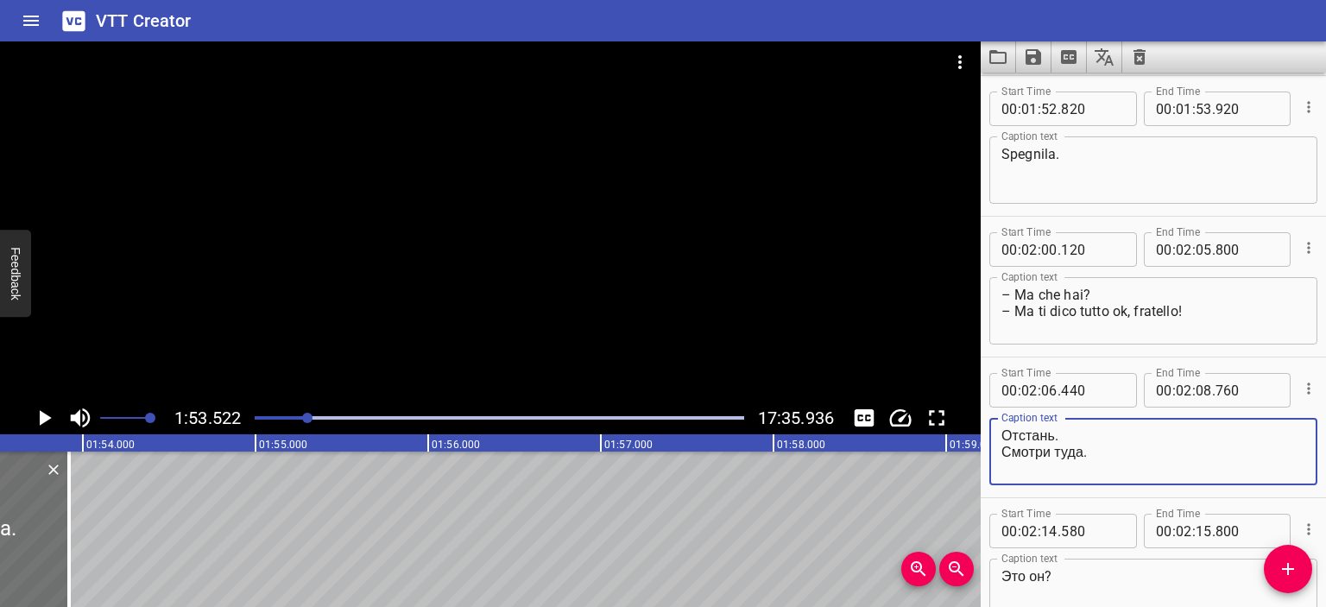
drag, startPoint x: 1091, startPoint y: 446, endPoint x: 974, endPoint y: 432, distance: 118.3
click at [974, 432] on main "1:53.522 17:35.936 00:00.000 00:01.000 00:02.000 00:03.000 00:04.000 00:05.000 …" at bounding box center [663, 324] width 1326 height 566
drag, startPoint x: 1060, startPoint y: 432, endPoint x: 972, endPoint y: 431, distance: 87.2
click at [972, 431] on main "1:53.522 17:35.936 00:00.000 00:01.000 00:02.000 00:03.000 00:04.000 00:05.000 …" at bounding box center [663, 324] width 1326 height 566
type textarea "Lascia perdere. [GEOGRAPHIC_DATA] là."
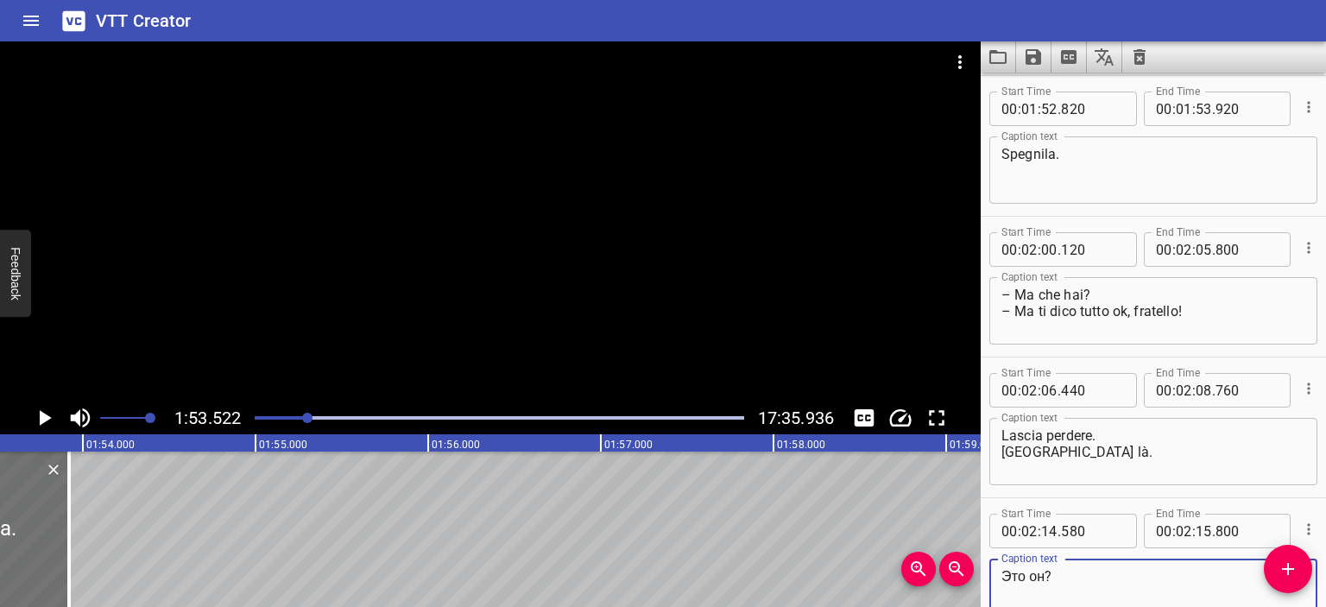
drag, startPoint x: 1046, startPoint y: 571, endPoint x: 996, endPoint y: 571, distance: 50.1
click at [996, 571] on div "Это он? Caption text" at bounding box center [1154, 592] width 328 height 67
paste textarea "È"
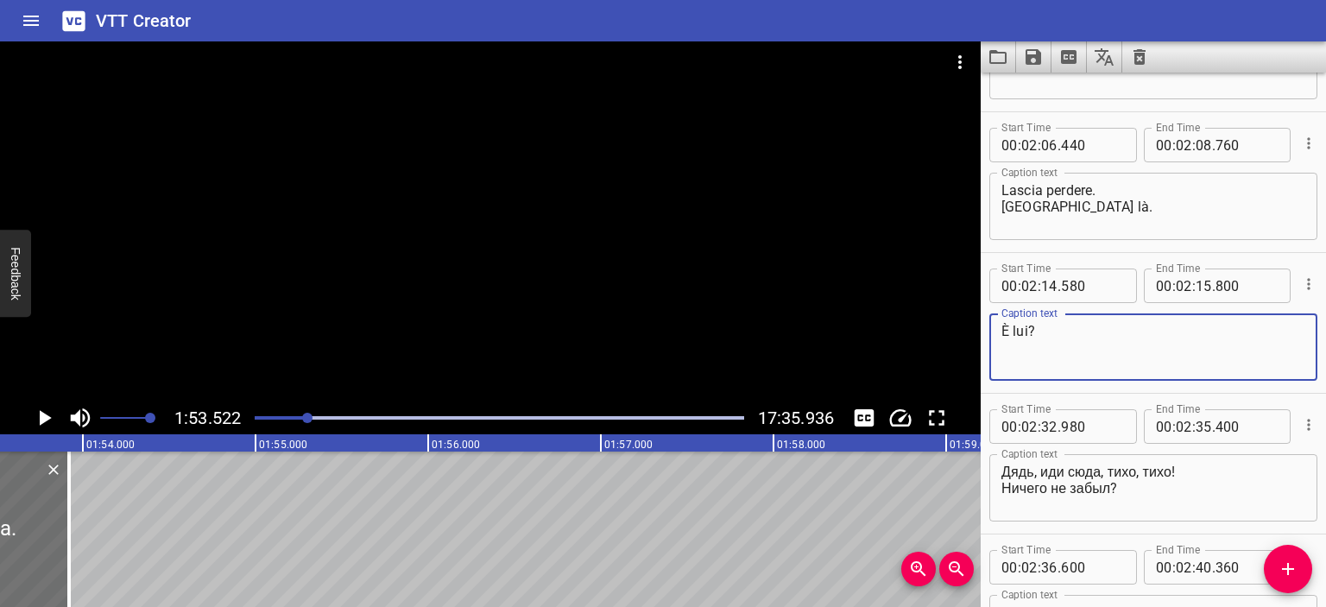
scroll to position [2779, 0]
type textarea "È lui?"
click at [781, 294] on div at bounding box center [490, 221] width 981 height 360
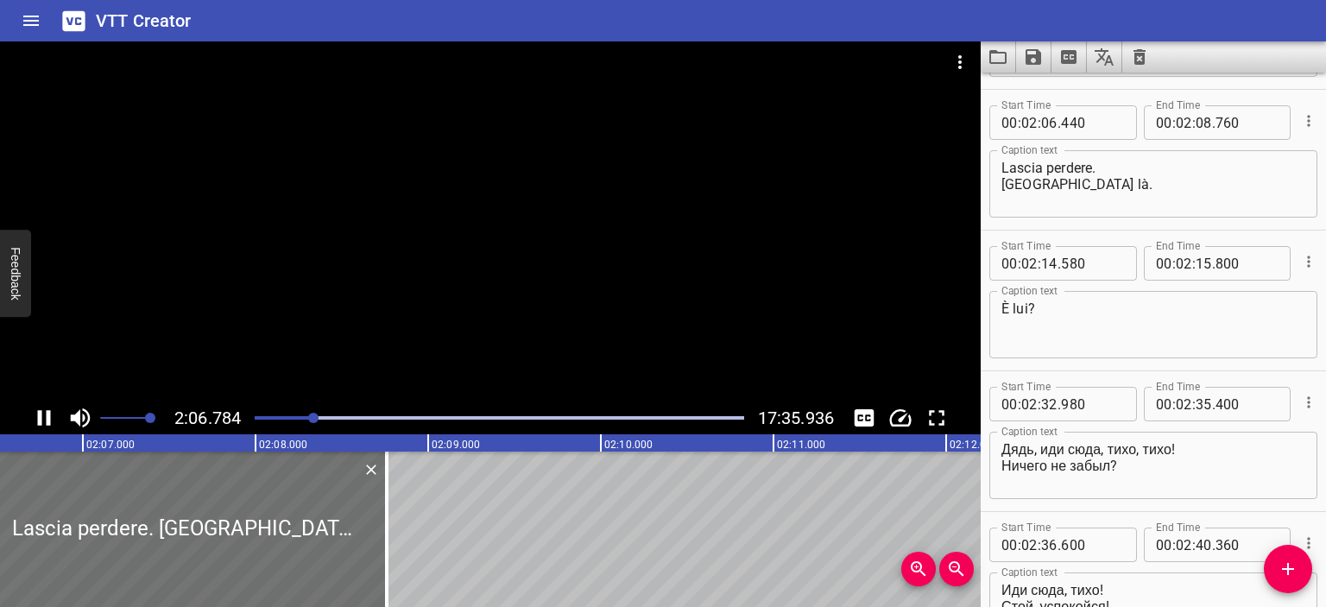
scroll to position [2815, 0]
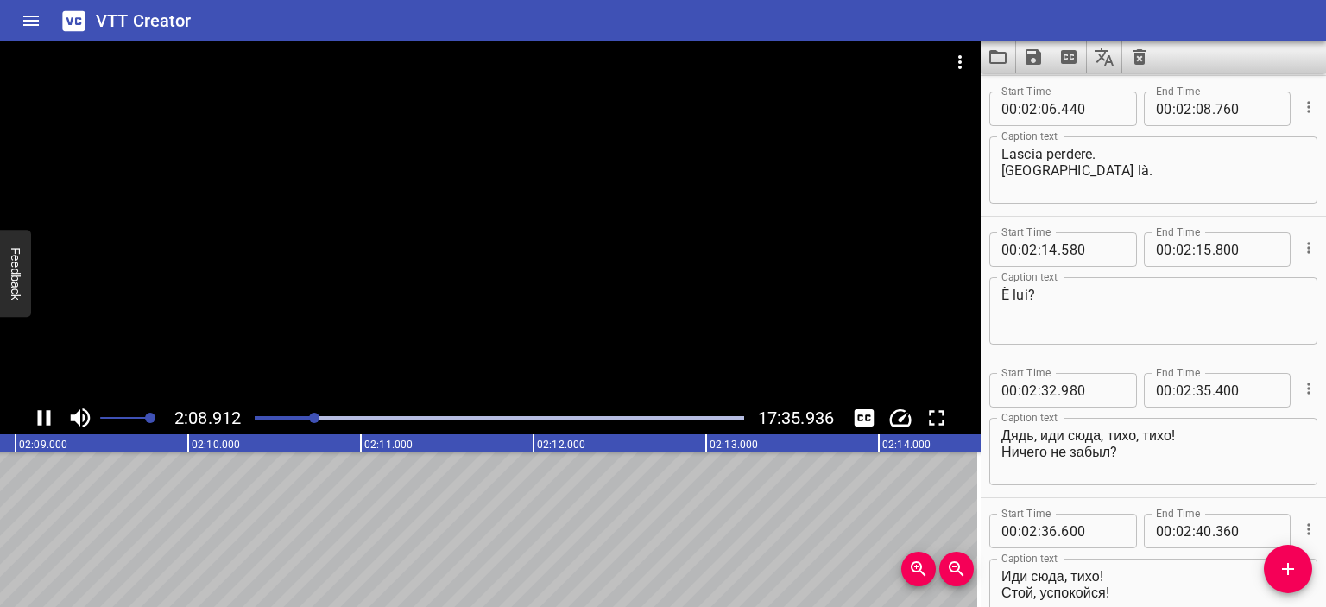
click at [528, 201] on div at bounding box center [490, 221] width 981 height 360
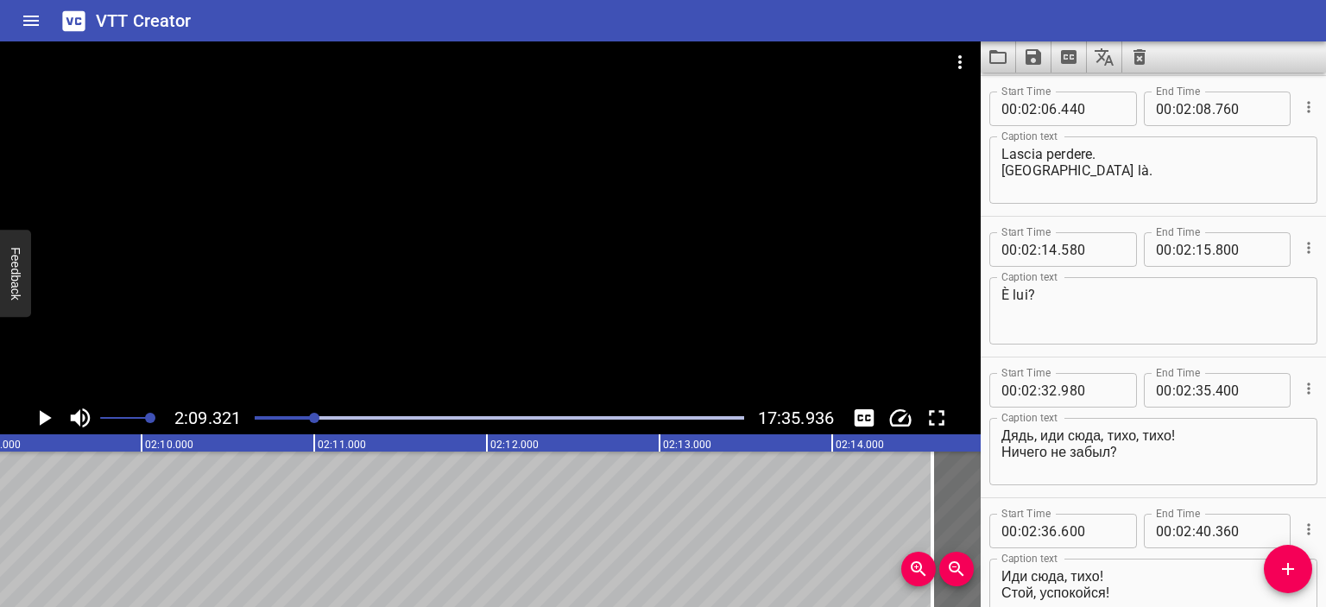
scroll to position [0, 22333]
click at [1042, 160] on textarea "Lascia perdere. [GEOGRAPHIC_DATA] là." at bounding box center [1154, 170] width 304 height 49
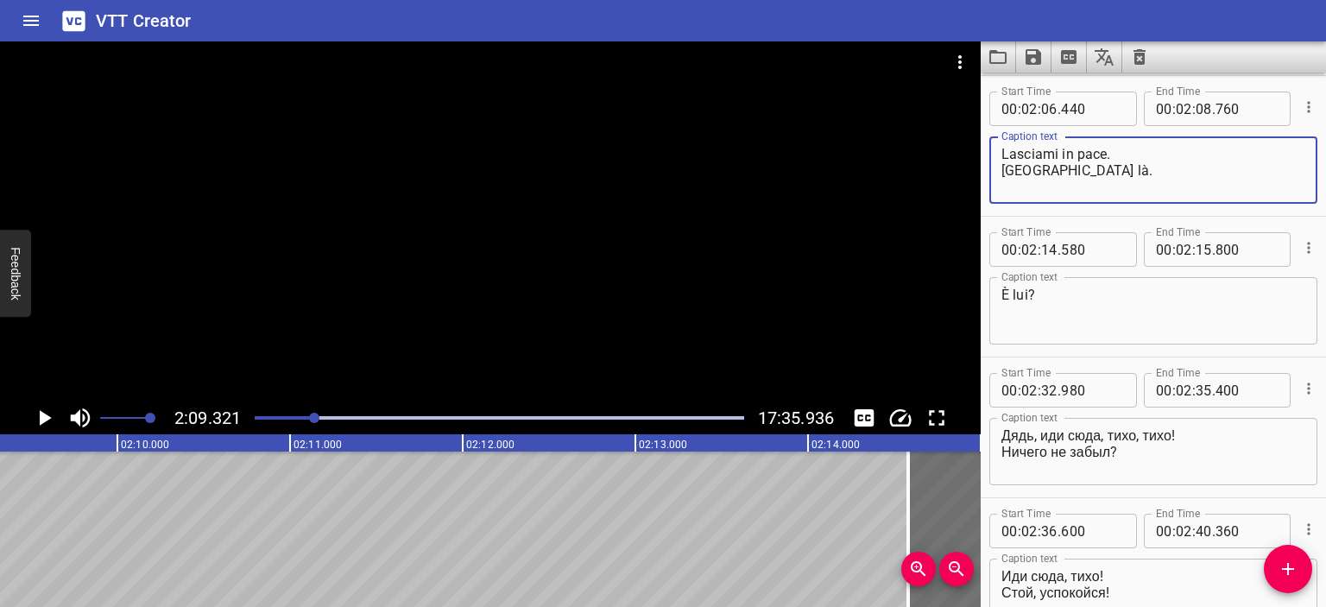
type textarea "Lasciami in pace. [GEOGRAPHIC_DATA] là."
click at [516, 223] on div at bounding box center [490, 221] width 981 height 360
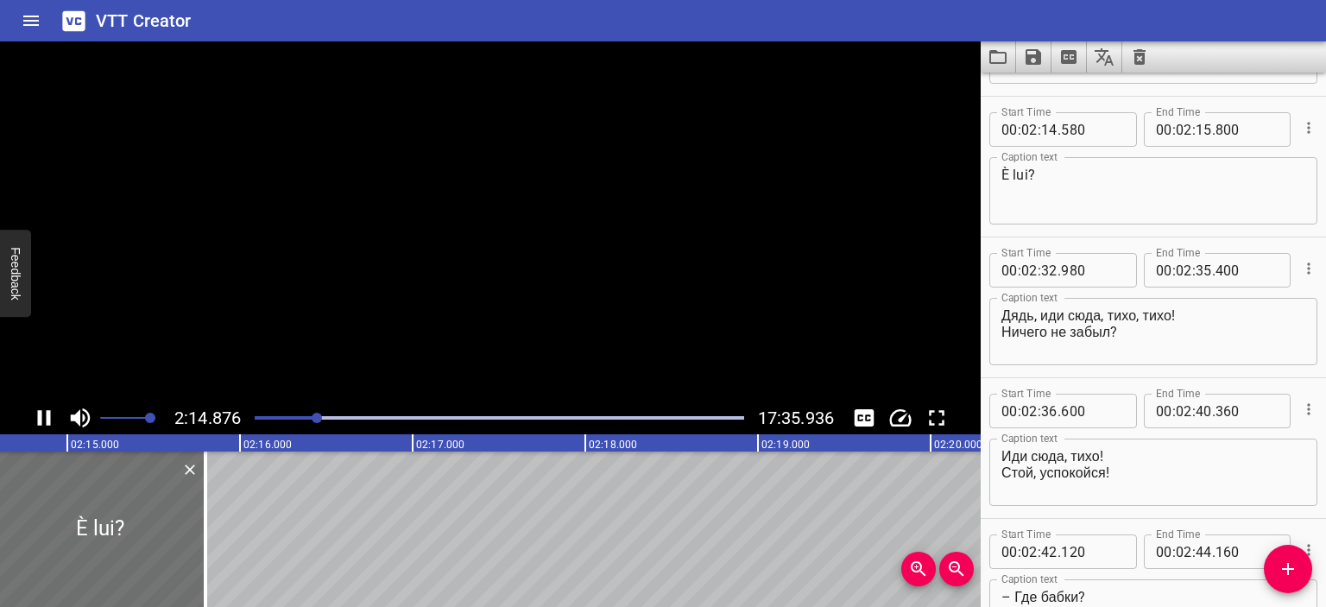
scroll to position [2956, 0]
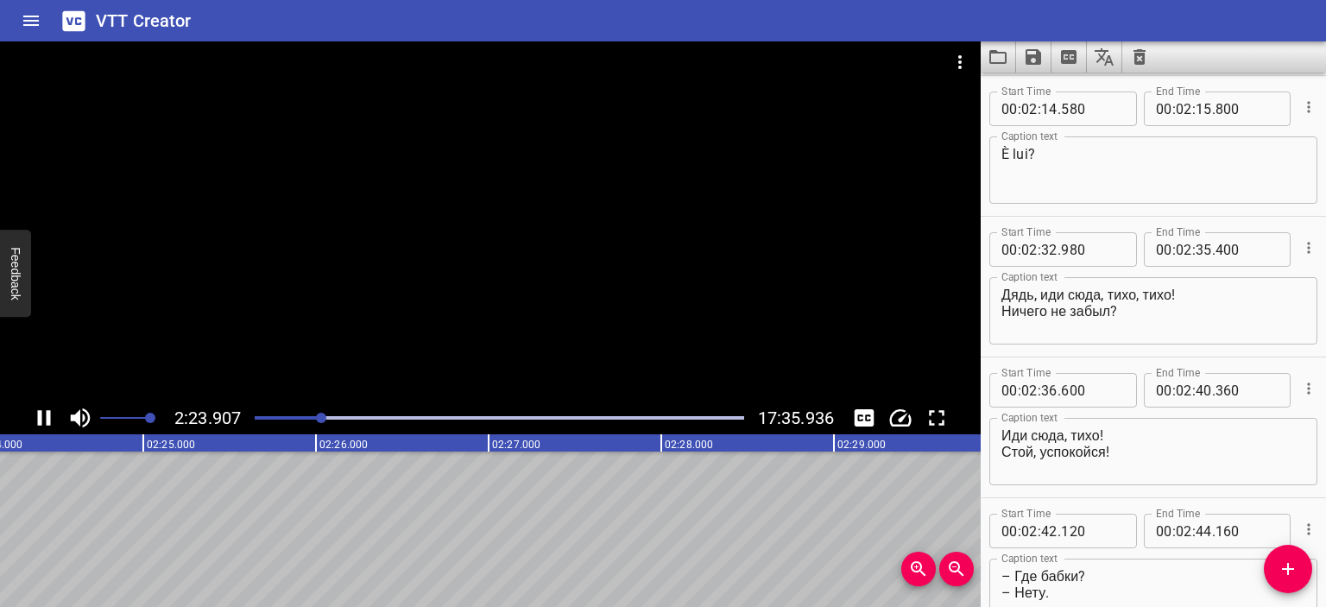
click at [586, 229] on div at bounding box center [490, 221] width 981 height 360
click at [652, 264] on div at bounding box center [490, 221] width 981 height 360
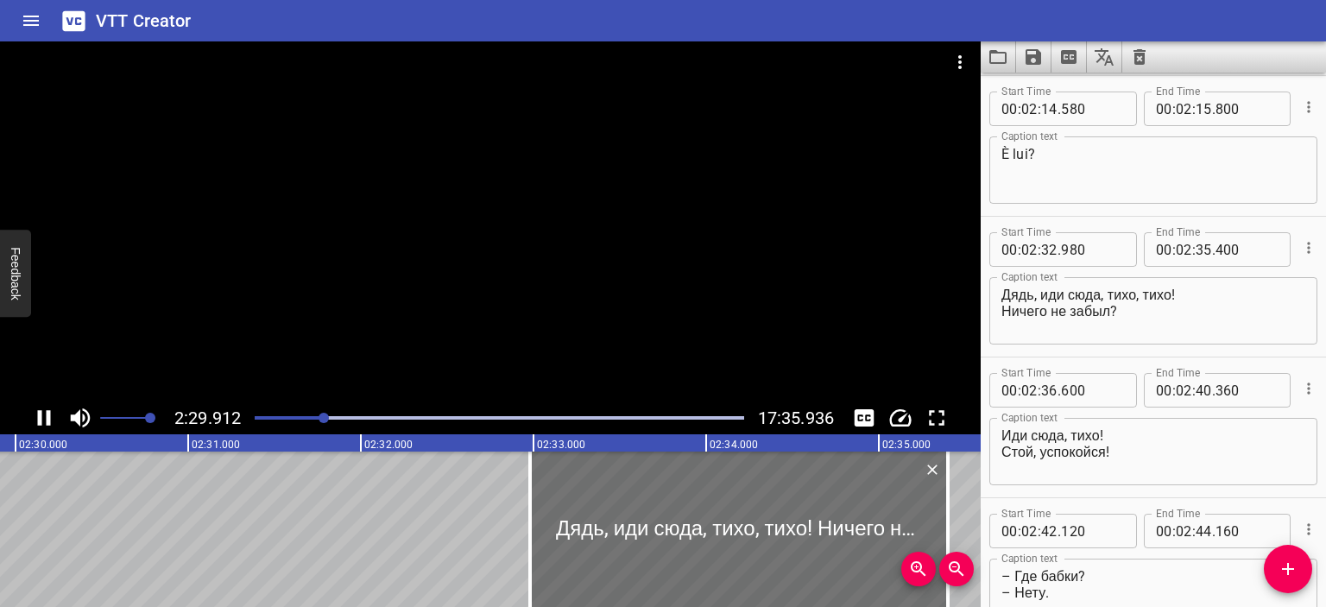
click at [584, 285] on div at bounding box center [490, 221] width 981 height 360
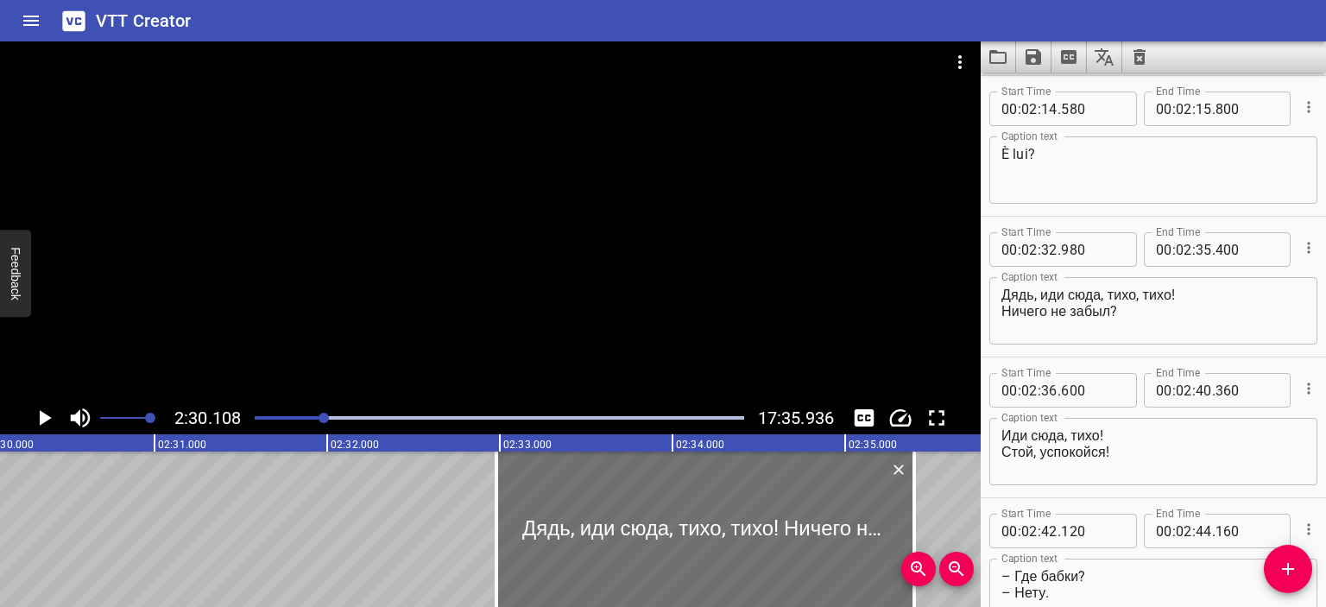
click at [1005, 295] on textarea "Дядь, иди сюда, тихо, тихо! Ничего не забыл?" at bounding box center [1154, 311] width 304 height 49
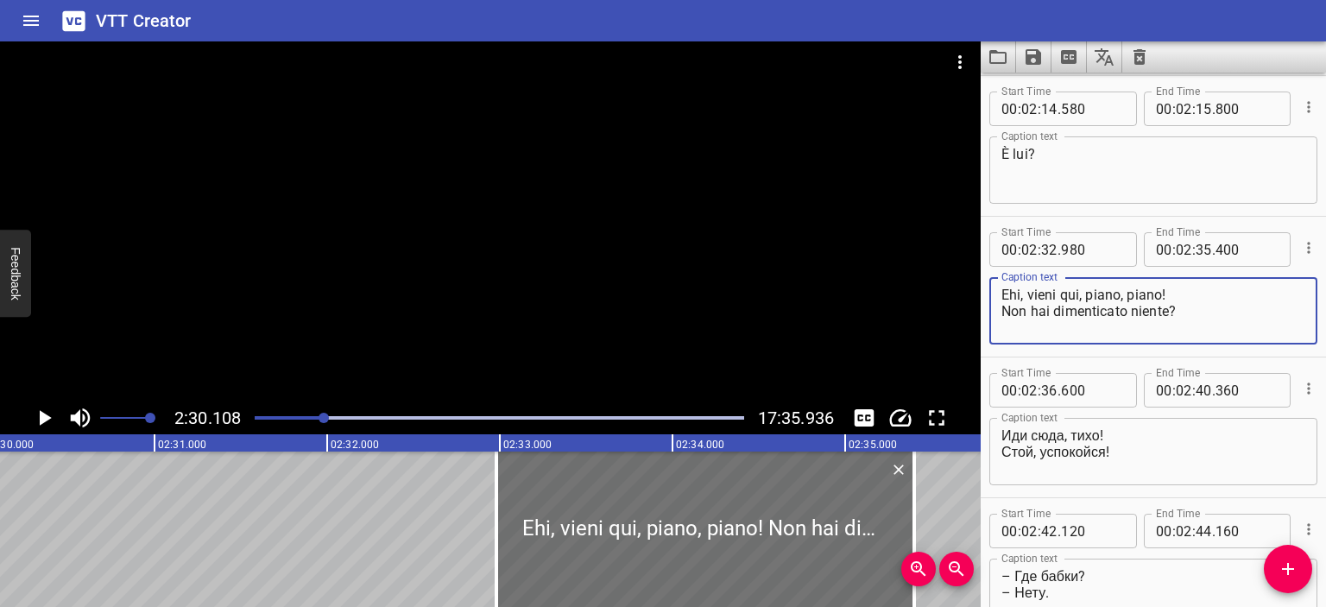
type textarea "Ehi, vieni qui, piano, piano! Non hai dimenticato niente?"
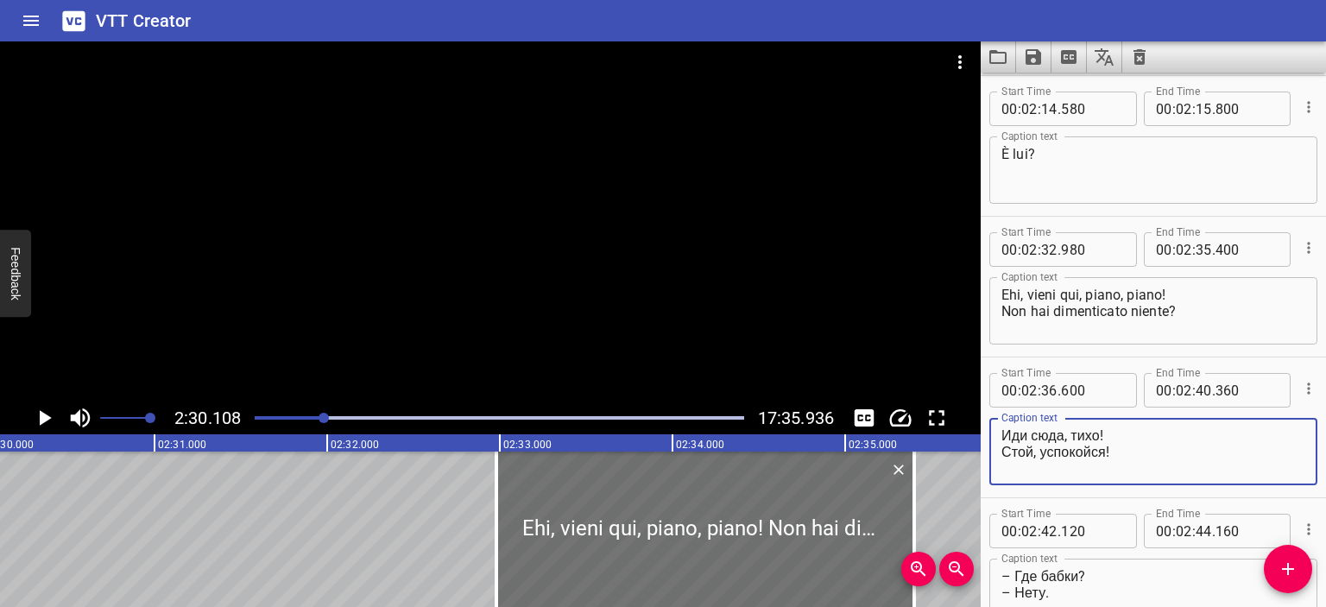
drag, startPoint x: 1103, startPoint y: 433, endPoint x: 974, endPoint y: 438, distance: 128.8
click at [974, 438] on main "2:30.108 17:35.936 00:00.000 00:01.000 00:02.000 00:03.000 00:04.000 00:05.000 …" at bounding box center [663, 324] width 1326 height 566
drag, startPoint x: 1108, startPoint y: 452, endPoint x: 952, endPoint y: 455, distance: 156.3
click at [952, 455] on main "2:30.108 17:35.936 00:00.000 00:01.000 00:02.000 00:03.000 00:04.000 00:05.000 …" at bounding box center [663, 324] width 1326 height 566
type textarea "Vieni qui, piano! Fermo, calmati!"
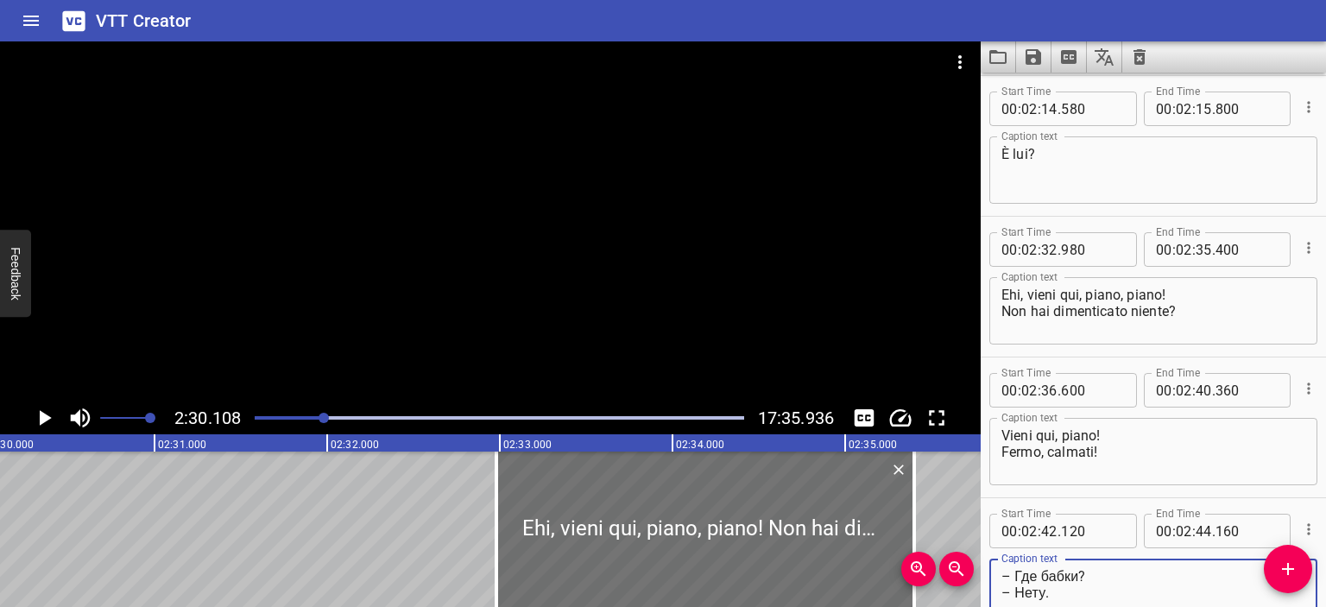
drag, startPoint x: 1079, startPoint y: 573, endPoint x: 1015, endPoint y: 573, distance: 63.9
click at [1015, 573] on textarea "– Где бабки? – Нету." at bounding box center [1154, 592] width 304 height 49
click at [1044, 597] on textarea "– Dove sono i soldi? – Нету." at bounding box center [1154, 592] width 304 height 49
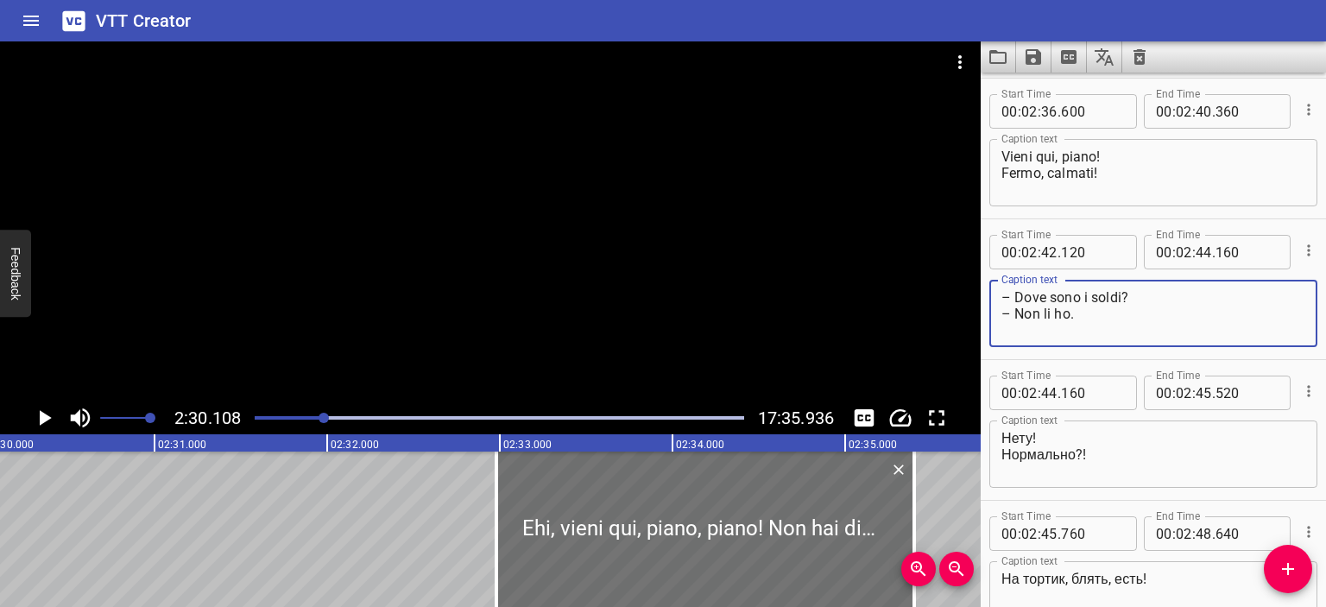
scroll to position [3236, 0]
type textarea "– Dove sono i soldi? – Non li ho."
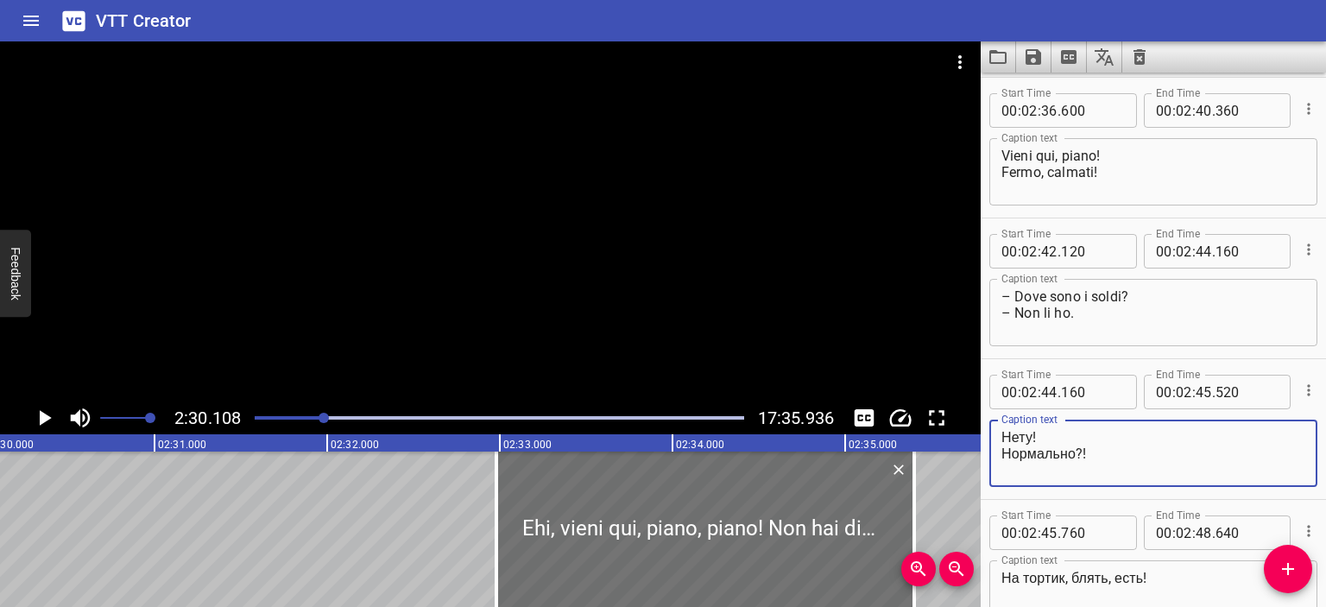
drag, startPoint x: 1033, startPoint y: 437, endPoint x: 948, endPoint y: 430, distance: 84.9
click at [948, 430] on main "2:30.108 17:35.936 00:00.000 00:01.000 00:02.000 00:03.000 00:04.000 00:05.000 …" at bounding box center [663, 324] width 1326 height 566
drag, startPoint x: 1077, startPoint y: 447, endPoint x: 1000, endPoint y: 447, distance: 76.9
click at [999, 448] on div "Non li ho! Нормально?! Caption text" at bounding box center [1154, 453] width 328 height 67
type textarea "Non li ho! Ma come?!"
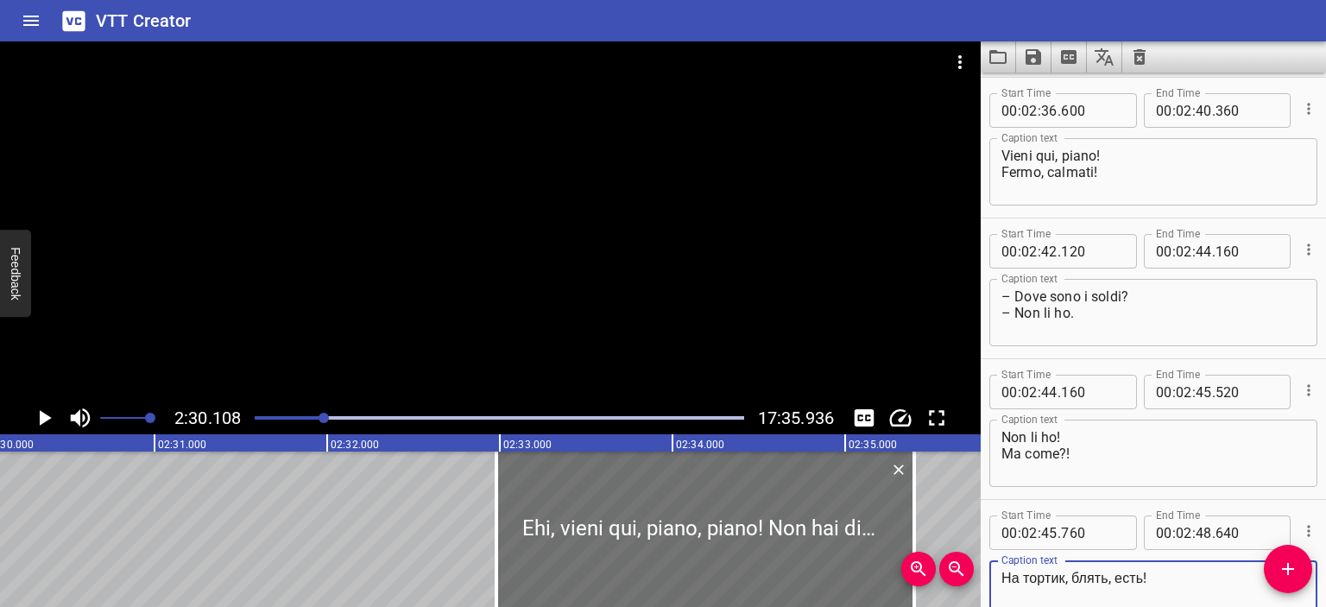
drag, startPoint x: 1147, startPoint y: 578, endPoint x: 995, endPoint y: 572, distance: 152.1
click at [995, 572] on div "На тортик, блять, есть! Caption text" at bounding box center [1154, 593] width 328 height 67
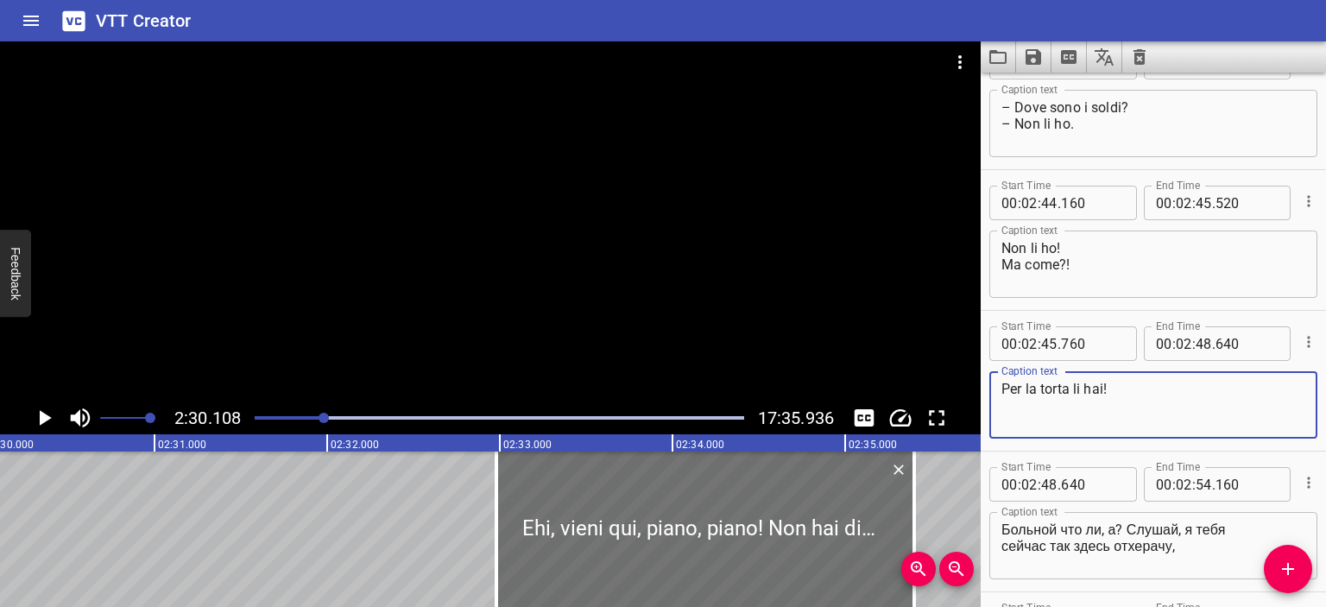
scroll to position [3432, 0]
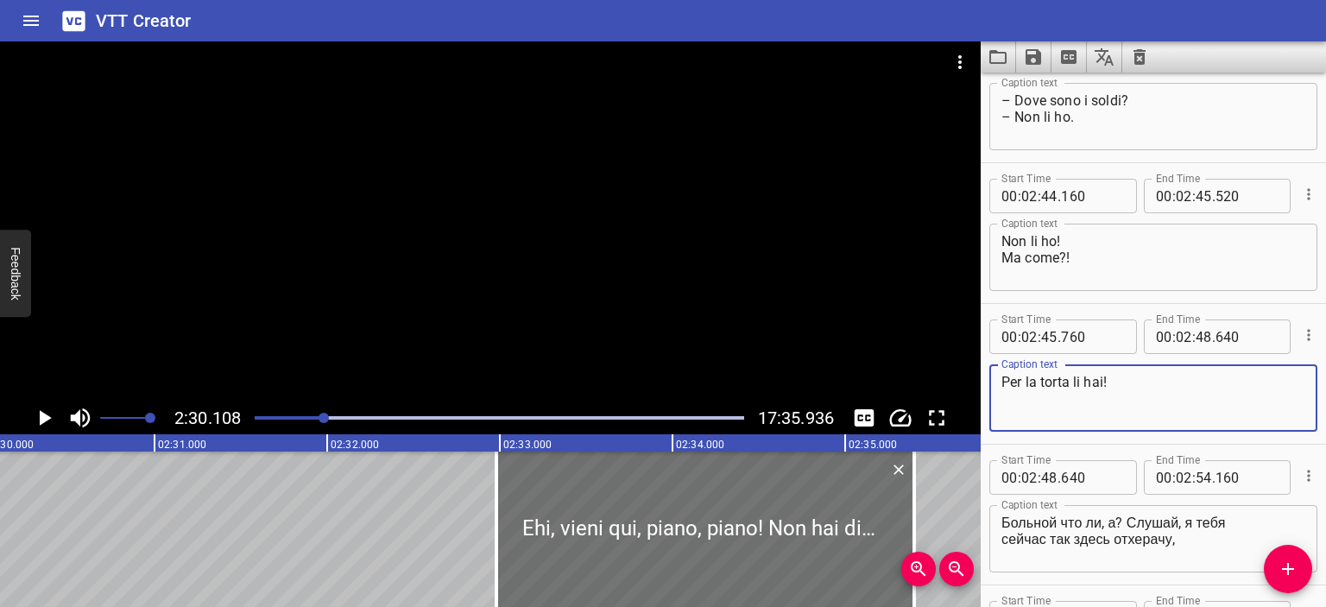
type textarea "Per la torta li hai!"
click at [771, 200] on div at bounding box center [490, 221] width 981 height 360
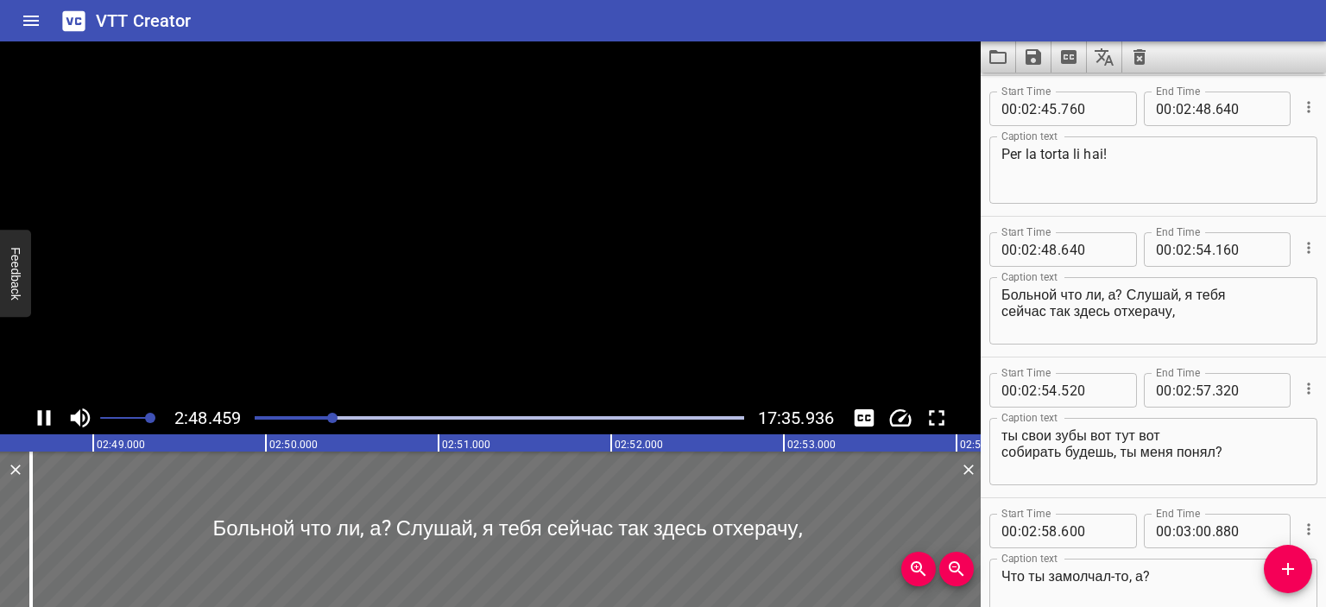
scroll to position [3799, 0]
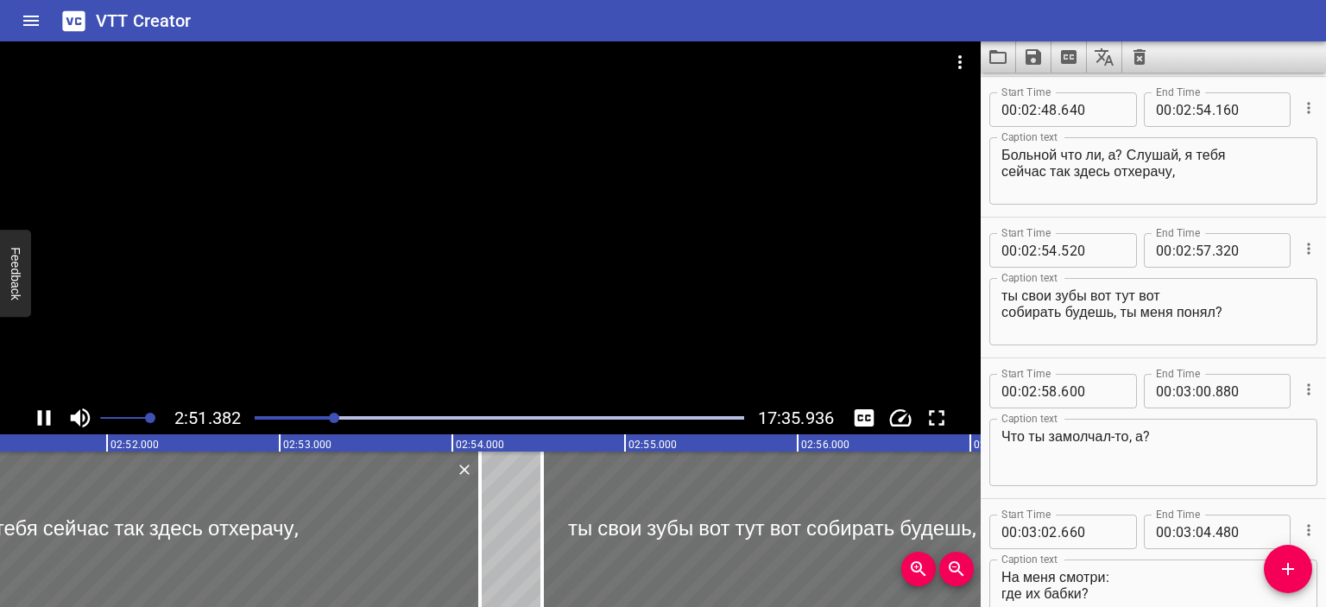
click at [678, 193] on div at bounding box center [490, 221] width 981 height 360
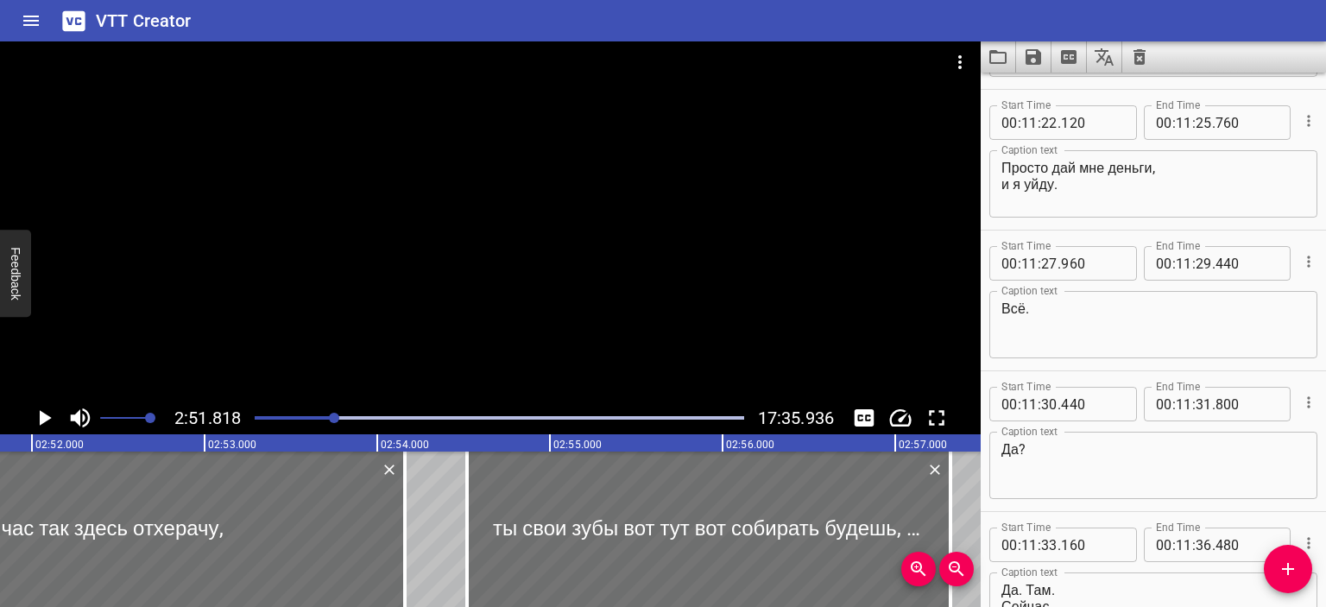
scroll to position [12040, 0]
